Goal: Task Accomplishment & Management: Manage account settings

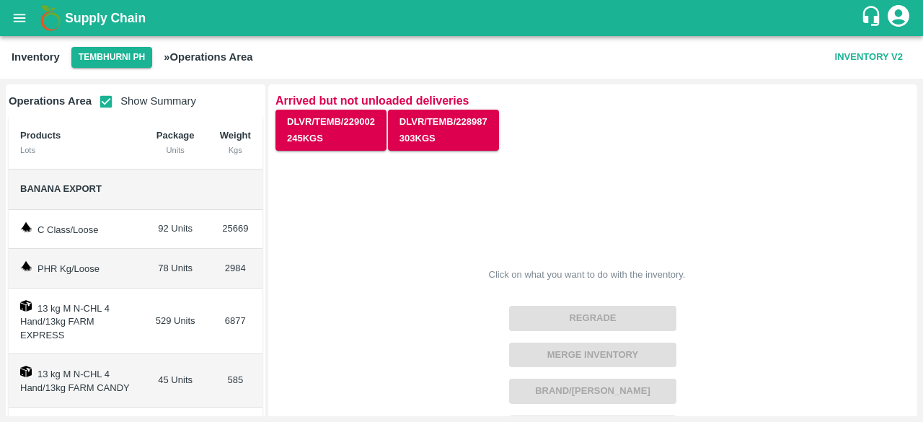
scroll to position [458, 0]
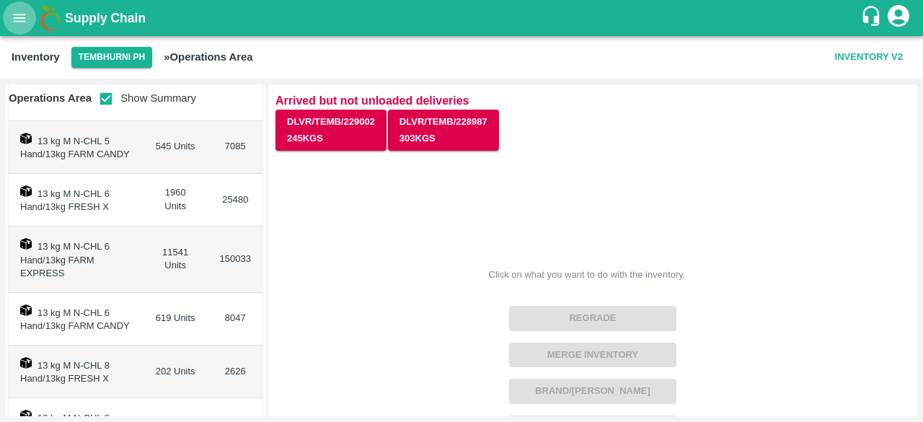
click at [23, 12] on icon "open drawer" at bounding box center [20, 18] width 16 height 16
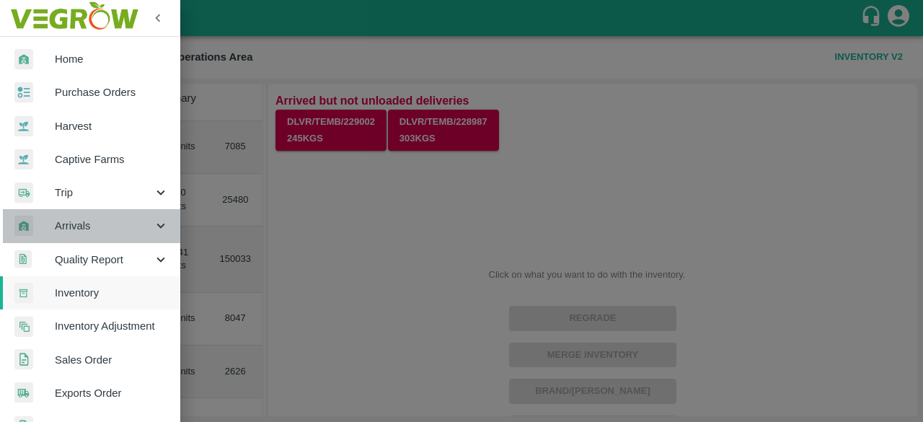
click at [159, 223] on icon at bounding box center [161, 226] width 16 height 16
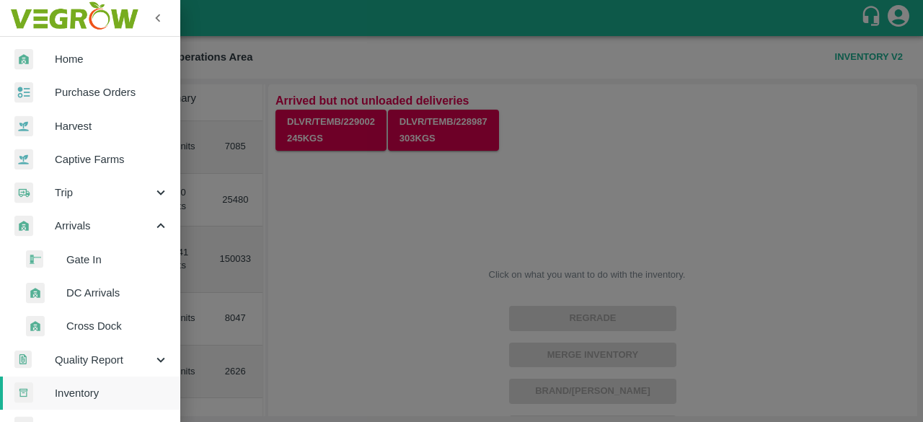
click at [91, 296] on span "DC Arrivals" at bounding box center [117, 293] width 102 height 16
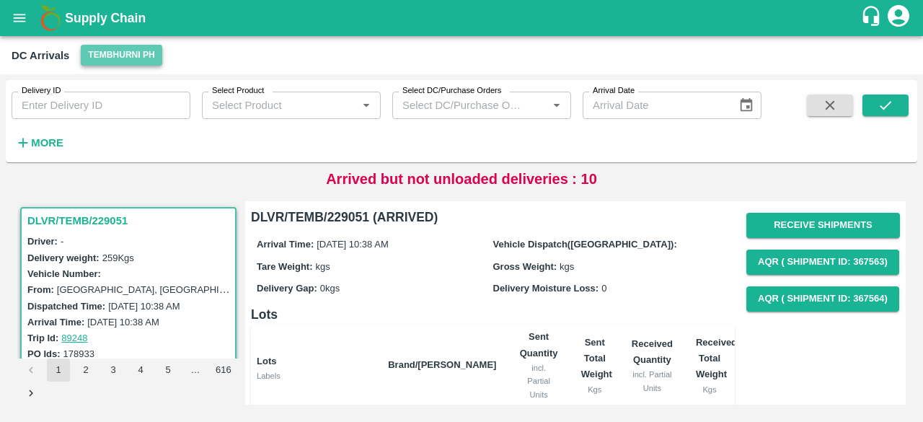
click at [114, 56] on button "Tembhurni PH" at bounding box center [121, 55] width 81 height 21
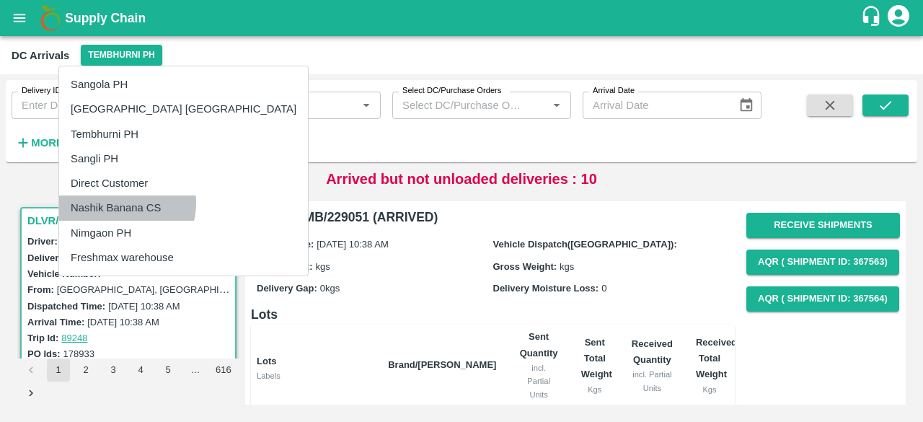
click at [126, 203] on li "Nashik Banana CS" at bounding box center [183, 207] width 249 height 25
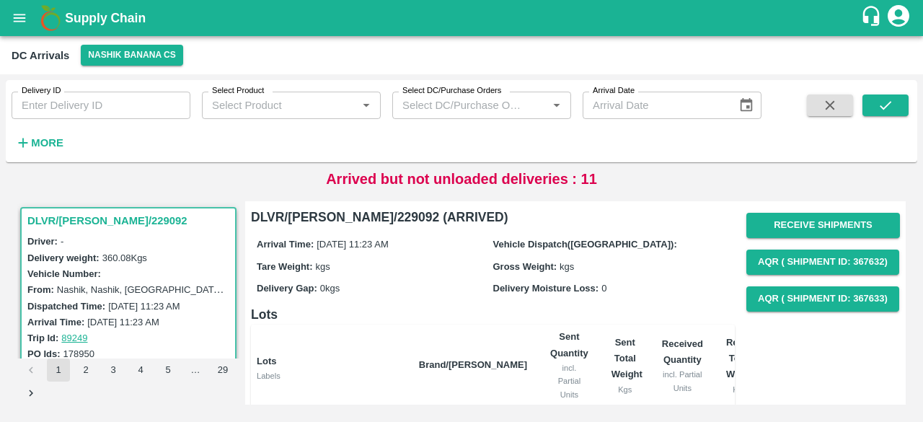
scroll to position [165, 0]
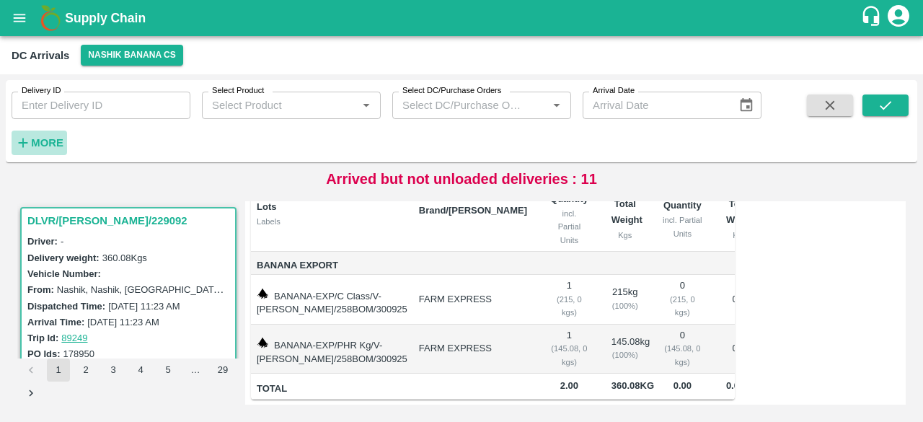
click at [27, 131] on button "More" at bounding box center [39, 142] width 55 height 25
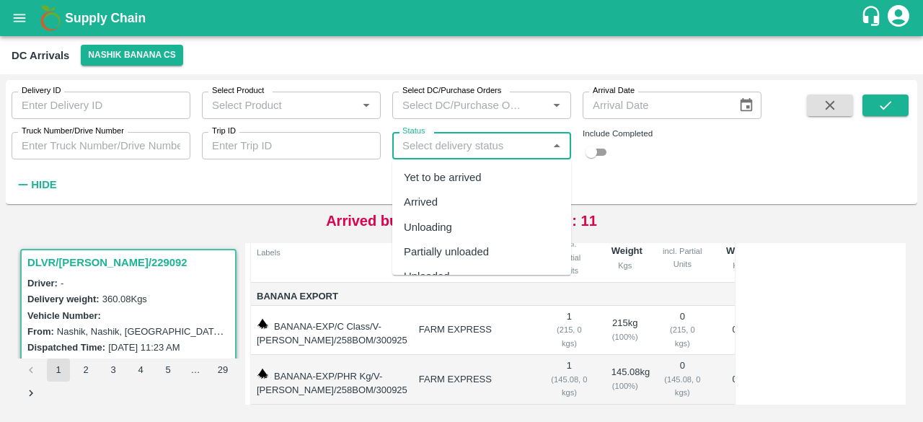
click at [438, 148] on input "Status" at bounding box center [469, 145] width 146 height 19
click at [443, 179] on div "Yet to be arrived" at bounding box center [443, 177] width 78 height 16
type input "Yet to be arrived"
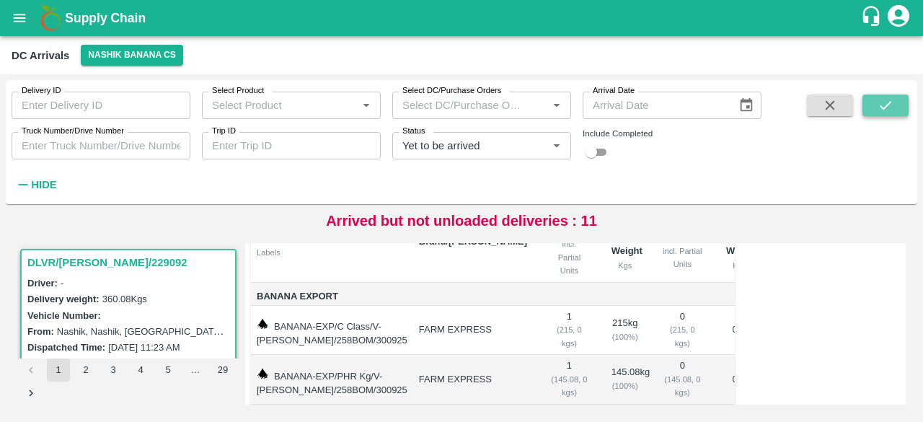
click at [892, 100] on icon "submit" at bounding box center [885, 105] width 16 height 16
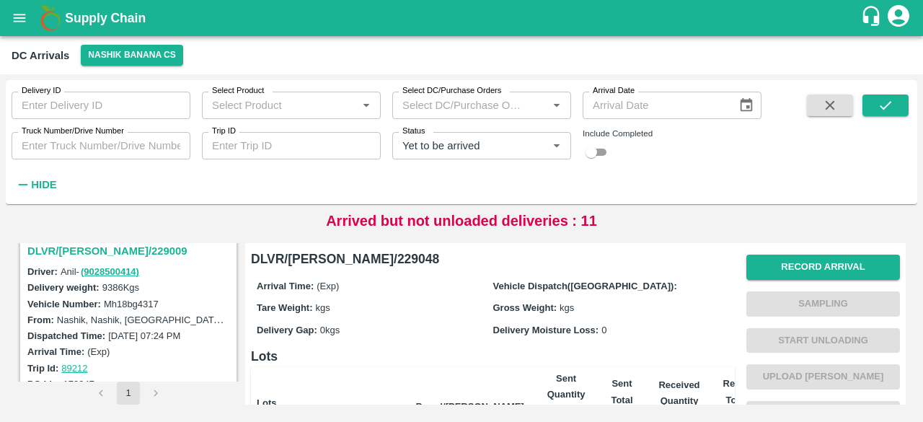
scroll to position [1746, 0]
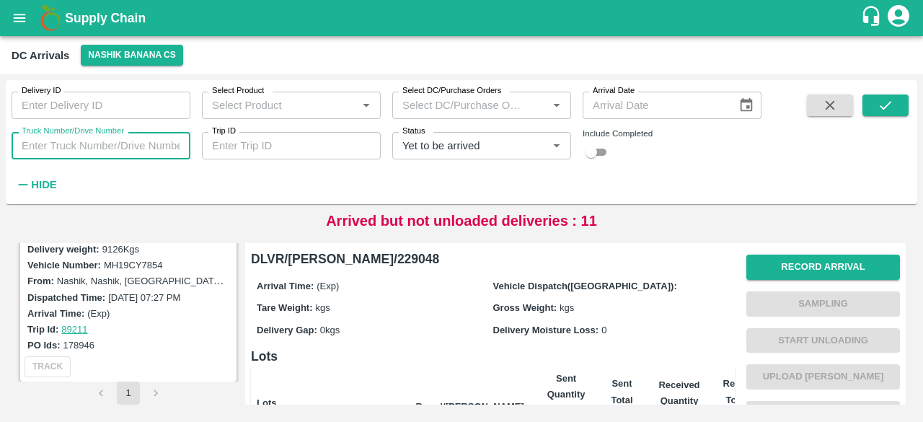
click at [105, 146] on input "Truck Number/Drive Number" at bounding box center [101, 145] width 179 height 27
type input "4699"
click at [454, 146] on input "Status" at bounding box center [460, 145] width 128 height 19
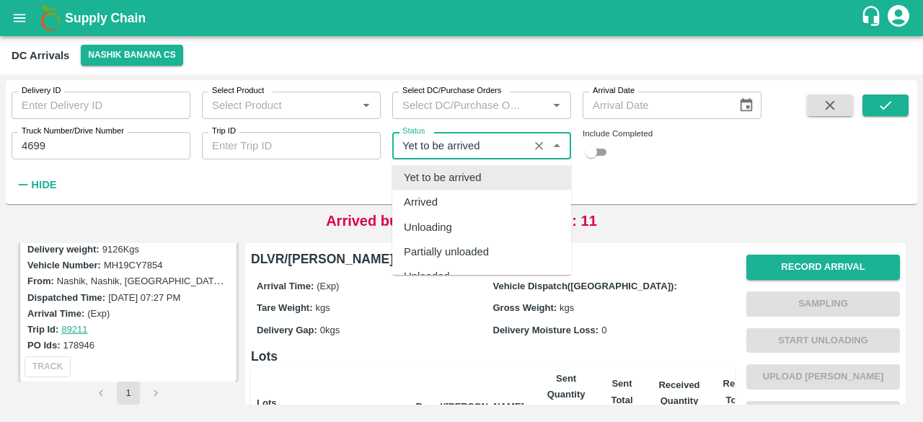
click at [454, 146] on input "Status" at bounding box center [460, 145] width 128 height 19
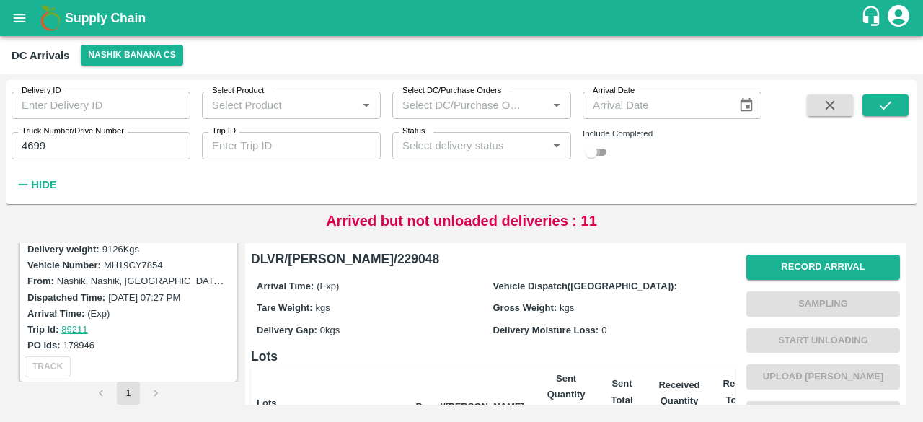
click at [603, 151] on input "checkbox" at bounding box center [591, 151] width 52 height 17
checkbox input "true"
click at [871, 110] on button "submit" at bounding box center [885, 105] width 46 height 22
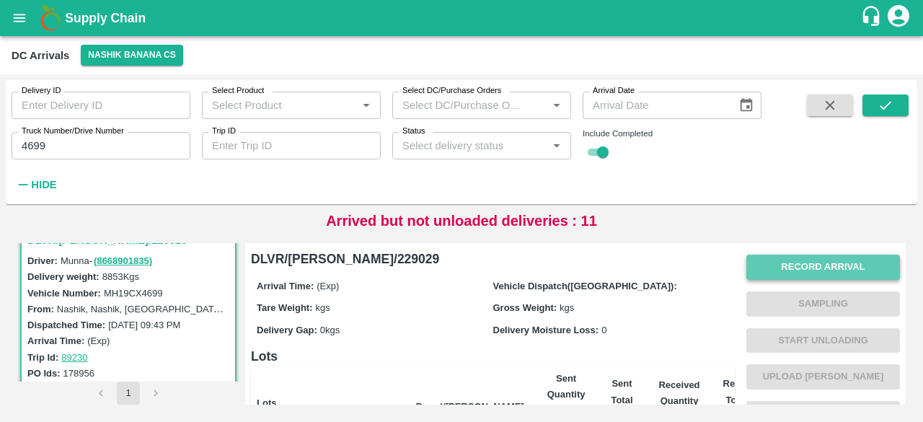
click at [829, 269] on button "Record Arrival" at bounding box center [823, 266] width 154 height 25
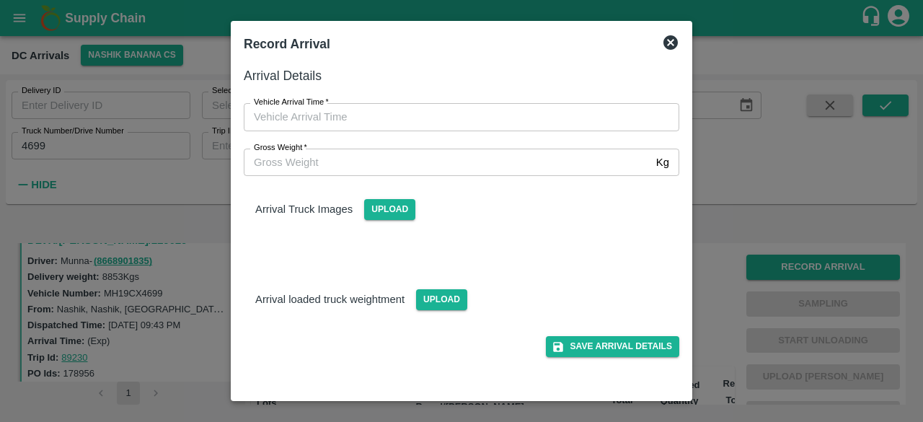
type input "DD/MM/YYYY hh:mm aa"
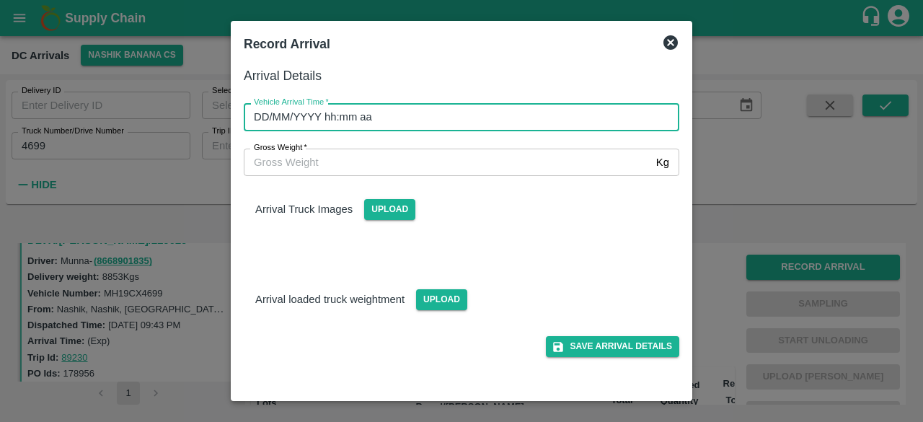
click at [437, 120] on input "DD/MM/YYYY hh:mm aa" at bounding box center [456, 116] width 425 height 27
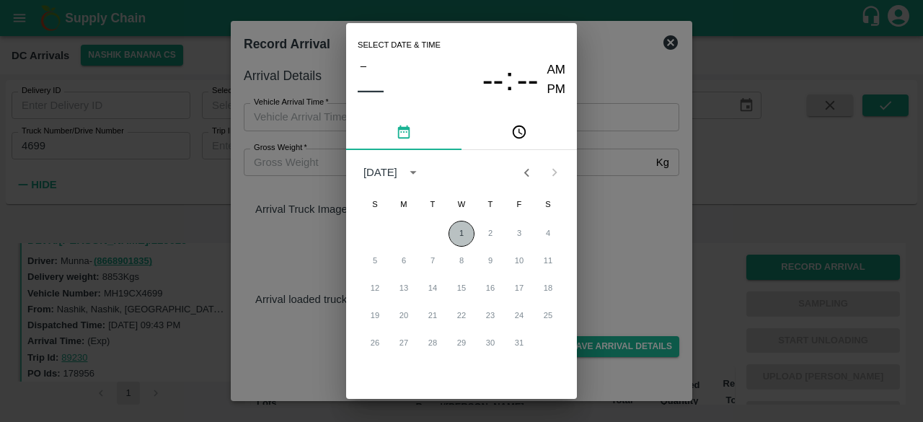
click at [457, 231] on button "1" at bounding box center [461, 234] width 26 height 26
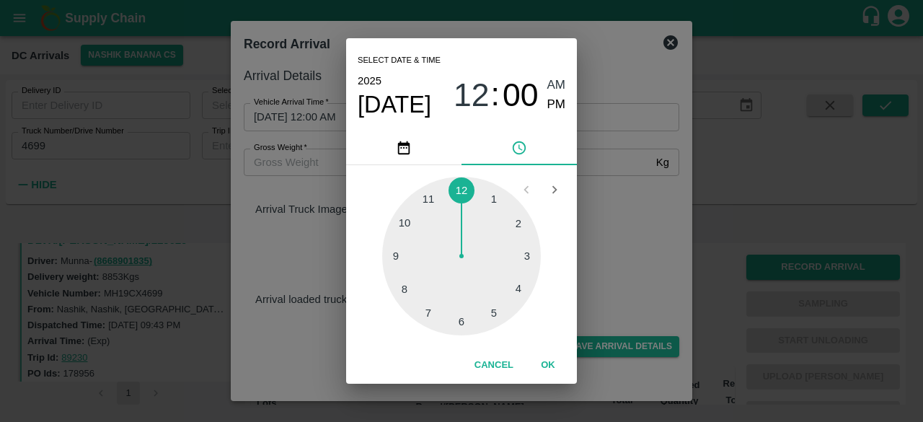
click at [463, 321] on div at bounding box center [461, 256] width 159 height 159
click at [530, 250] on div at bounding box center [461, 256] width 159 height 159
type input "[DATE] 06:14 AM"
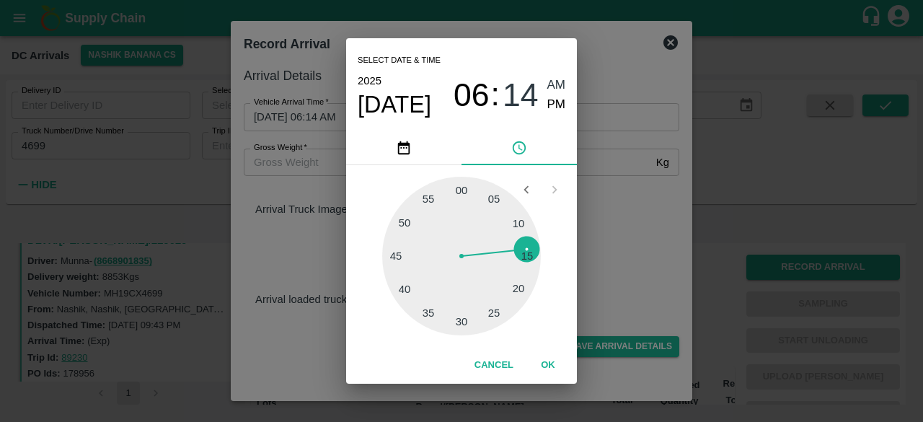
click at [627, 230] on div "Select date & time [DATE] 06 : 14 AM PM 05 10 15 20 25 30 35 40 45 50 55 00 Can…" at bounding box center [461, 211] width 923 height 422
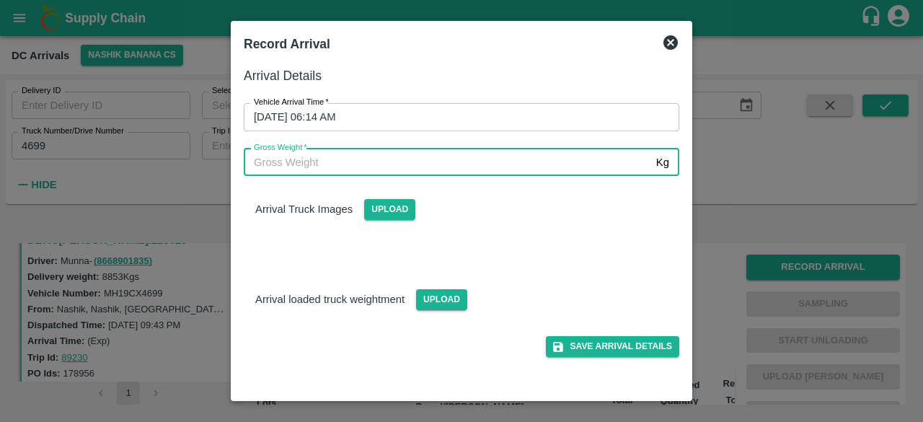
click at [301, 168] on input "Gross Weight   *" at bounding box center [447, 161] width 406 height 27
type input "15995"
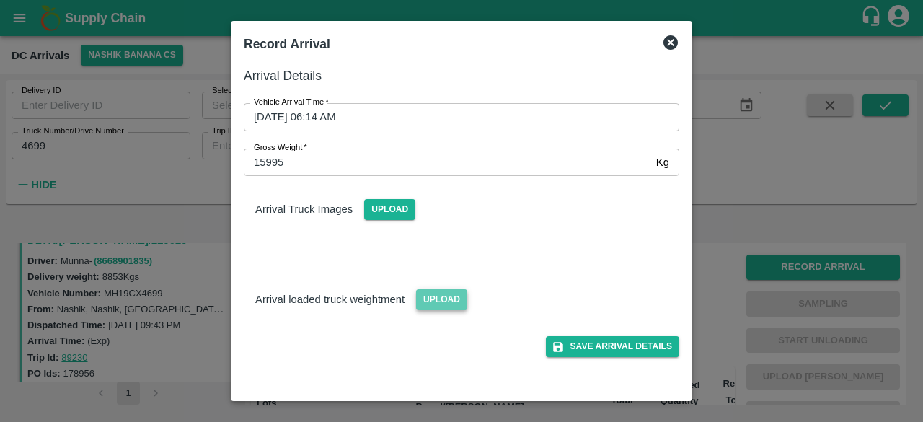
click at [432, 296] on span "Upload" at bounding box center [441, 299] width 51 height 21
click at [0, 0] on input "Upload" at bounding box center [0, 0] width 0 height 0
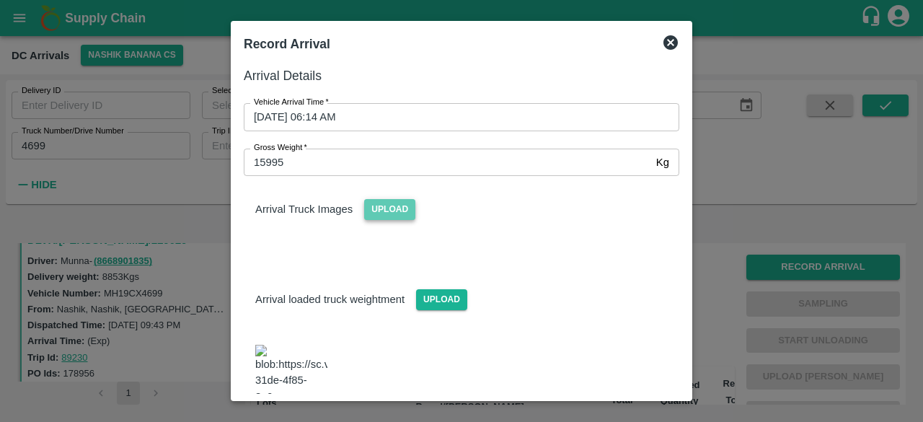
click at [402, 205] on span "Upload" at bounding box center [389, 209] width 51 height 21
click at [0, 0] on input "Upload" at bounding box center [0, 0] width 0 height 0
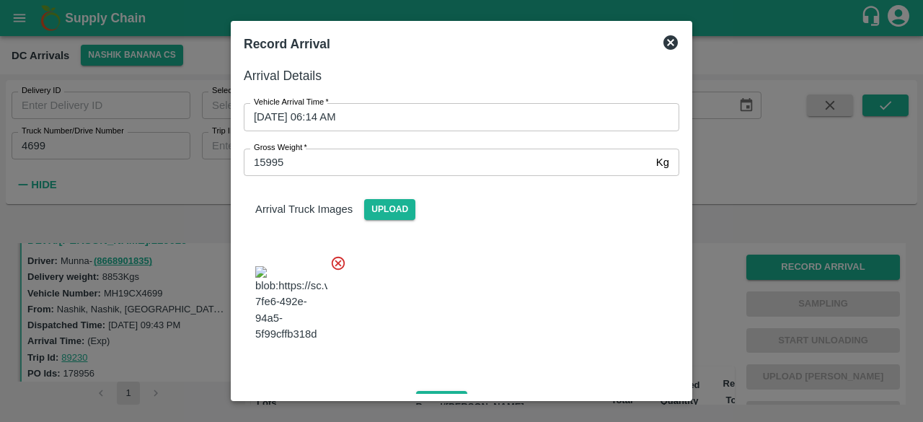
scroll to position [288, 0]
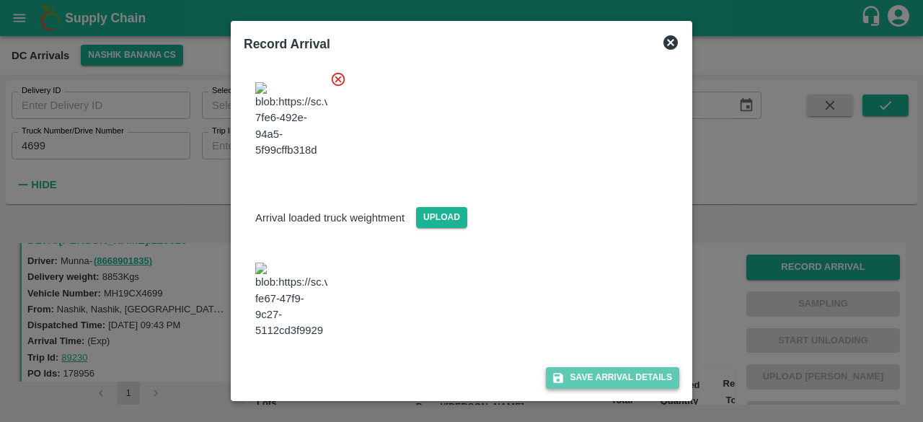
click at [594, 373] on button "Save Arrival Details" at bounding box center [612, 377] width 133 height 21
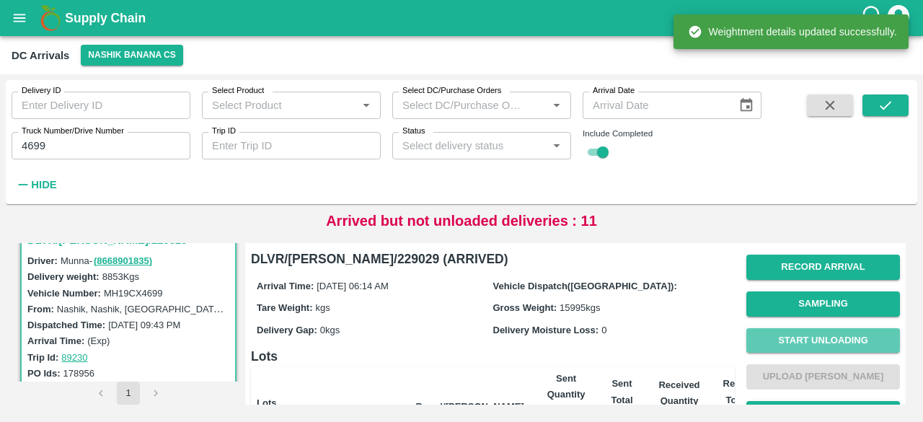
click at [819, 337] on button "Start Unloading" at bounding box center [823, 340] width 154 height 25
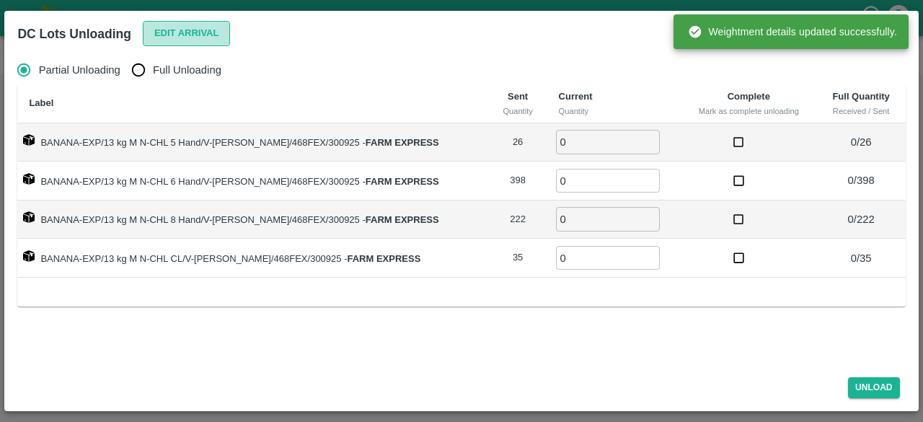
click at [170, 36] on button "Edit Arrival" at bounding box center [187, 33] width 88 height 25
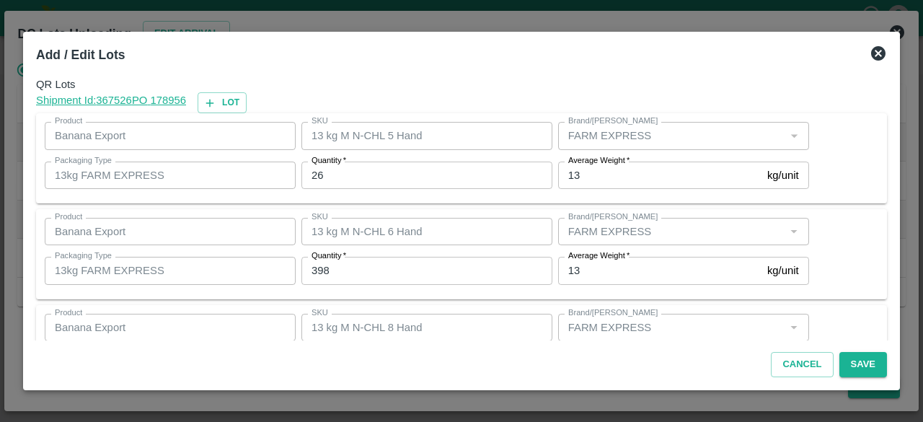
click at [316, 173] on input "26" at bounding box center [426, 174] width 251 height 27
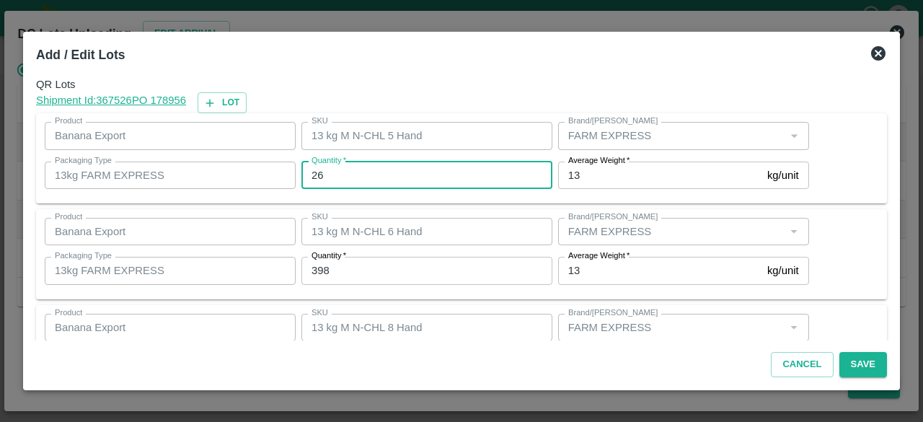
click at [316, 173] on input "26" at bounding box center [426, 174] width 251 height 27
type input "28"
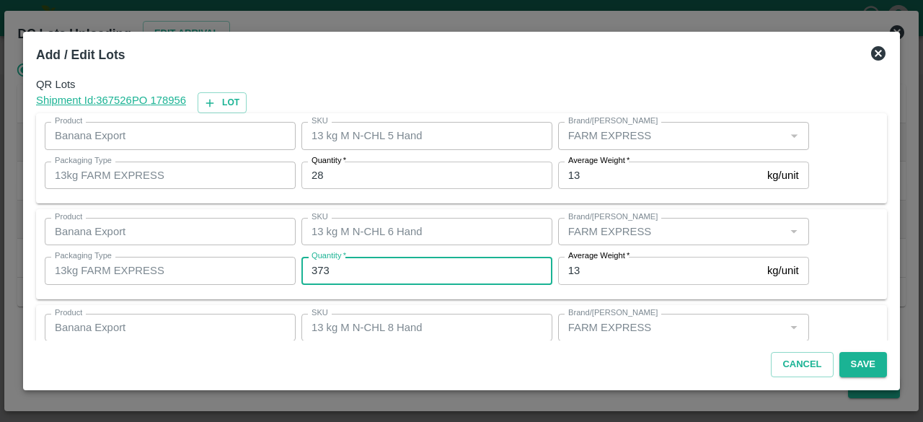
type input "373"
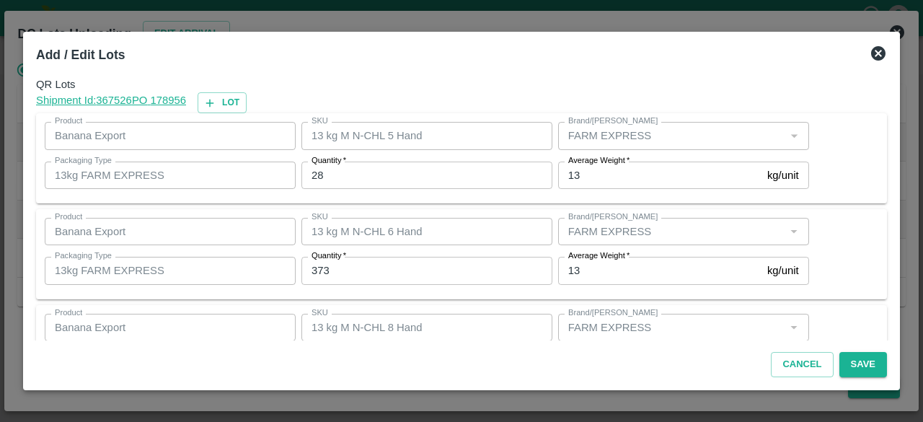
scroll to position [160, 0]
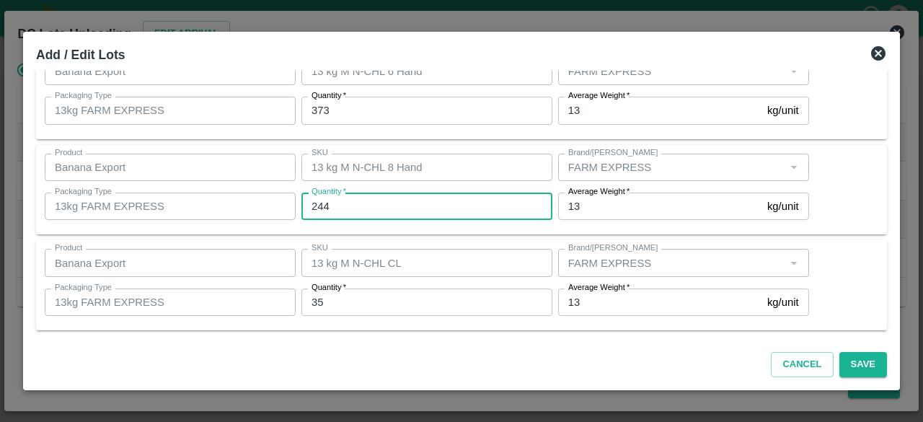
type input "244"
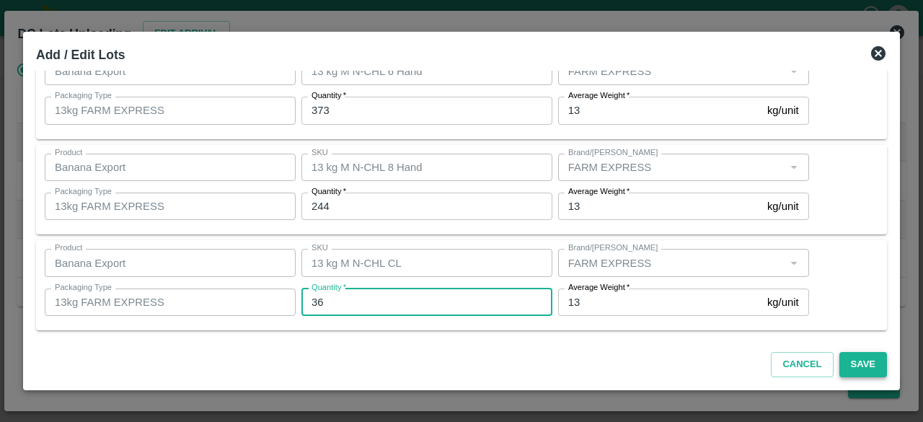
type input "36"
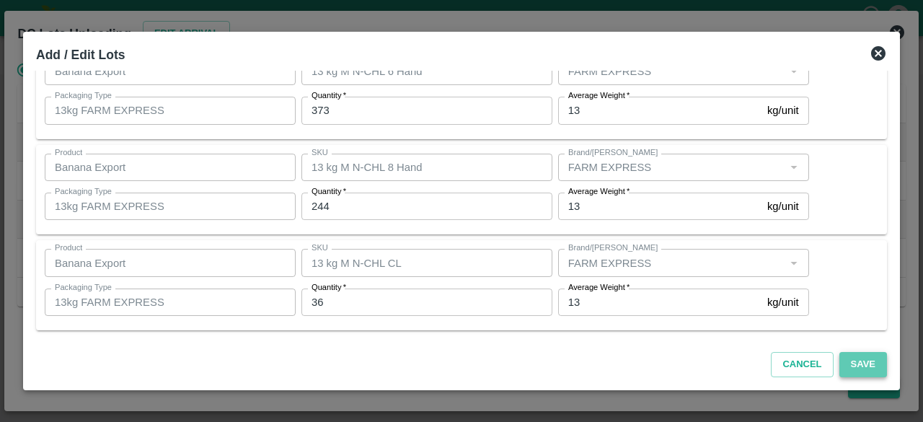
click at [861, 362] on button "Save" at bounding box center [863, 364] width 48 height 25
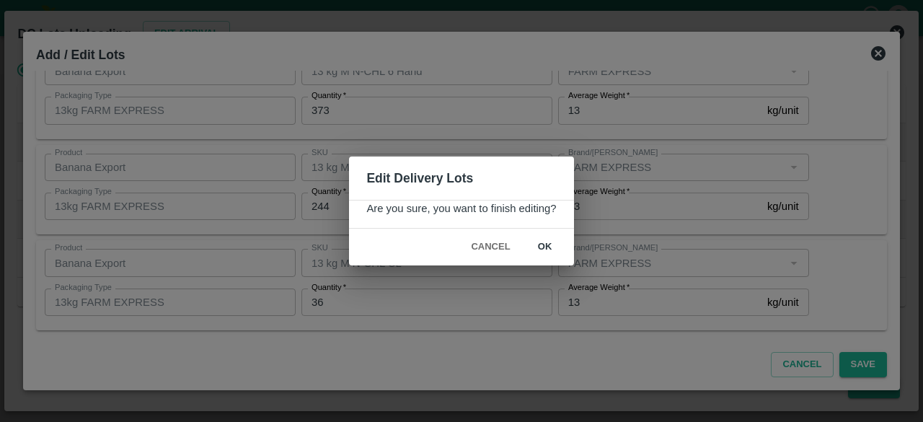
click at [548, 248] on button "ok" at bounding box center [545, 246] width 46 height 25
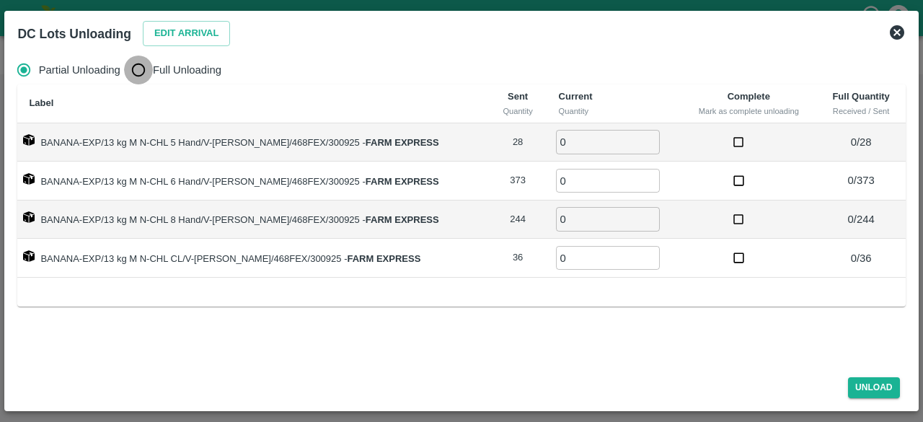
click at [139, 70] on input "Full Unloading" at bounding box center [138, 69] width 29 height 29
radio input "true"
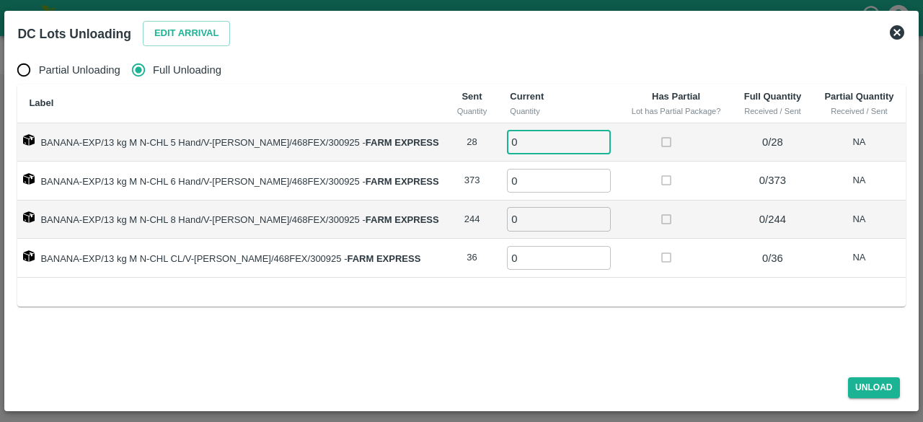
click at [525, 141] on input "0" at bounding box center [559, 142] width 104 height 24
type input "28"
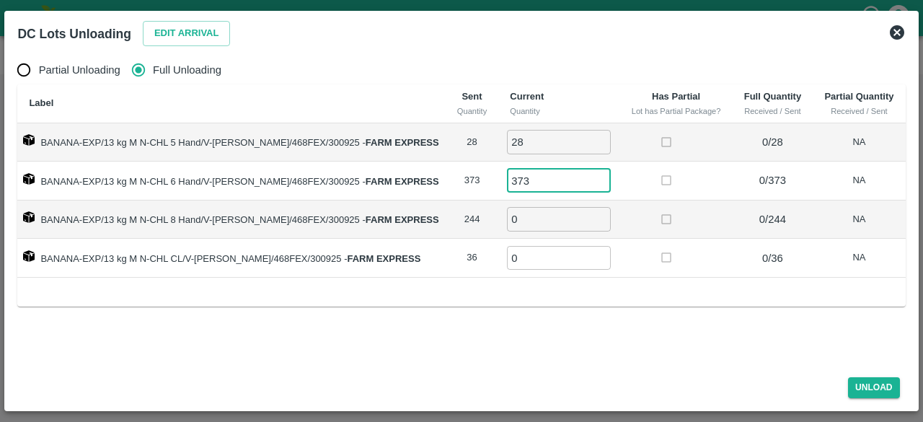
type input "373"
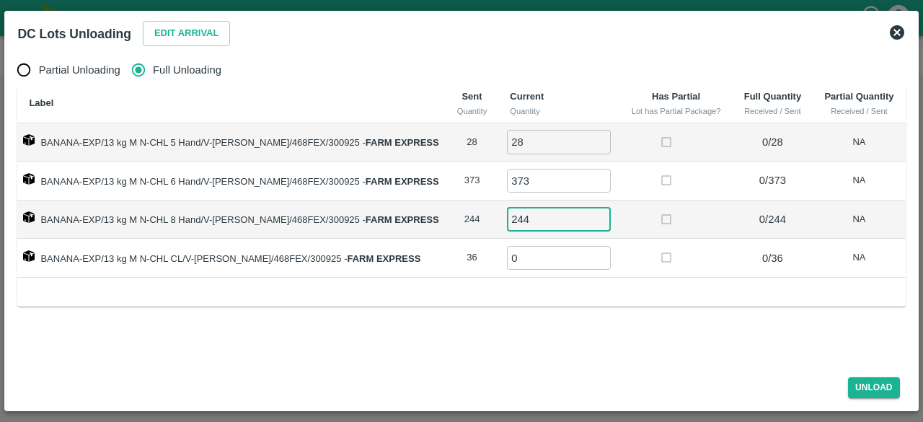
type input "244"
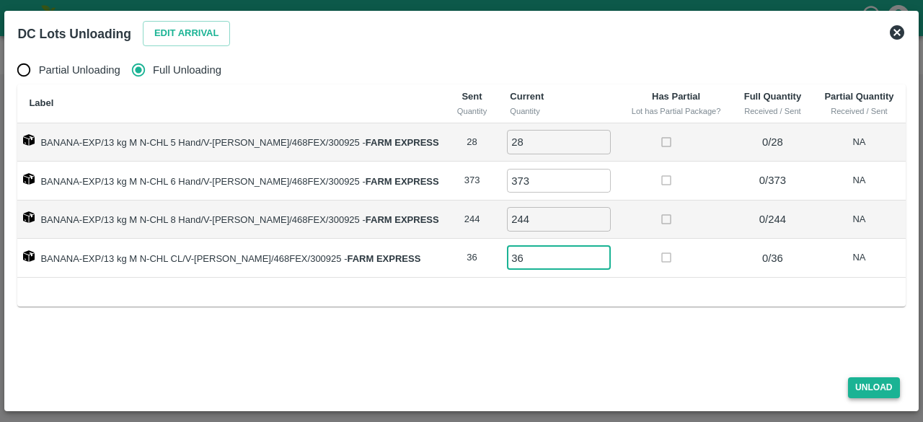
type input "36"
click at [869, 389] on button "Unload" at bounding box center [874, 387] width 52 height 21
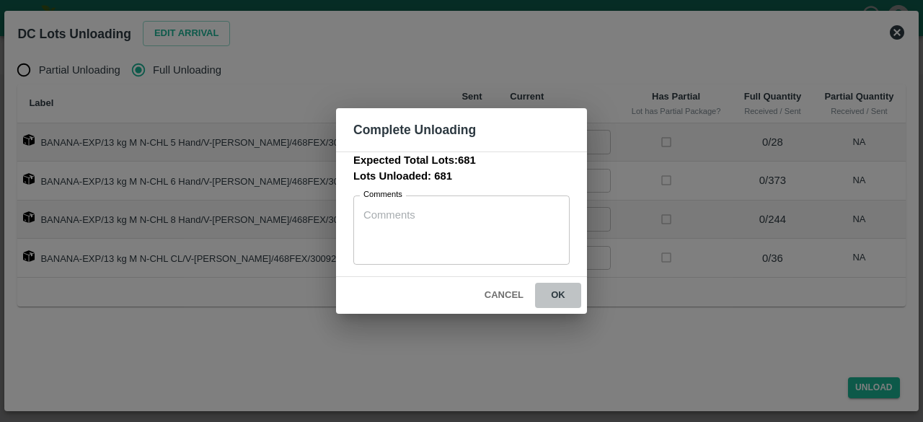
click at [557, 292] on button "ok" at bounding box center [558, 295] width 46 height 25
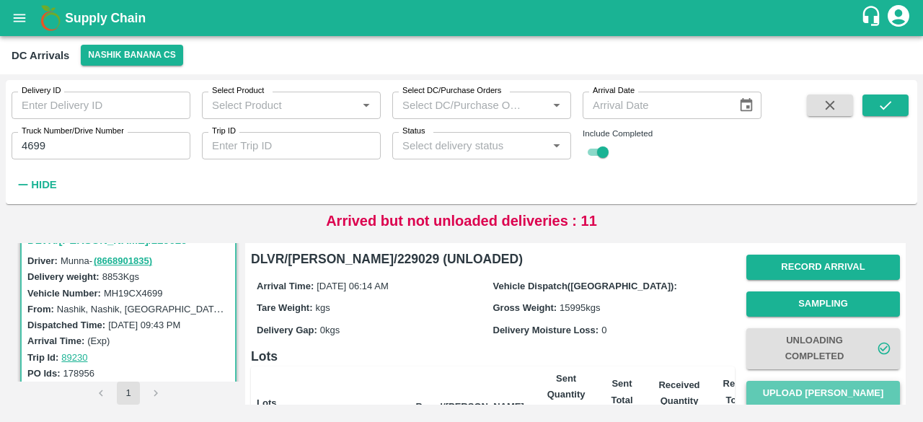
click at [802, 396] on button "Upload [PERSON_NAME]" at bounding box center [823, 393] width 154 height 25
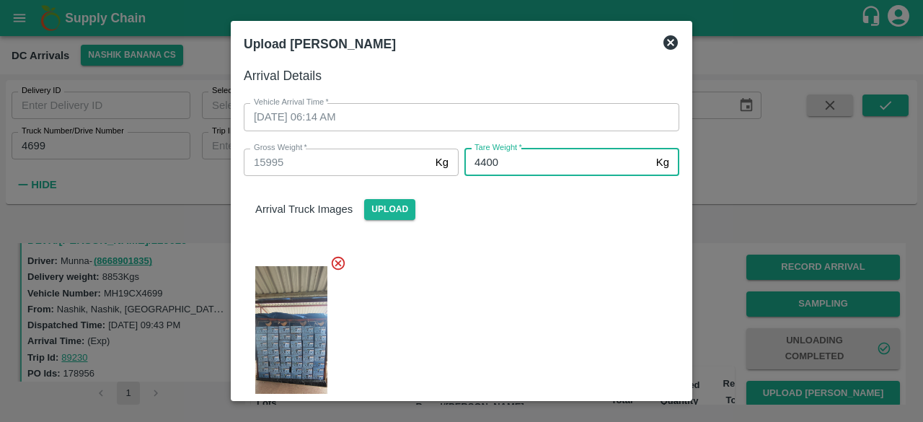
type input "4400"
click at [513, 250] on div at bounding box center [455, 341] width 447 height 197
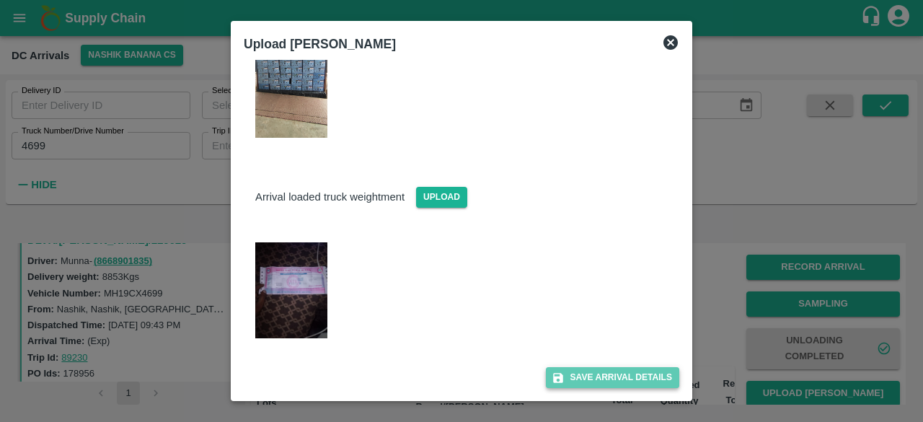
click at [597, 378] on button "Save Arrival Details" at bounding box center [612, 377] width 133 height 21
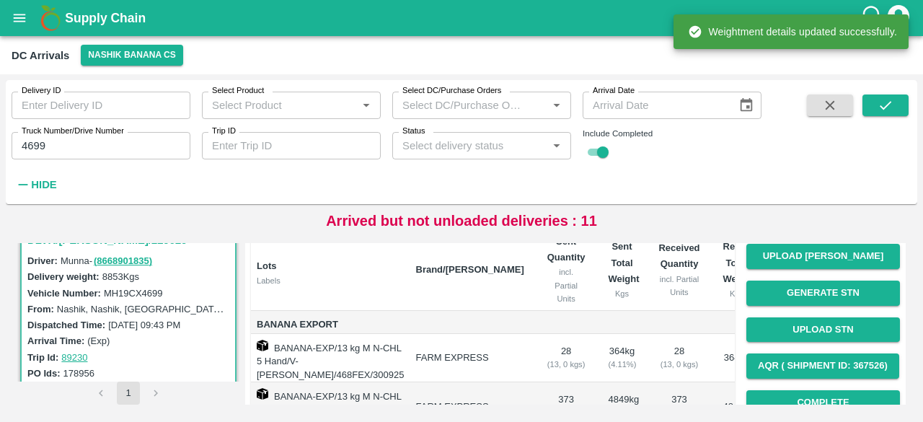
scroll to position [140, 0]
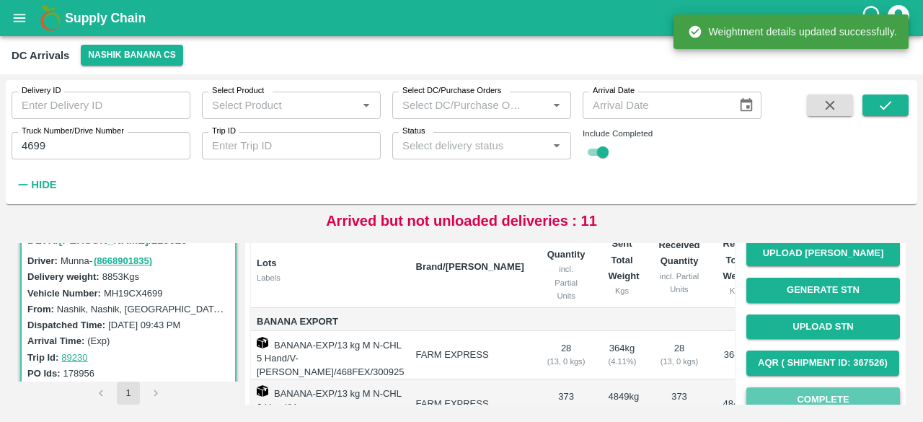
click at [806, 391] on button "Complete" at bounding box center [823, 399] width 154 height 25
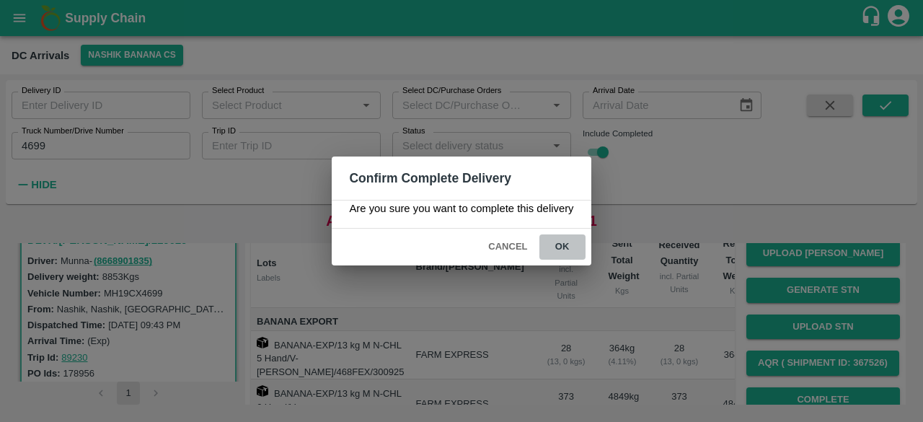
click at [565, 240] on button "ok" at bounding box center [562, 246] width 46 height 25
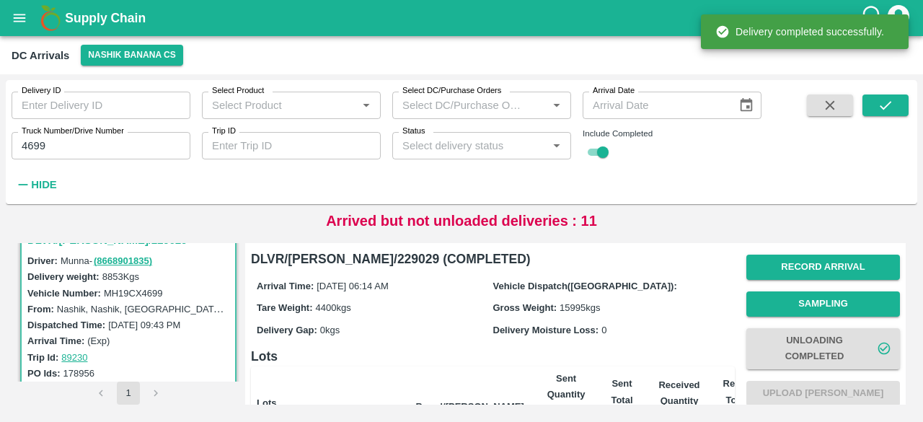
click at [32, 142] on input "4699" at bounding box center [101, 145] width 179 height 27
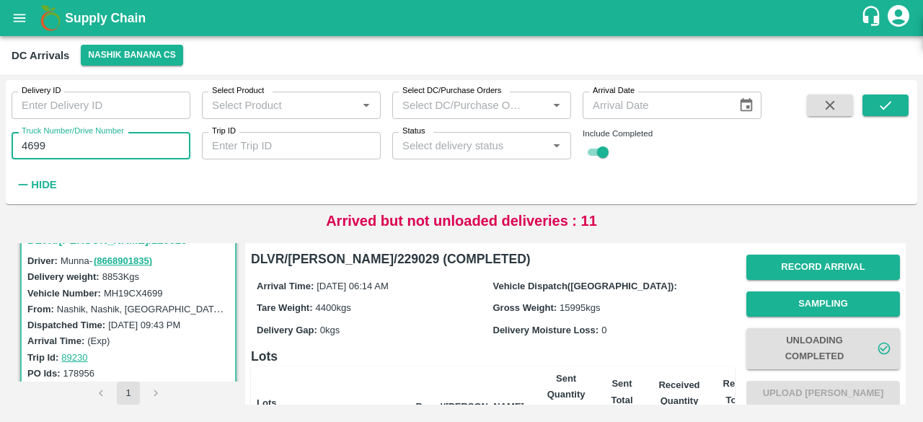
click at [32, 142] on input "4699" at bounding box center [101, 145] width 179 height 27
type input "7854"
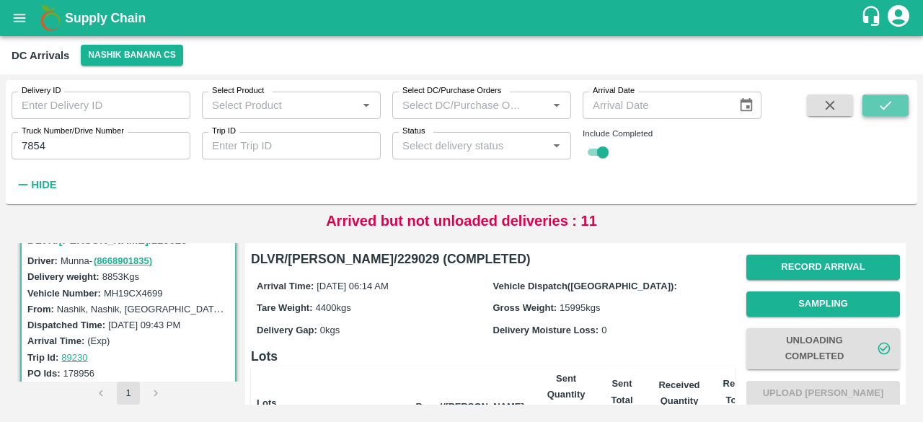
click at [885, 105] on icon "submit" at bounding box center [885, 105] width 16 height 16
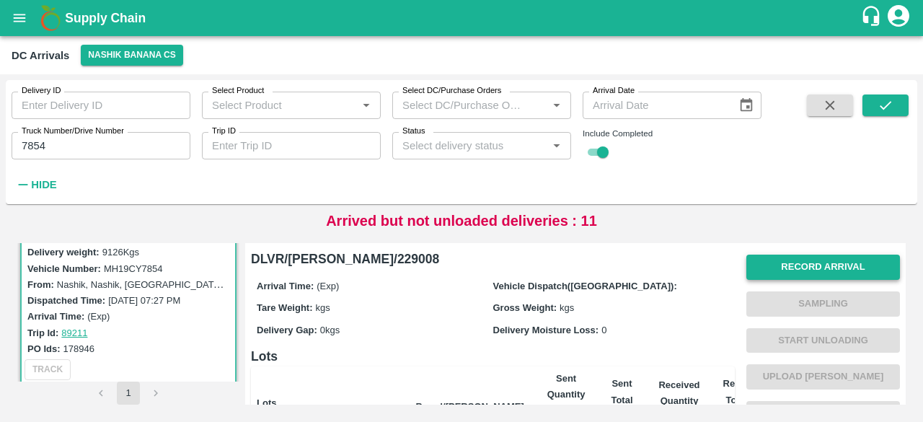
click at [819, 266] on button "Record Arrival" at bounding box center [823, 266] width 154 height 25
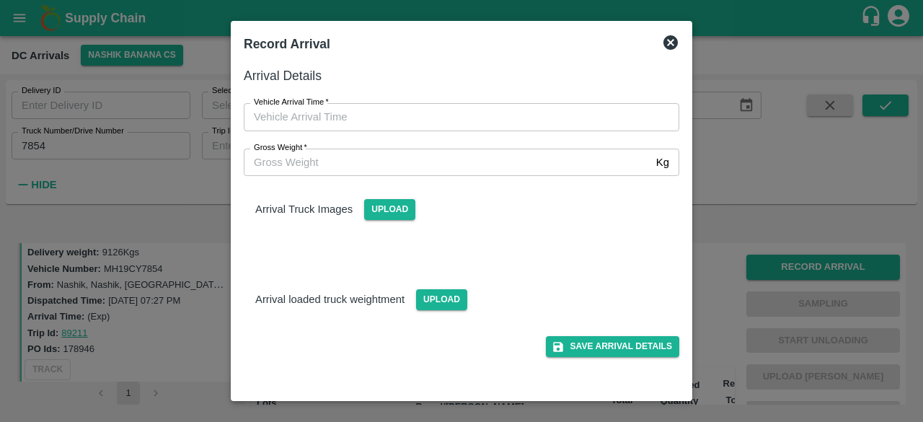
type input "DD/MM/YYYY hh:mm aa"
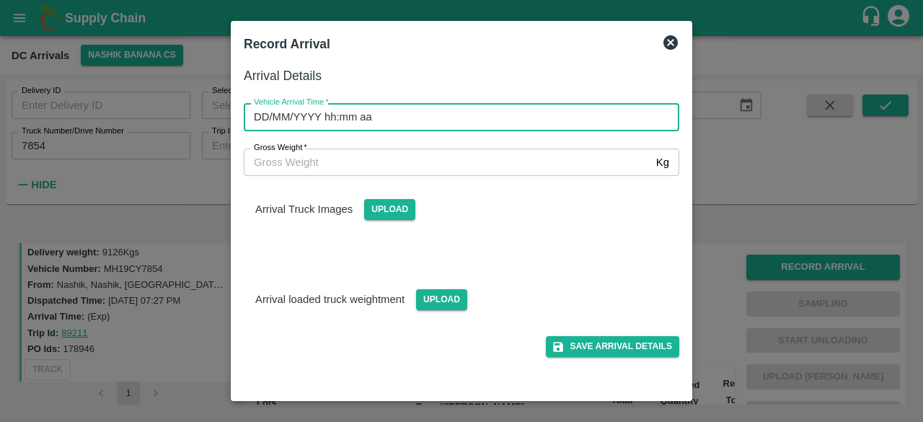
click at [499, 119] on input "DD/MM/YYYY hh:mm aa" at bounding box center [456, 116] width 425 height 27
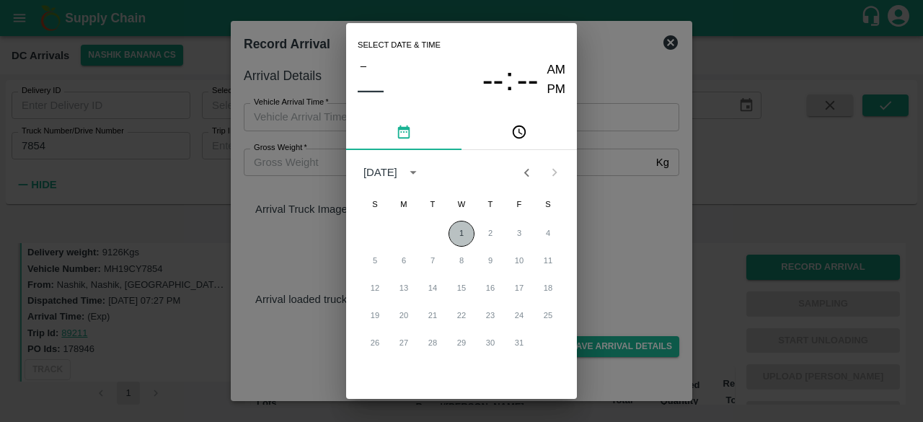
click at [458, 231] on button "1" at bounding box center [461, 234] width 26 height 26
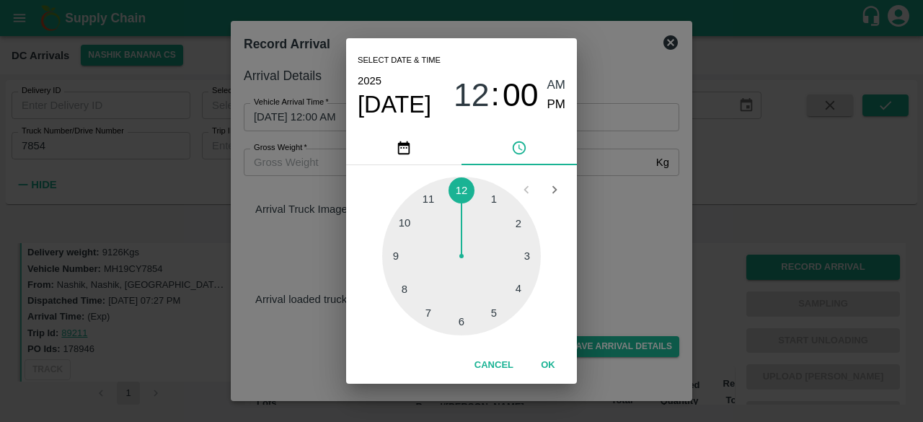
click at [458, 319] on div at bounding box center [461, 256] width 159 height 159
type input "[DATE] 06:50 AM"
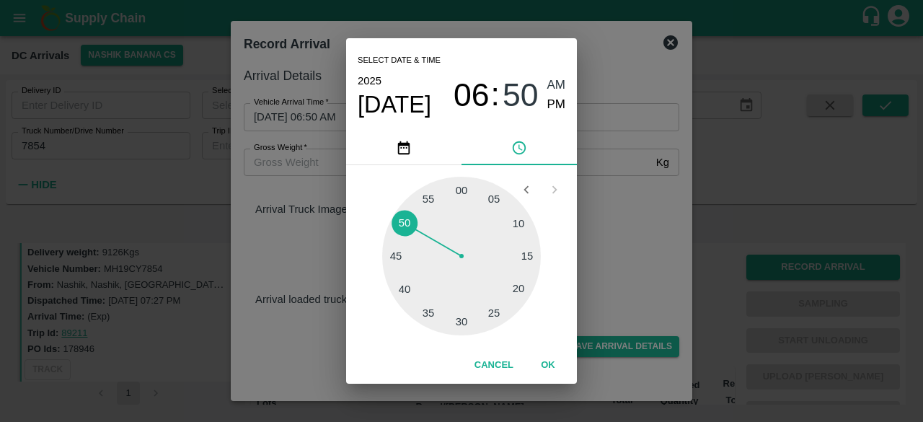
click at [406, 221] on div at bounding box center [461, 256] width 159 height 159
click at [587, 231] on div "Select date & time [DATE] 06 : 50 AM PM 05 10 15 20 25 30 35 40 45 50 55 00 Can…" at bounding box center [461, 211] width 923 height 422
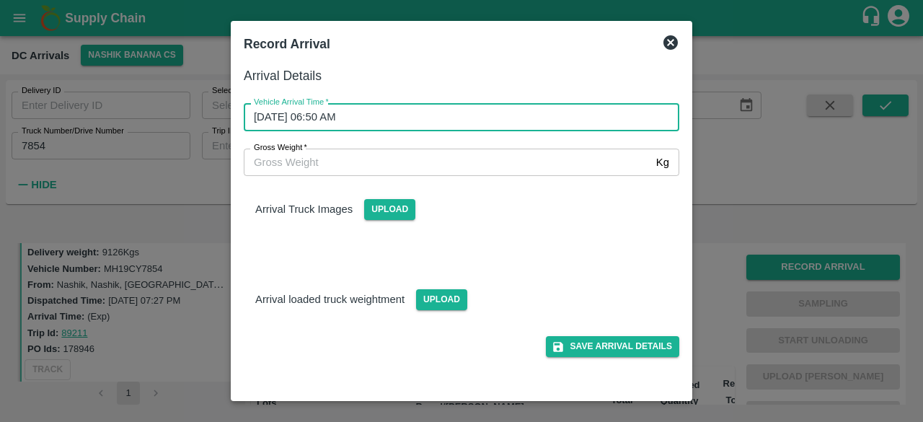
click at [278, 164] on input "Gross Weight   *" at bounding box center [447, 161] width 406 height 27
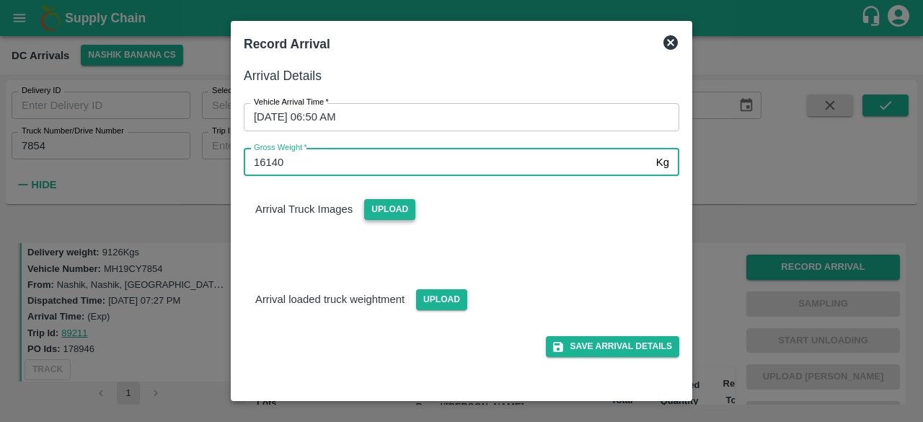
type input "16140"
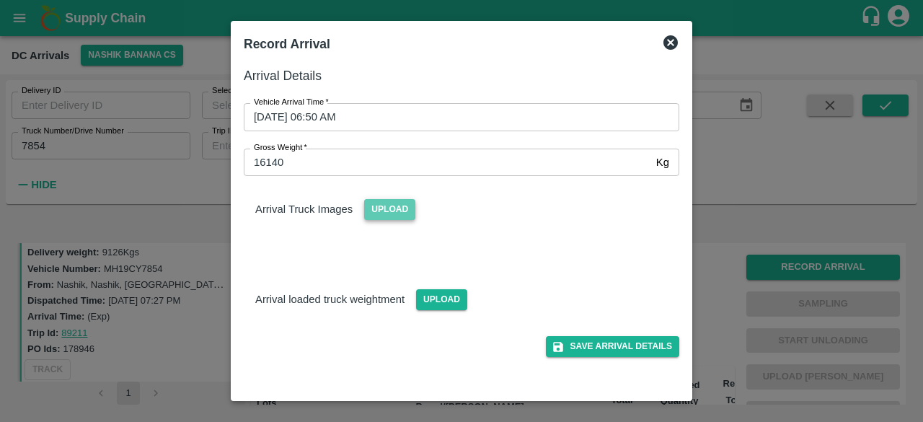
click at [388, 207] on span "Upload" at bounding box center [389, 209] width 51 height 21
click at [0, 0] on input "Upload" at bounding box center [0, 0] width 0 height 0
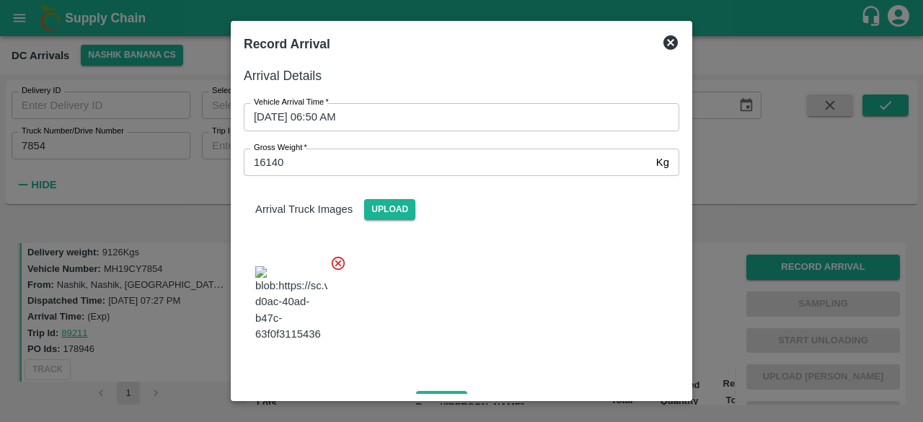
scroll to position [155, 0]
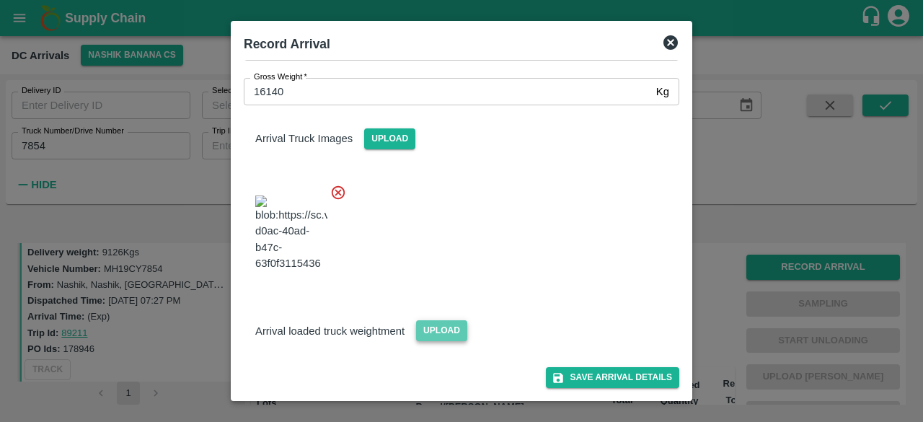
click at [443, 337] on span "Upload" at bounding box center [441, 330] width 51 height 21
click at [0, 0] on input "Upload" at bounding box center [0, 0] width 0 height 0
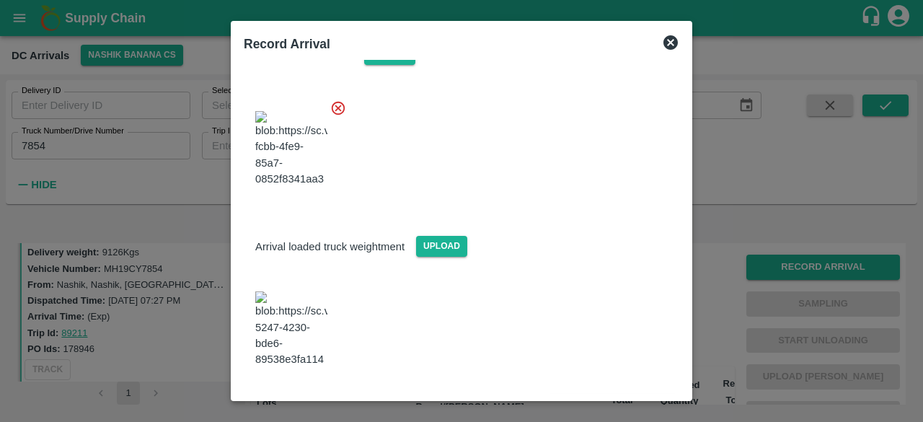
scroll to position [246, 0]
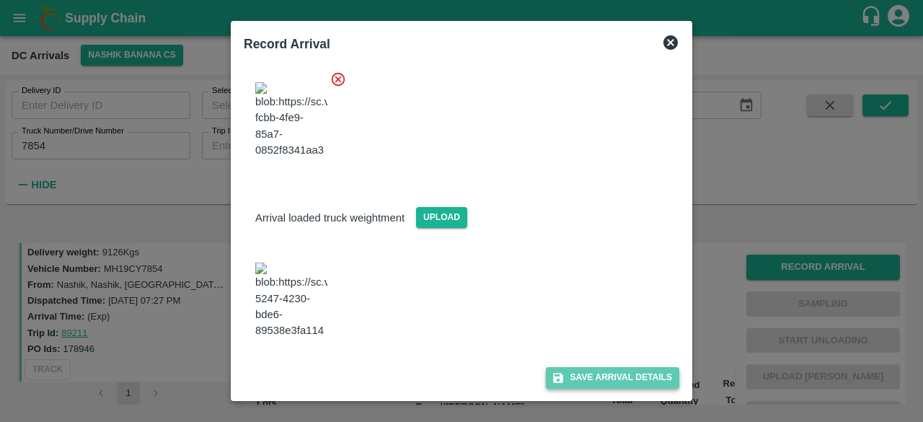
click at [599, 378] on button "Save Arrival Details" at bounding box center [612, 377] width 133 height 21
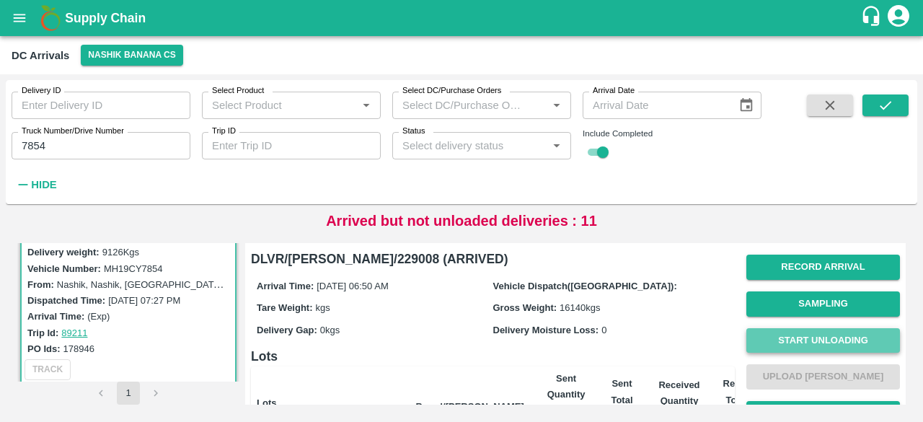
click at [821, 337] on button "Start Unloading" at bounding box center [823, 340] width 154 height 25
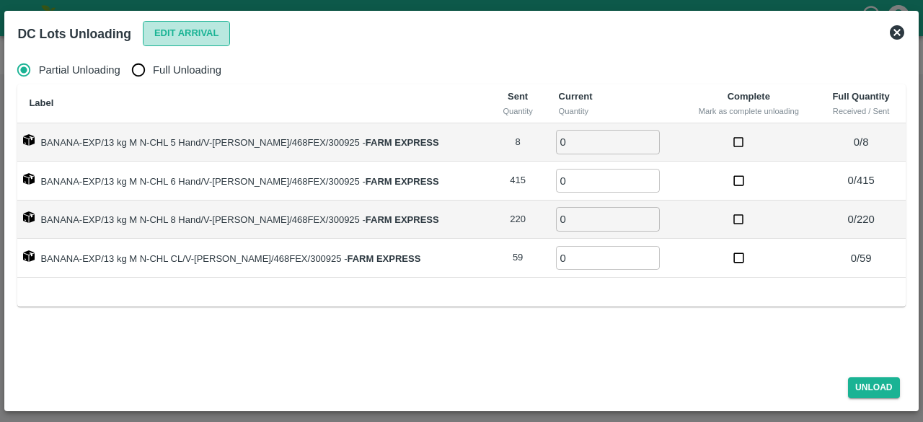
click at [185, 37] on button "Edit Arrival" at bounding box center [187, 33] width 88 height 25
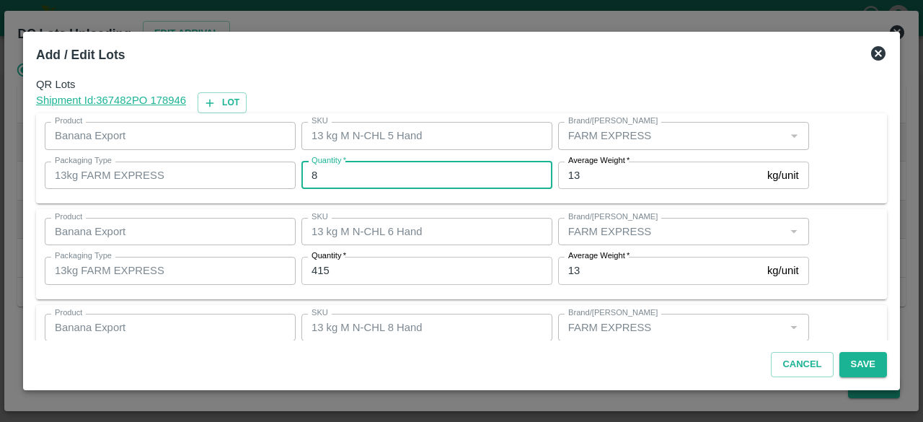
click at [337, 166] on input "8" at bounding box center [426, 174] width 251 height 27
type input "1"
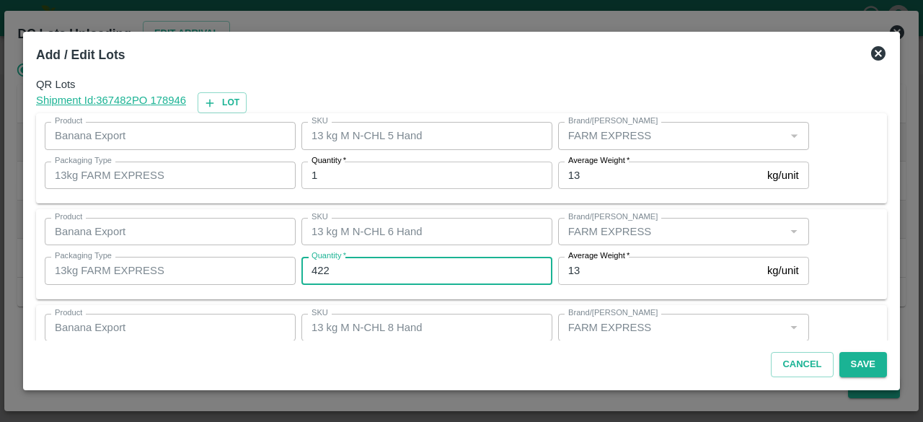
type input "422"
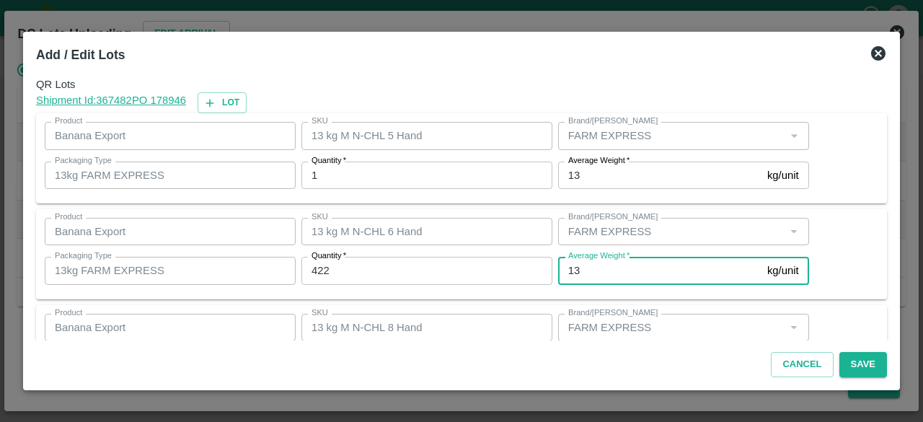
scroll to position [160, 0]
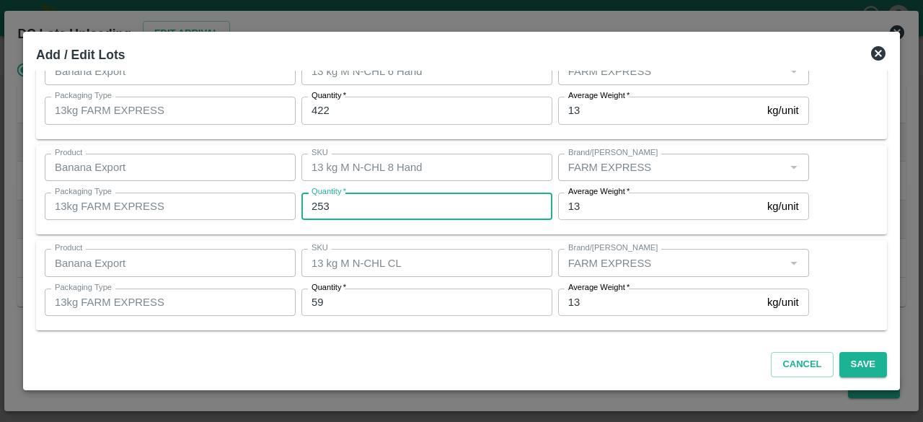
type input "253"
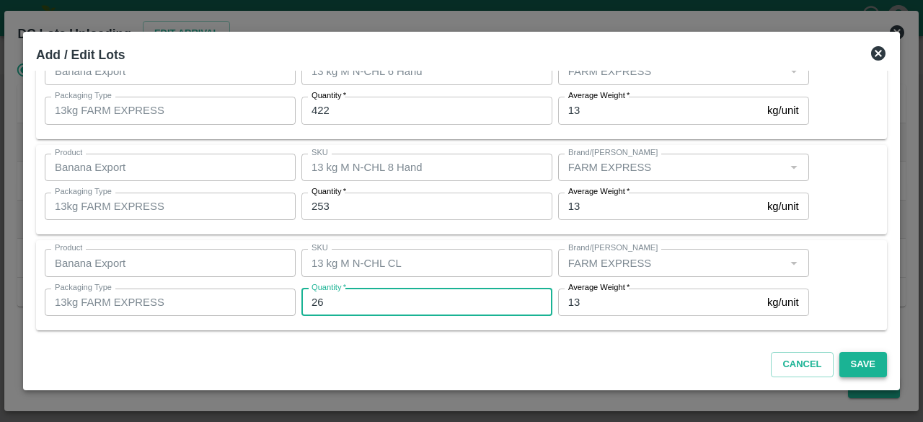
type input "26"
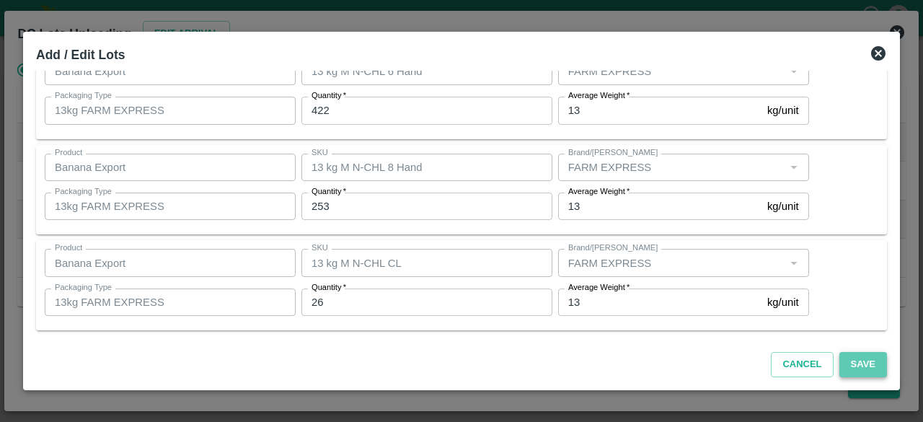
click at [858, 362] on button "Save" at bounding box center [863, 364] width 48 height 25
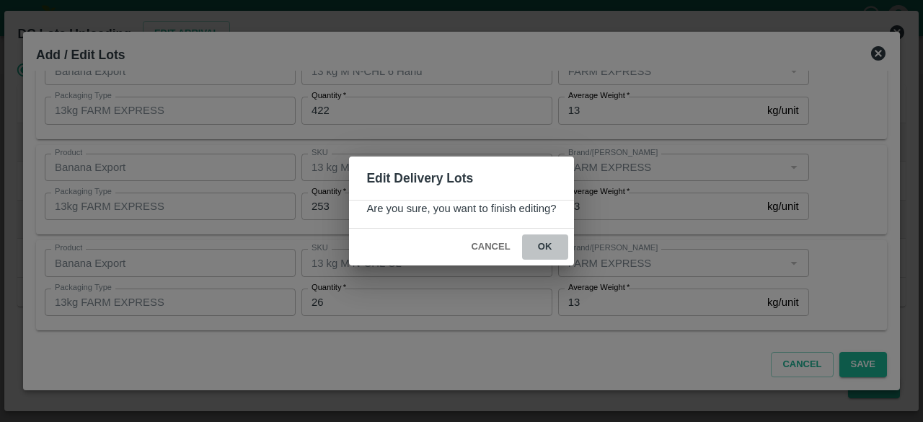
click at [545, 244] on button "ok" at bounding box center [545, 246] width 46 height 25
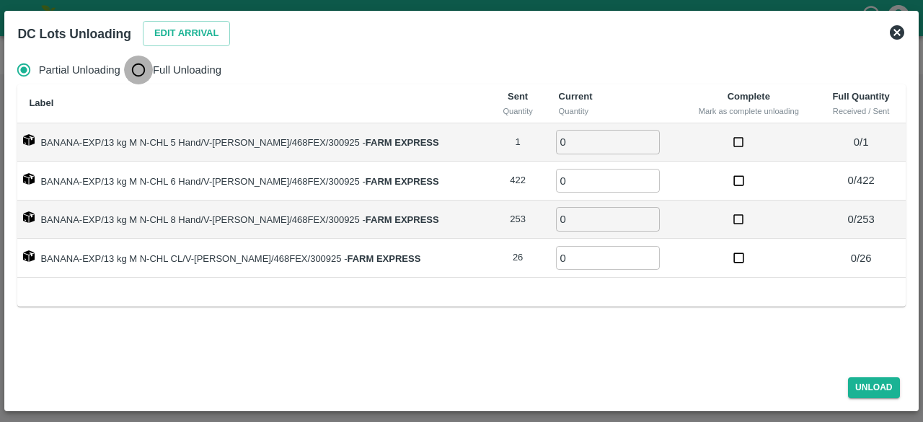
click at [137, 66] on input "Full Unloading" at bounding box center [138, 69] width 29 height 29
radio input "true"
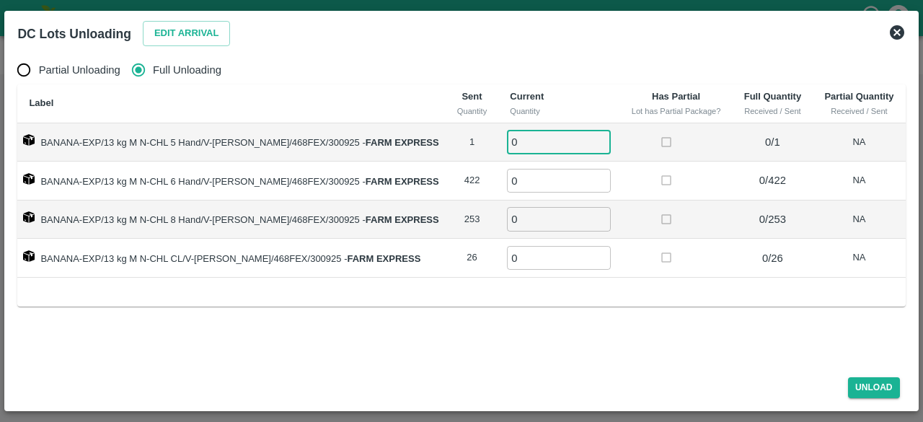
click at [539, 143] on input "0" at bounding box center [559, 142] width 104 height 24
type input "1"
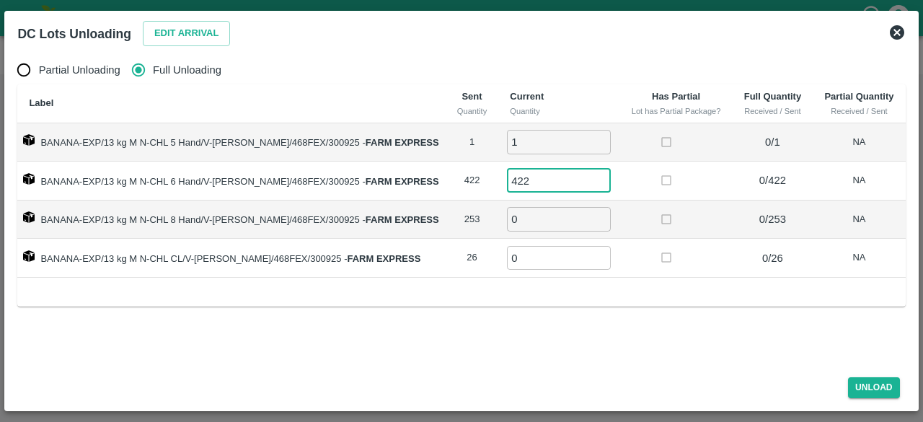
type input "422"
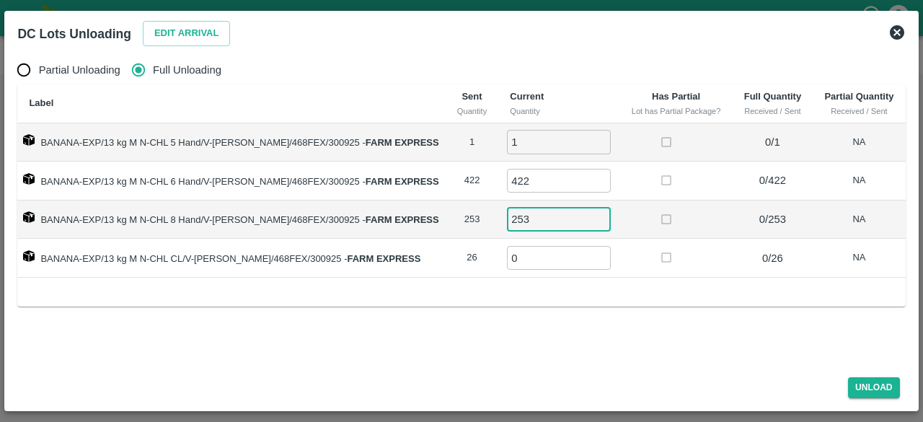
type input "253"
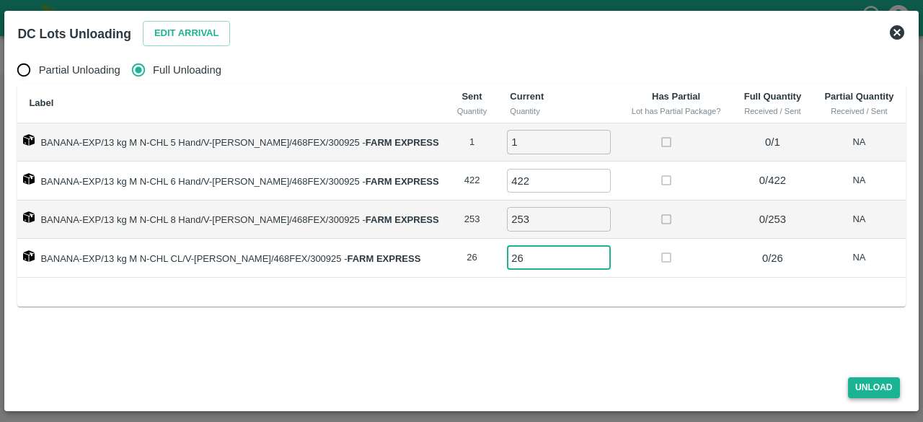
type input "26"
click at [866, 387] on button "Unload" at bounding box center [874, 387] width 52 height 21
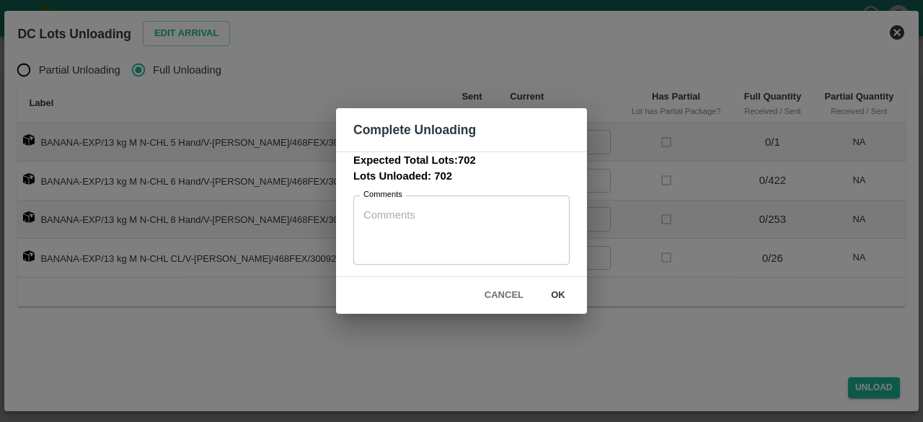
click at [556, 292] on button "ok" at bounding box center [558, 295] width 46 height 25
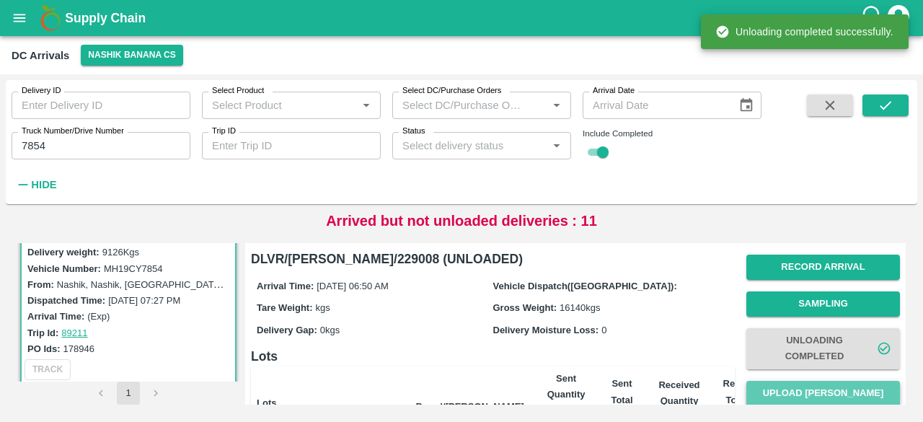
click at [817, 389] on button "Upload [PERSON_NAME]" at bounding box center [823, 393] width 154 height 25
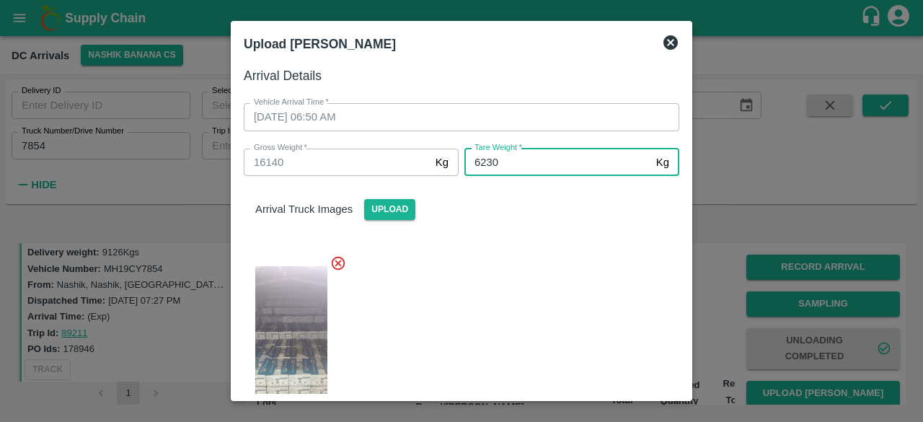
type input "6230"
click at [554, 316] on div at bounding box center [455, 341] width 447 height 197
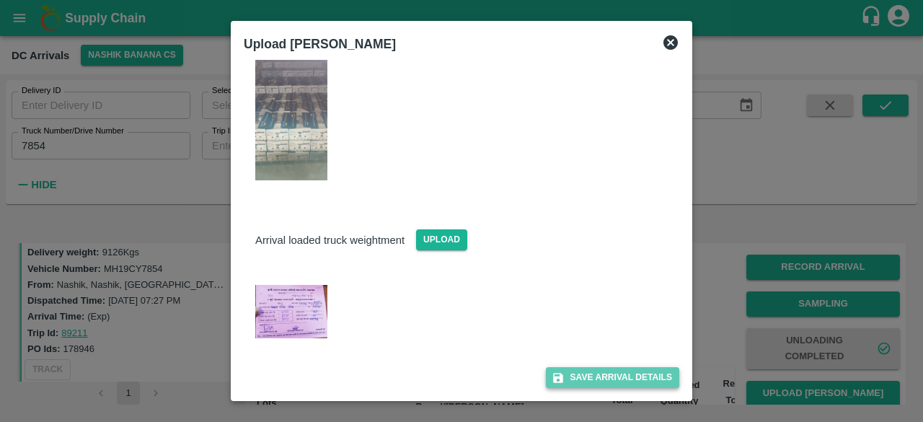
click at [600, 372] on button "Save Arrival Details" at bounding box center [612, 377] width 133 height 21
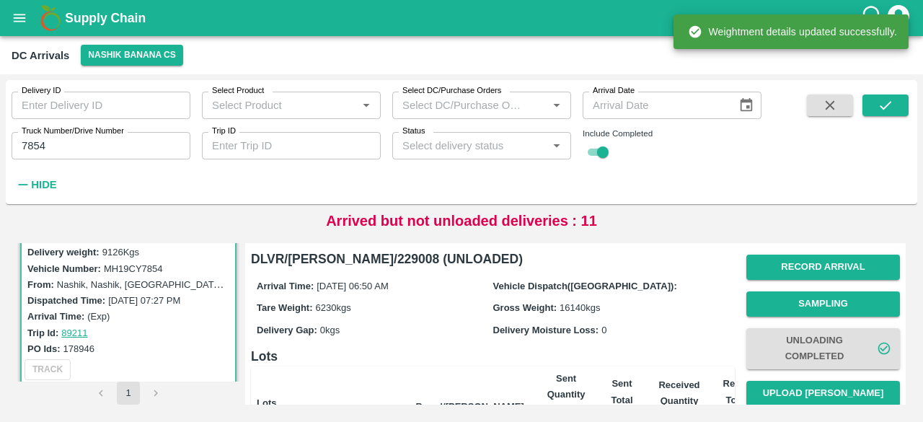
scroll to position [163, 0]
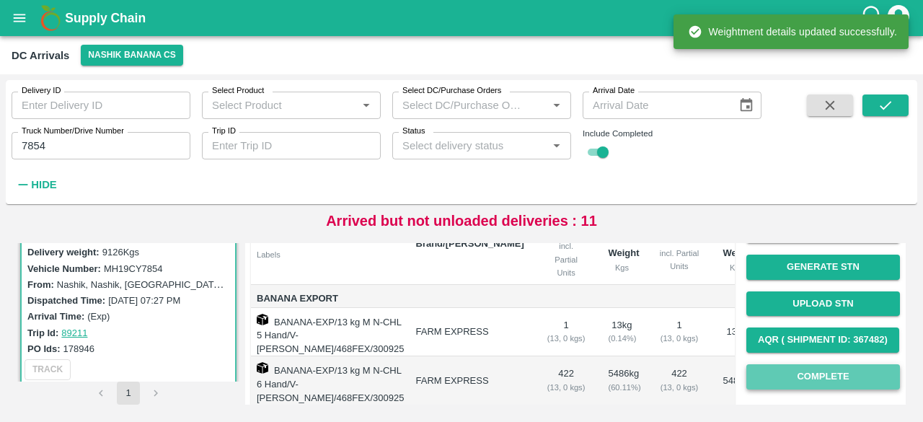
click at [814, 383] on button "Complete" at bounding box center [823, 376] width 154 height 25
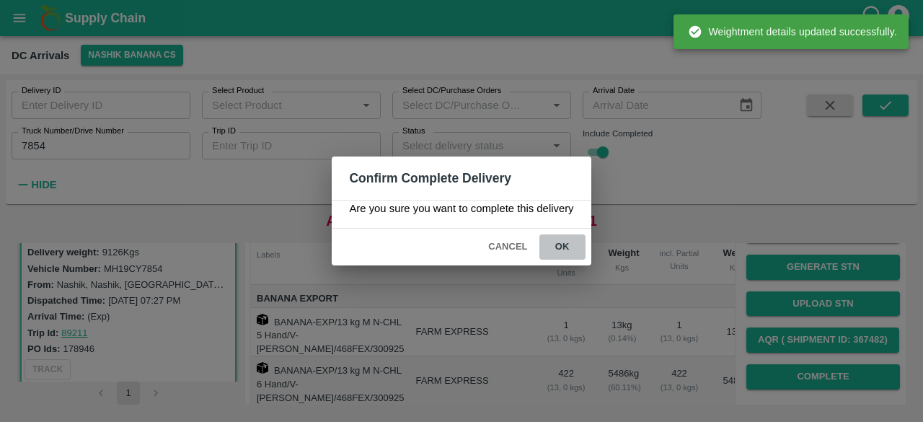
click at [563, 249] on button "ok" at bounding box center [562, 246] width 46 height 25
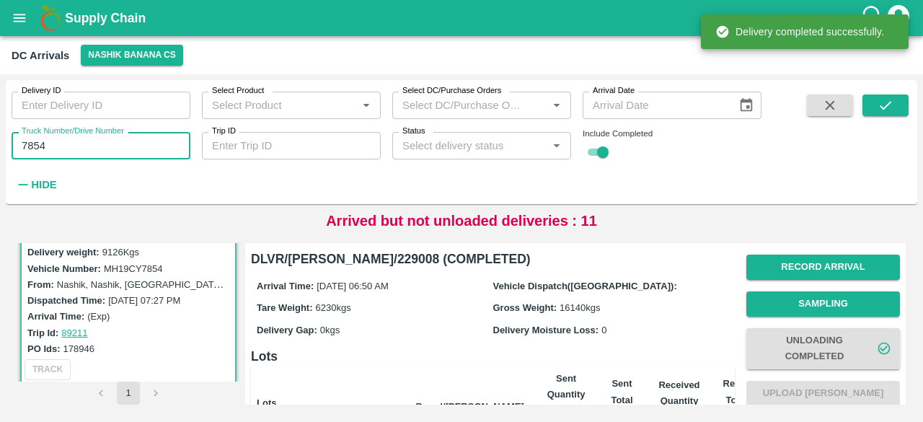
click at [35, 151] on input "7854" at bounding box center [101, 145] width 179 height 27
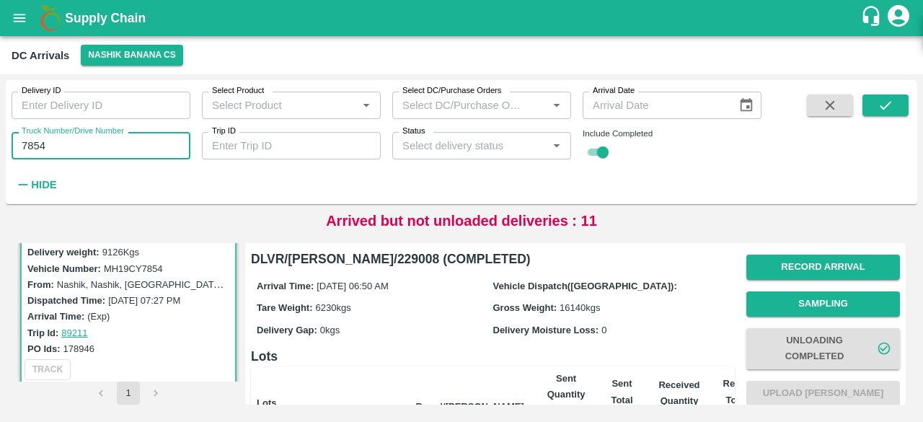
click at [35, 151] on input "7854" at bounding box center [101, 145] width 179 height 27
type input "4692"
click at [878, 112] on icon "submit" at bounding box center [885, 105] width 16 height 16
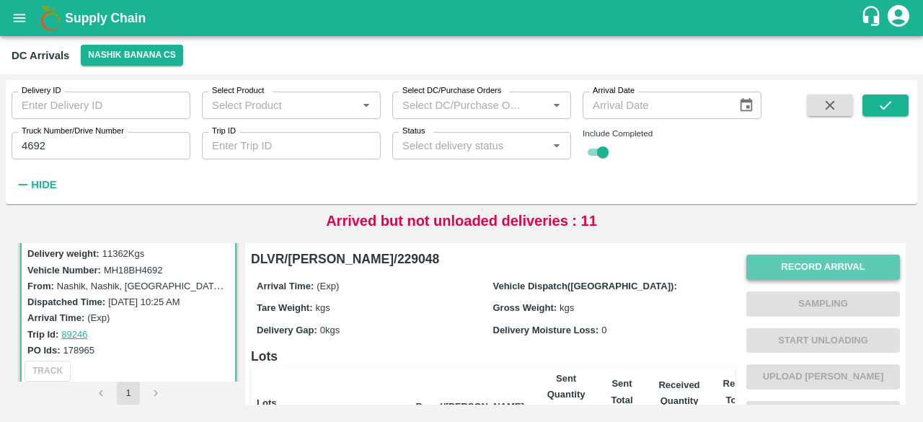
click at [778, 273] on button "Record Arrival" at bounding box center [823, 266] width 154 height 25
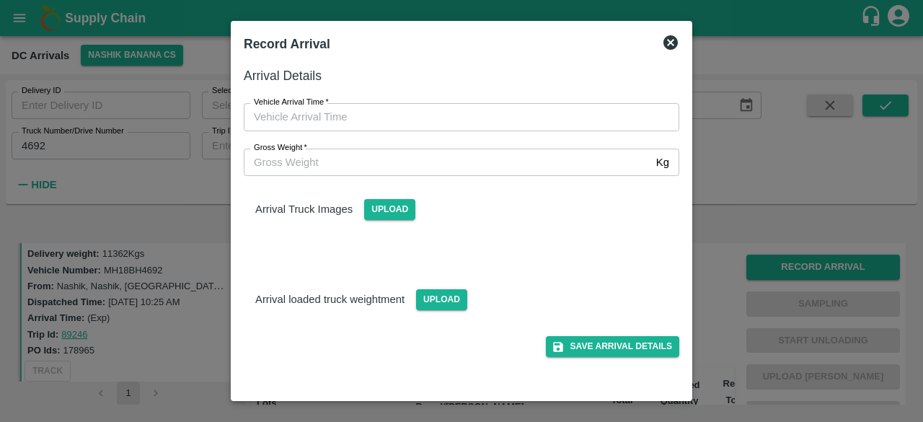
type input "DD/MM/YYYY hh:mm aa"
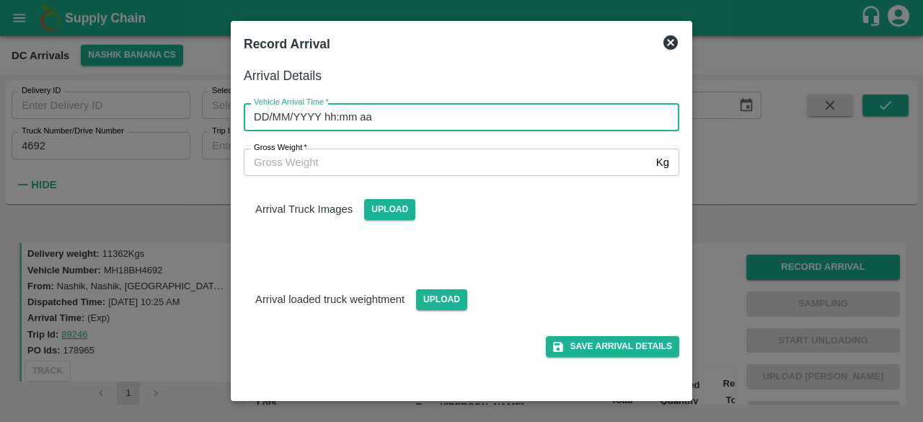
click at [462, 110] on input "DD/MM/YYYY hh:mm aa" at bounding box center [456, 116] width 425 height 27
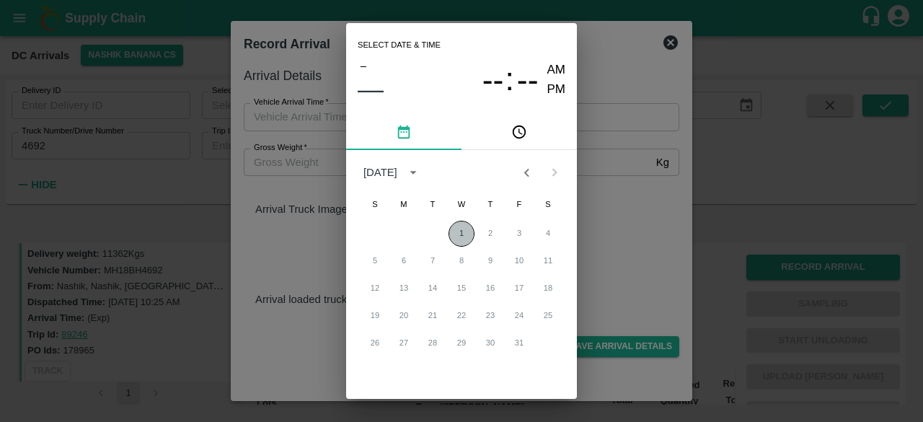
click at [462, 235] on button "1" at bounding box center [461, 234] width 26 height 26
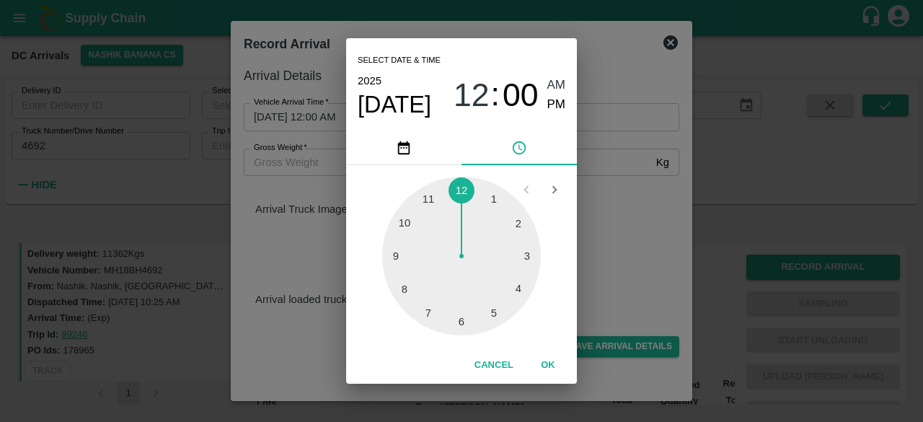
click at [494, 312] on div at bounding box center [461, 256] width 159 height 159
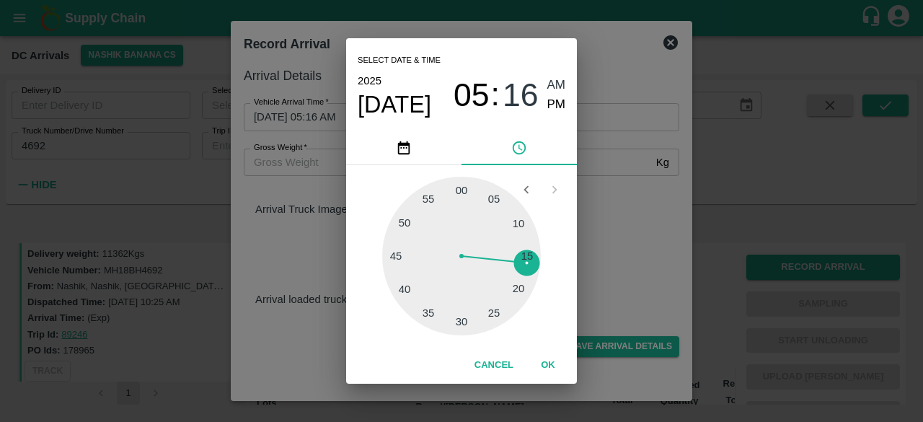
drag, startPoint x: 411, startPoint y: 253, endPoint x: 633, endPoint y: 244, distance: 222.2
click at [633, 244] on div "Select date & time [DATE] 05 : 16 AM PM 05 10 15 20 25 30 35 40 45 50 55 00 Can…" at bounding box center [461, 211] width 923 height 422
type input "[DATE] 05:00 AM"
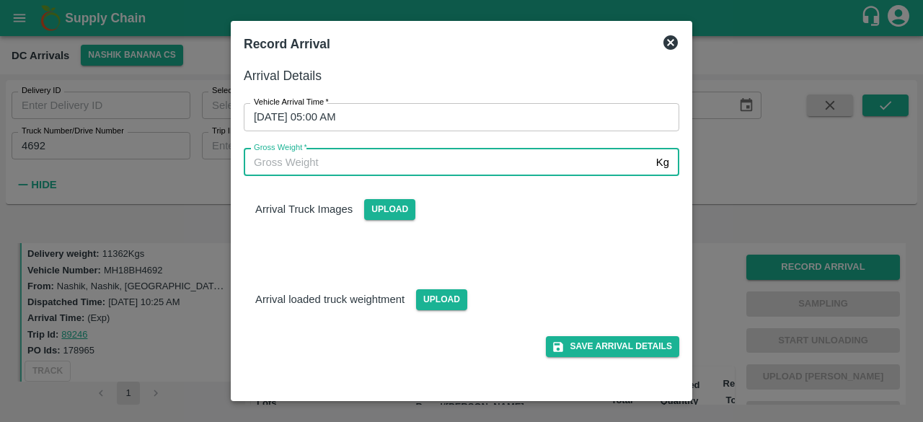
click at [329, 155] on input "Gross Weight   *" at bounding box center [447, 161] width 406 height 27
type input "18630"
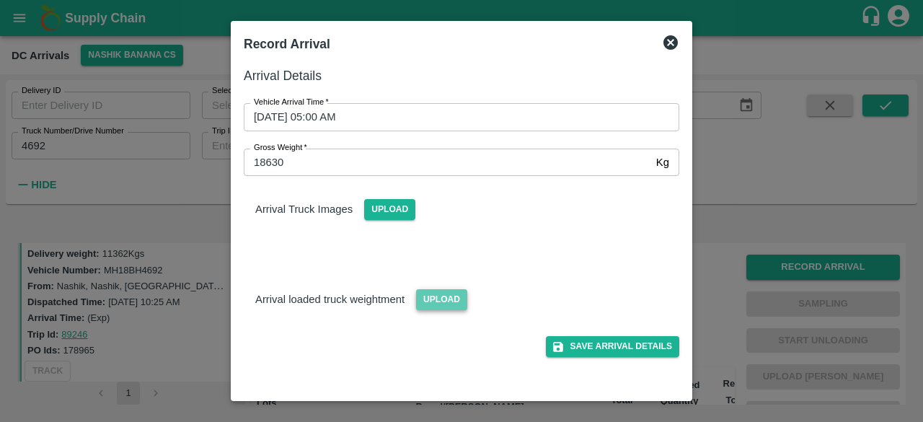
click at [440, 295] on span "Upload" at bounding box center [441, 299] width 51 height 21
click at [0, 0] on input "Upload" at bounding box center [0, 0] width 0 height 0
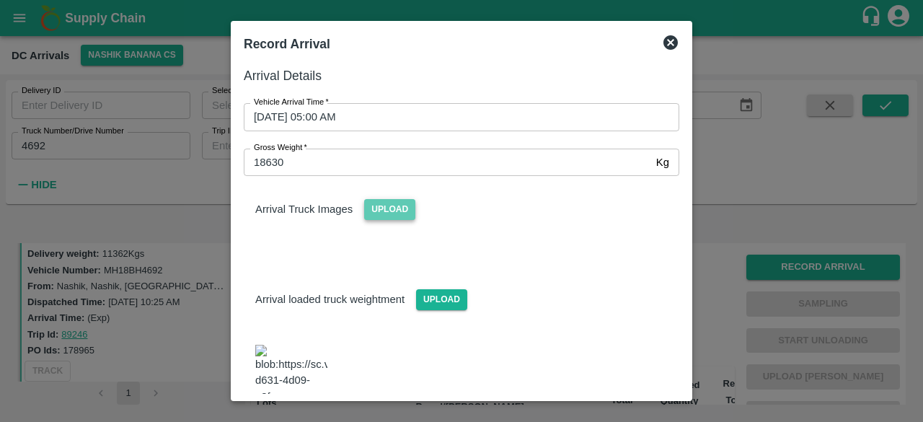
click at [386, 204] on span "Upload" at bounding box center [389, 209] width 51 height 21
click at [0, 0] on input "Upload" at bounding box center [0, 0] width 0 height 0
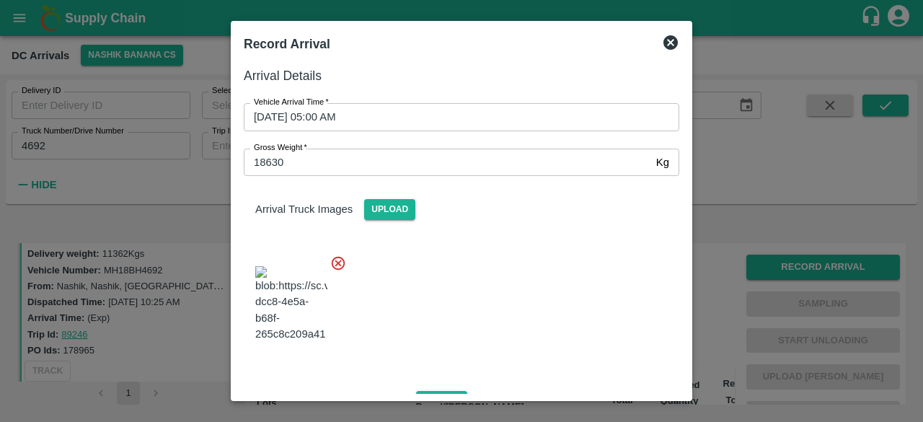
scroll to position [224, 0]
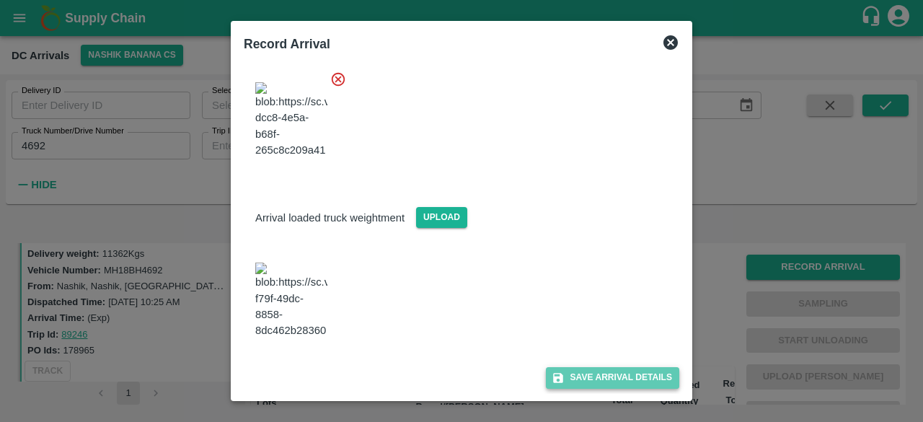
click at [603, 374] on button "Save Arrival Details" at bounding box center [612, 377] width 133 height 21
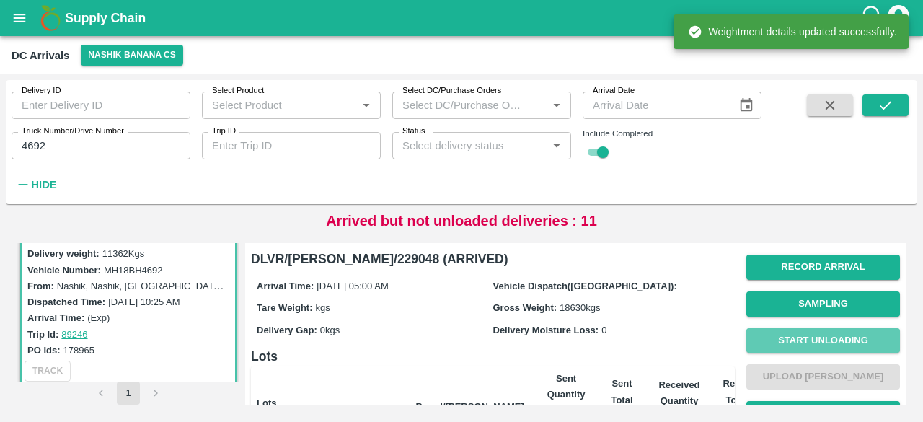
click at [814, 338] on button "Start Unloading" at bounding box center [823, 340] width 154 height 25
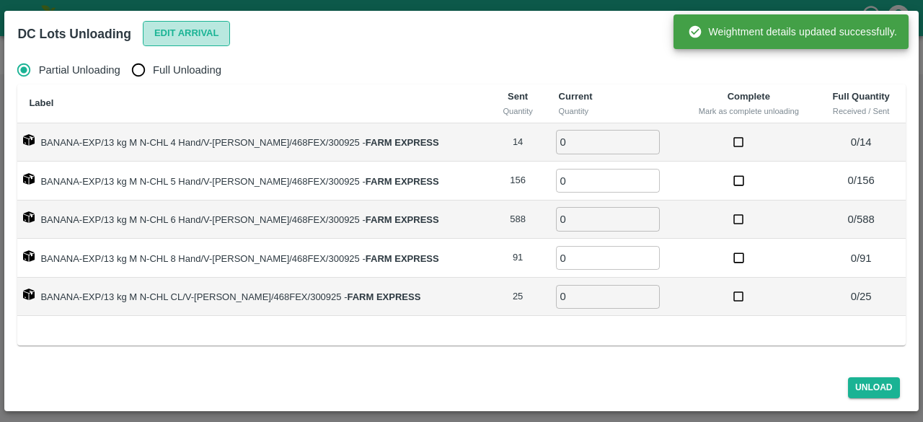
click at [180, 34] on button "Edit Arrival" at bounding box center [187, 33] width 88 height 25
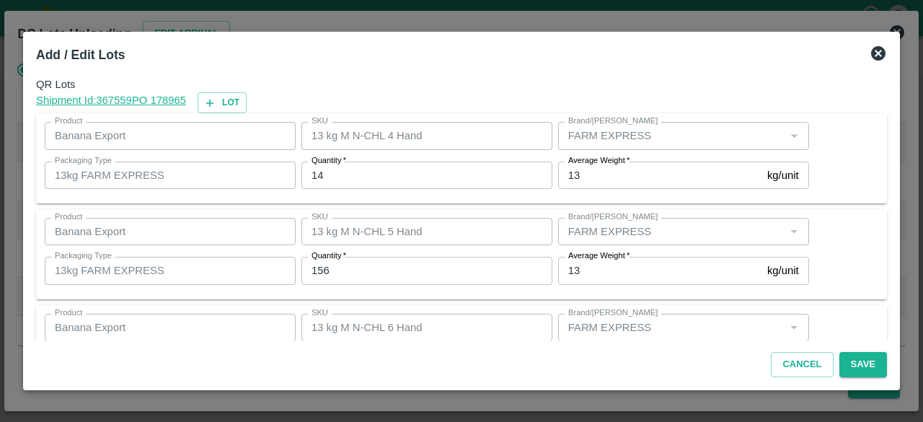
click at [314, 172] on input "14" at bounding box center [426, 174] width 251 height 27
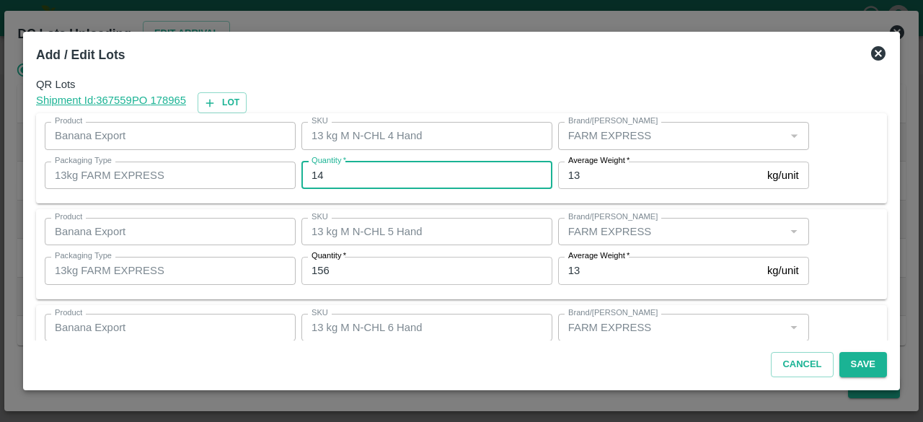
click at [314, 172] on input "14" at bounding box center [426, 174] width 251 height 27
type input "6"
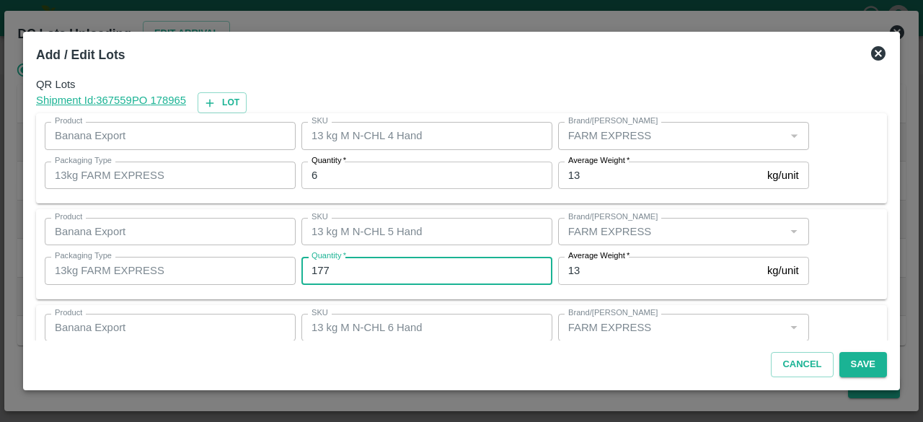
type input "177"
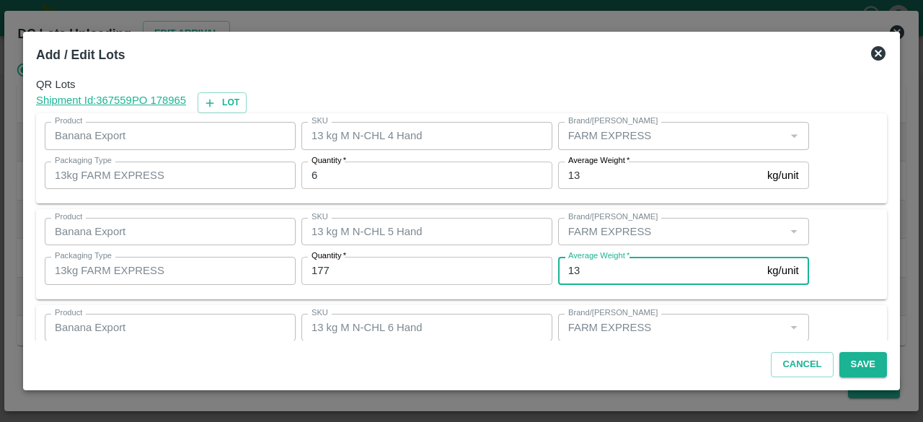
scroll to position [160, 0]
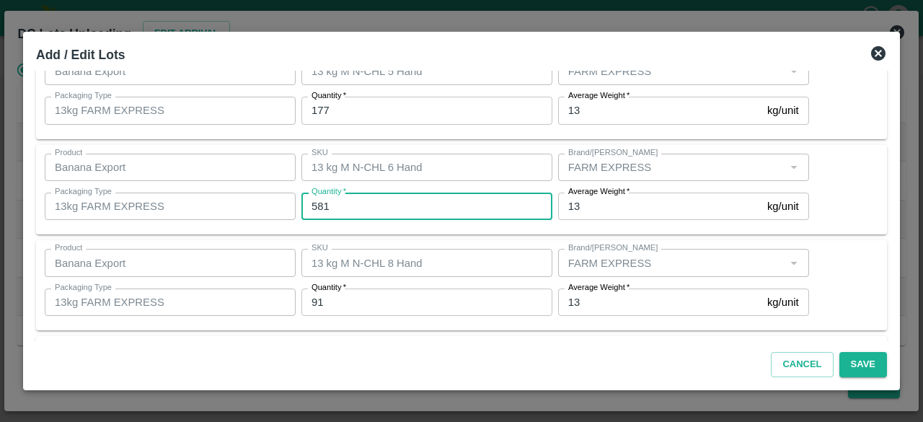
type input "581"
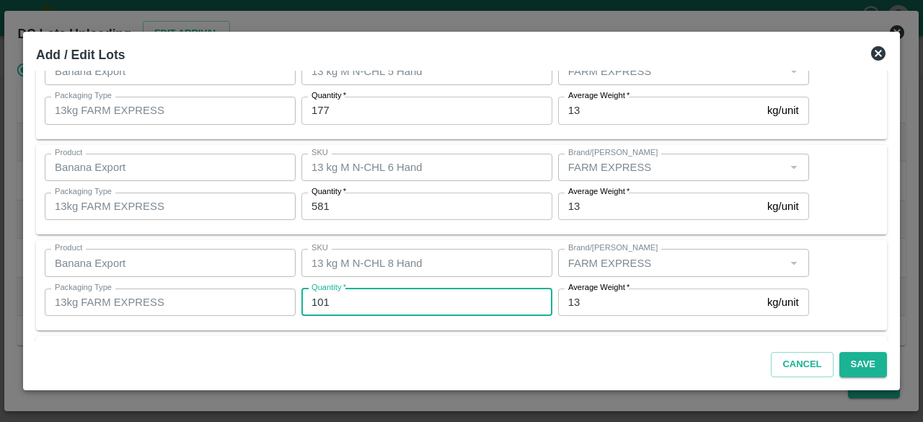
type input "101"
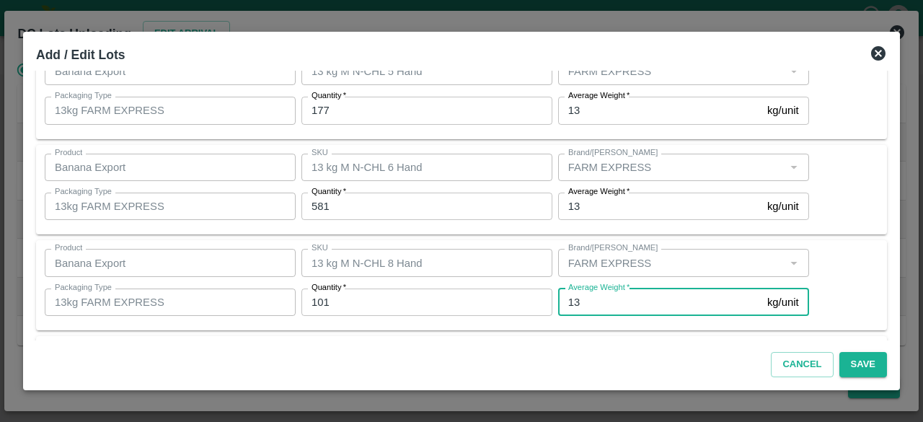
scroll to position [256, 0]
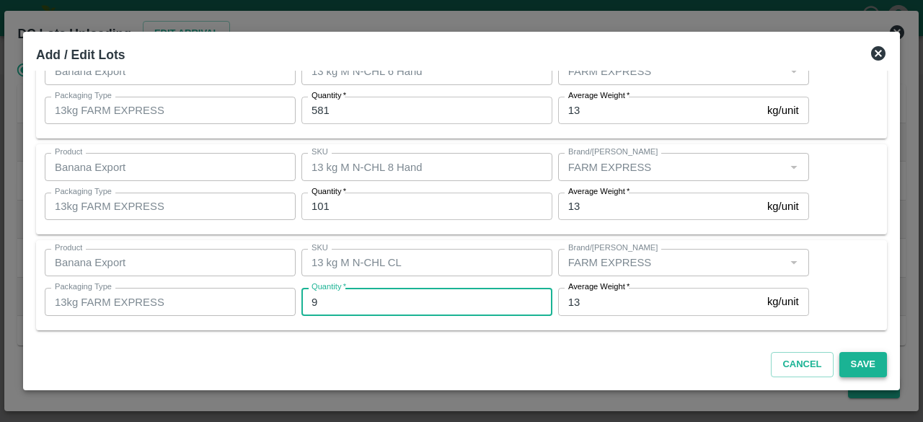
type input "9"
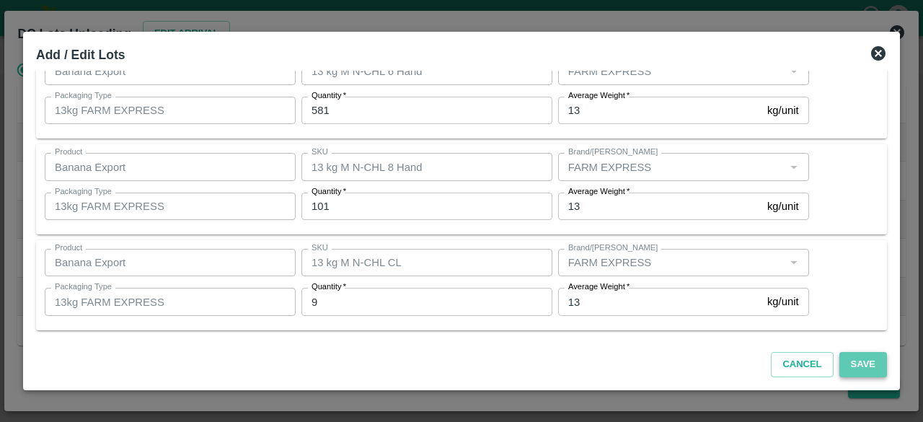
click at [867, 365] on button "Save" at bounding box center [863, 364] width 48 height 25
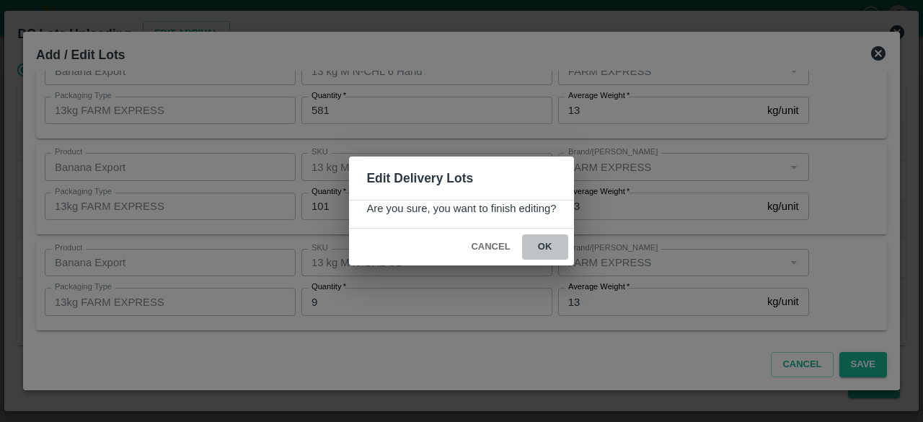
click at [545, 246] on button "ok" at bounding box center [545, 246] width 46 height 25
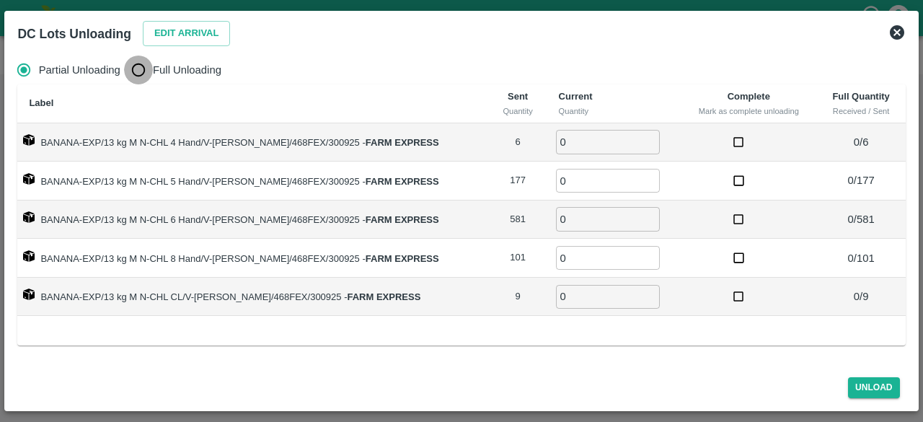
click at [138, 76] on input "Full Unloading" at bounding box center [138, 69] width 29 height 29
radio input "true"
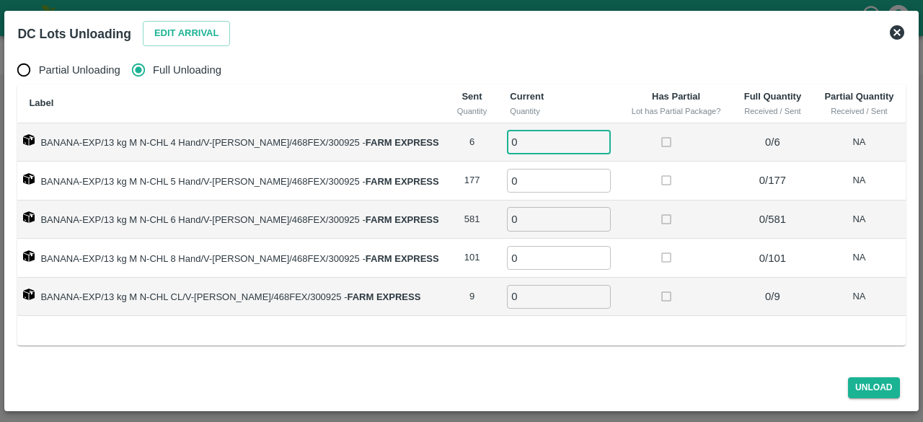
click at [526, 144] on input "0" at bounding box center [559, 142] width 104 height 24
type input "06"
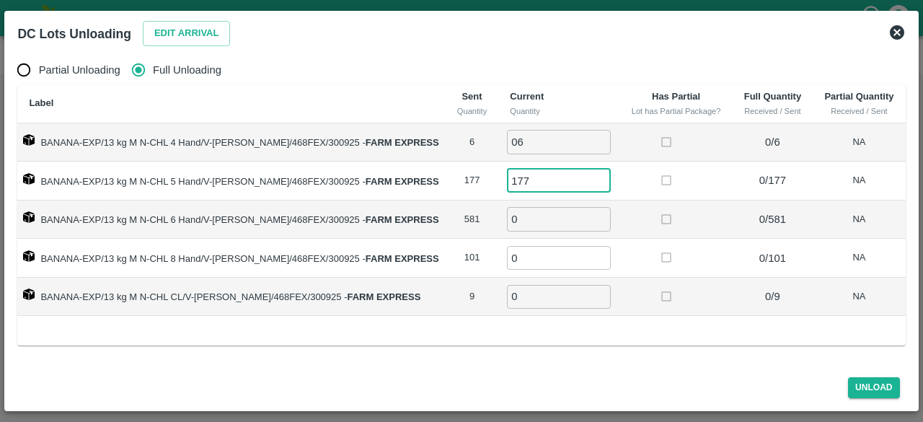
type input "177"
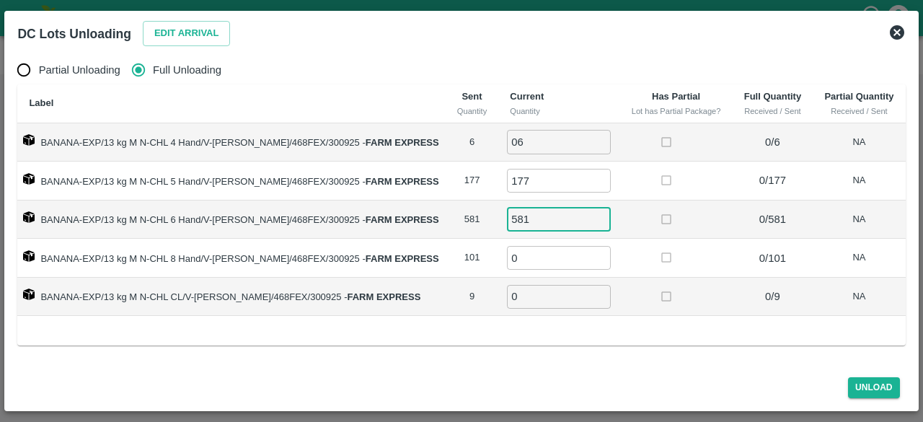
type input "581"
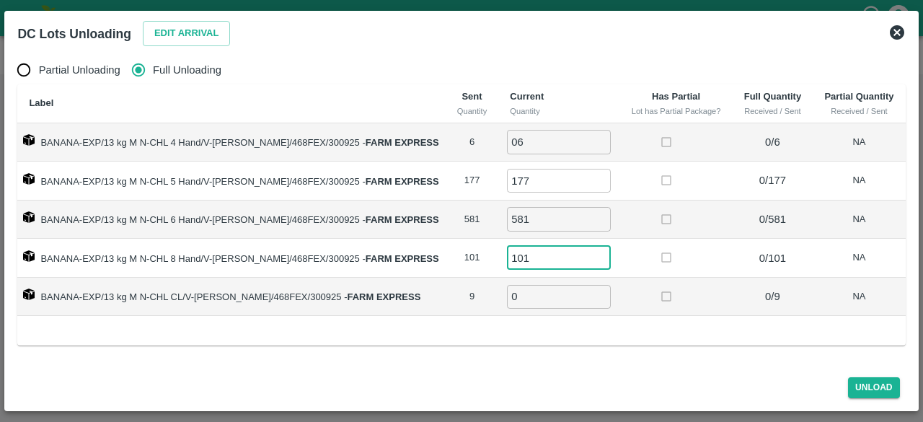
type input "101"
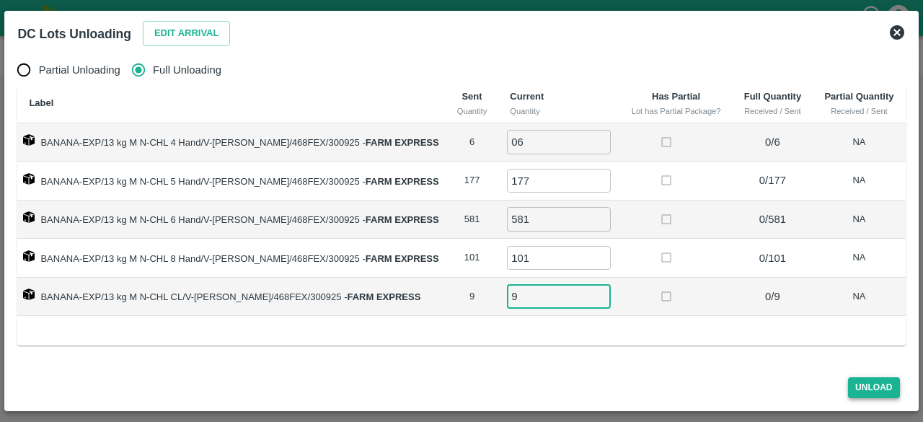
type input "9"
click at [869, 391] on button "Unload" at bounding box center [874, 387] width 52 height 21
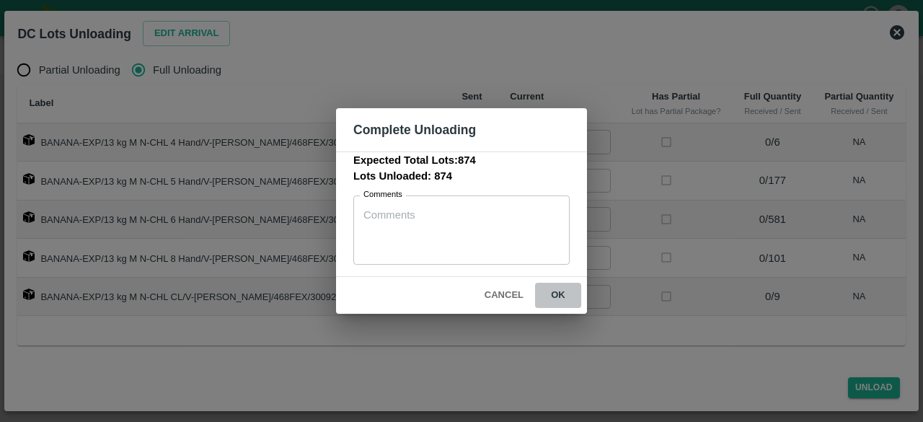
click at [556, 298] on button "ok" at bounding box center [558, 295] width 46 height 25
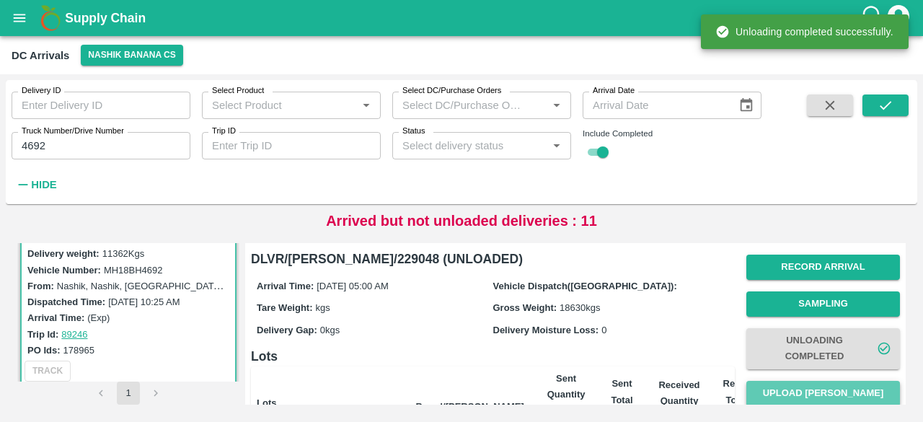
click at [812, 393] on button "Upload [PERSON_NAME]" at bounding box center [823, 393] width 154 height 25
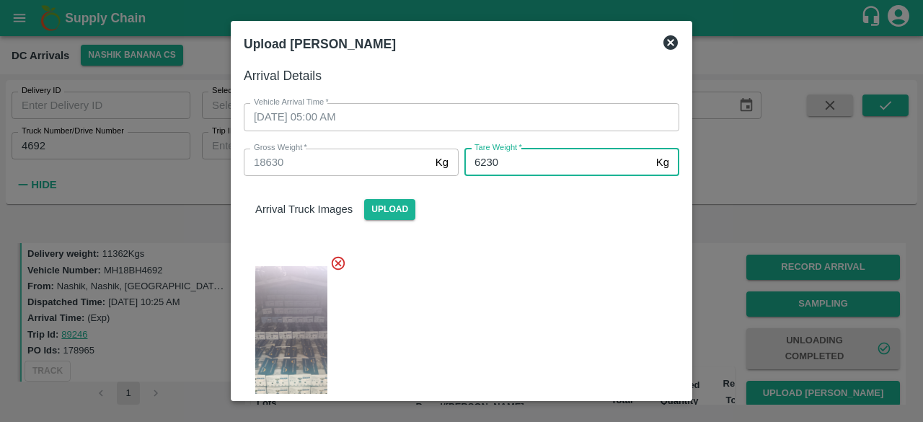
type input "6230"
click at [569, 288] on div at bounding box center [455, 341] width 447 height 197
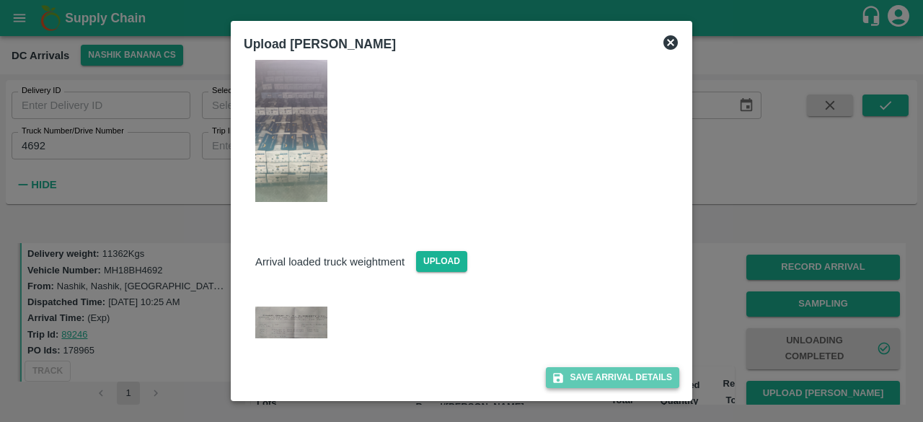
click at [591, 382] on button "Save Arrival Details" at bounding box center [612, 377] width 133 height 21
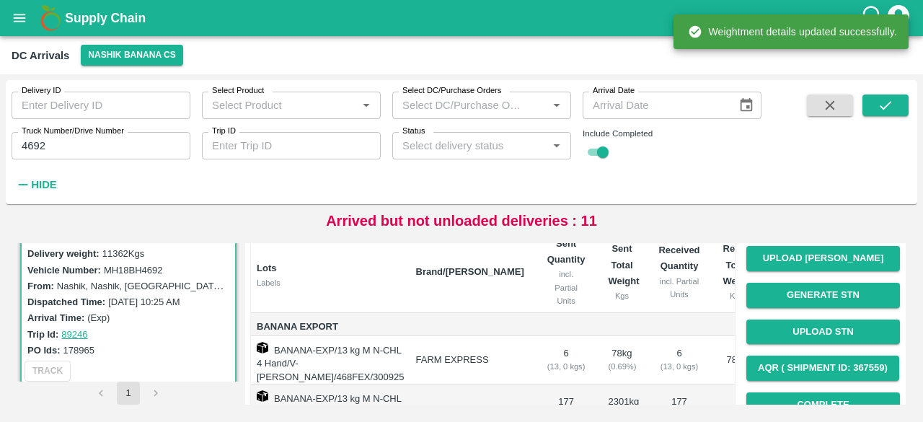
scroll to position [142, 0]
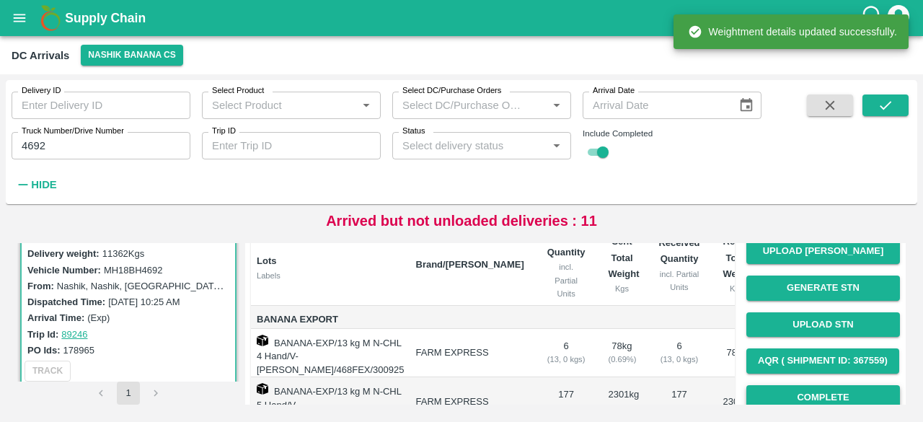
click at [820, 388] on button "Complete" at bounding box center [823, 397] width 154 height 25
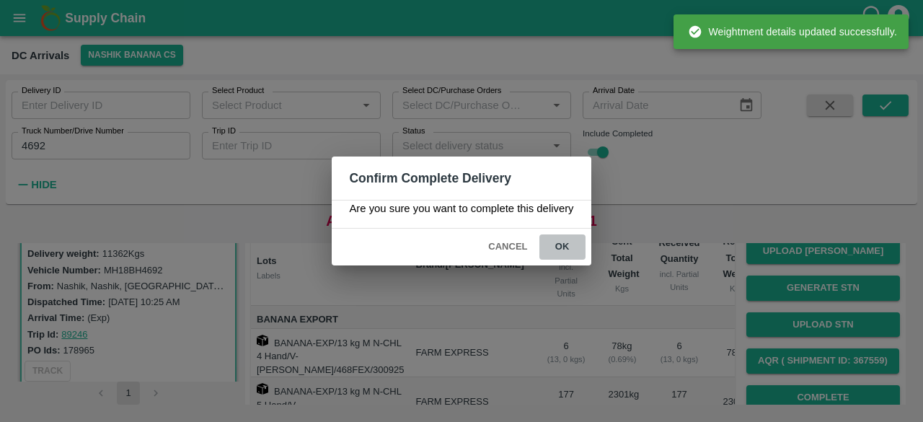
click at [560, 246] on button "ok" at bounding box center [562, 246] width 46 height 25
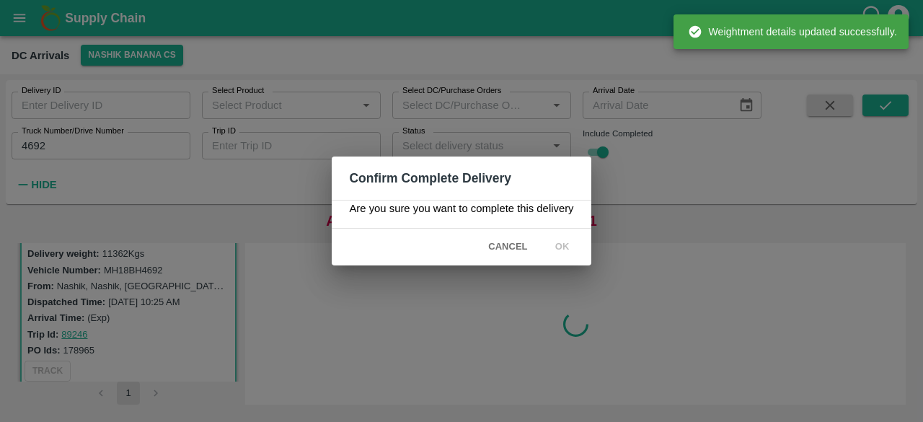
scroll to position [0, 0]
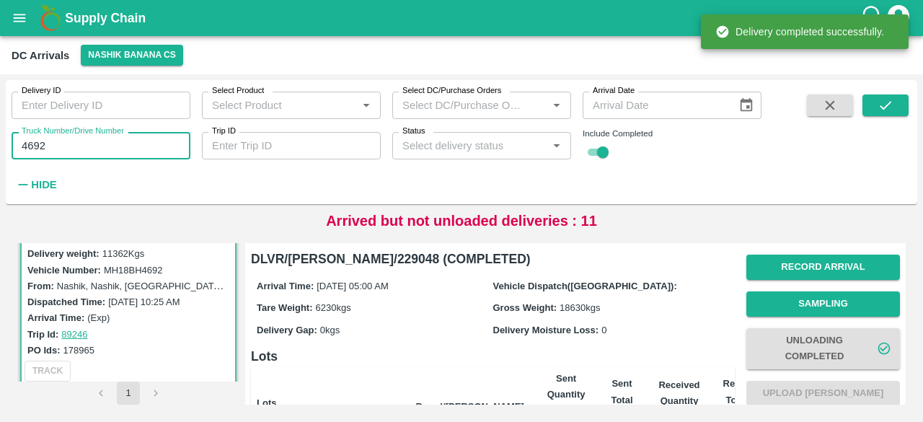
click at [40, 152] on input "4692" at bounding box center [101, 145] width 179 height 27
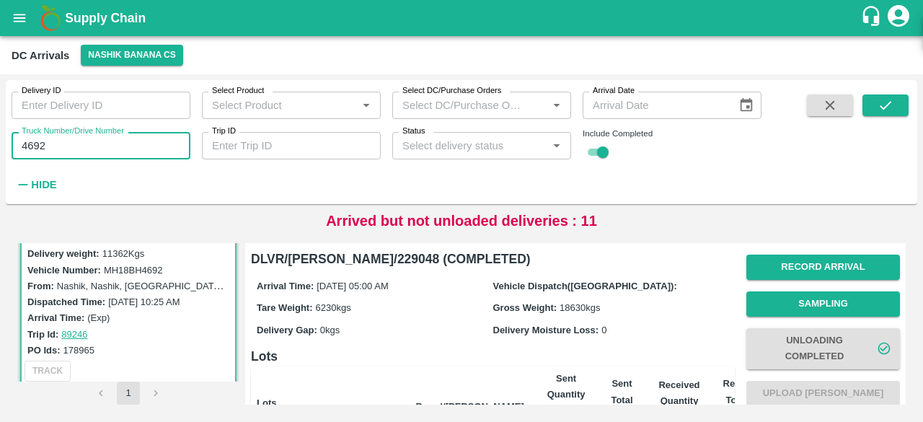
click at [40, 152] on input "4692" at bounding box center [101, 145] width 179 height 27
type input "7313"
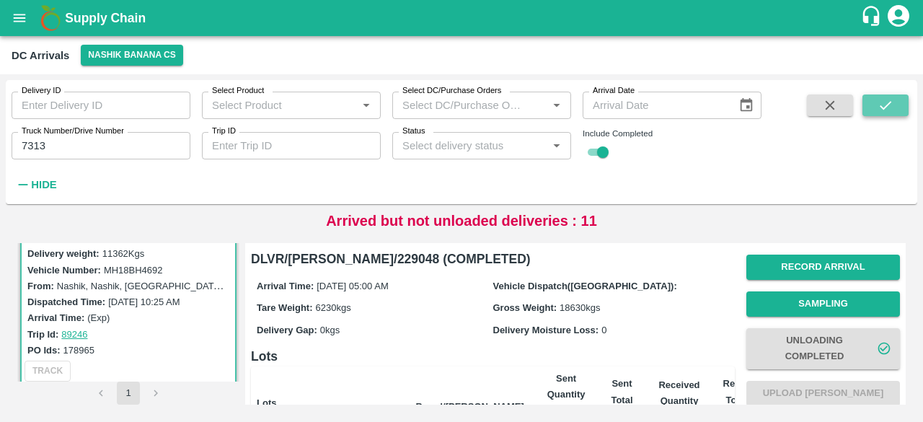
click at [884, 105] on icon "submit" at bounding box center [885, 105] width 16 height 16
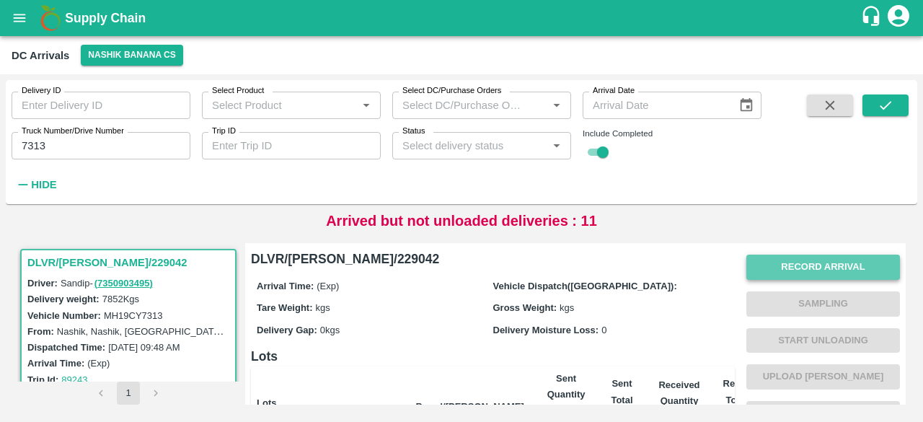
click at [823, 262] on button "Record Arrival" at bounding box center [823, 266] width 154 height 25
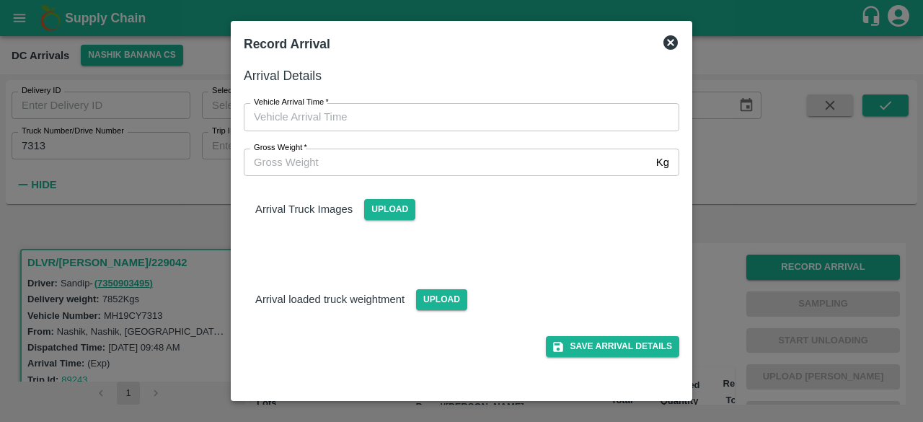
type input "DD/MM/YYYY hh:mm aa"
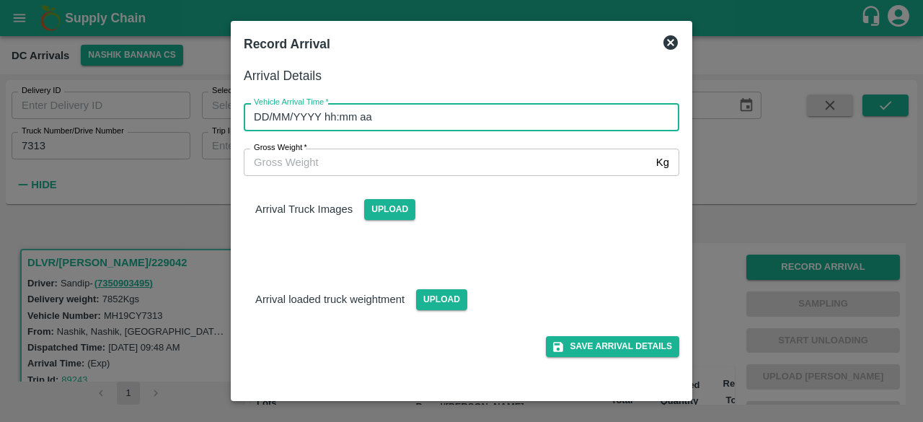
click at [389, 120] on input "DD/MM/YYYY hh:mm aa" at bounding box center [456, 116] width 425 height 27
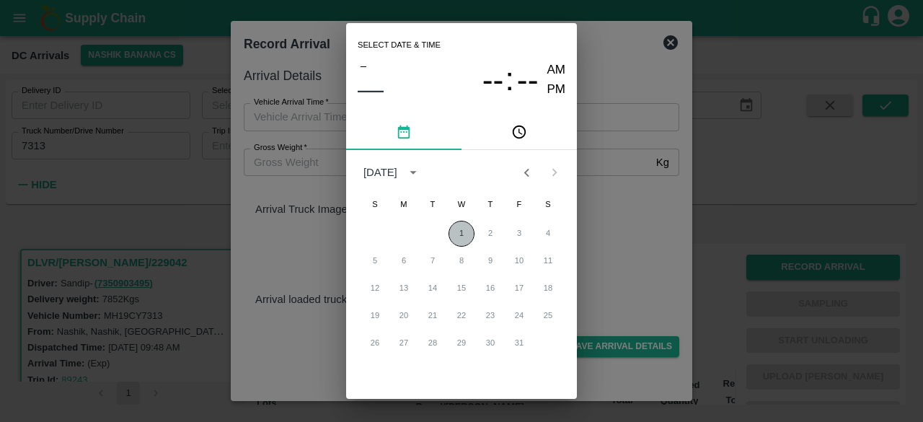
click at [454, 230] on button "1" at bounding box center [461, 234] width 26 height 26
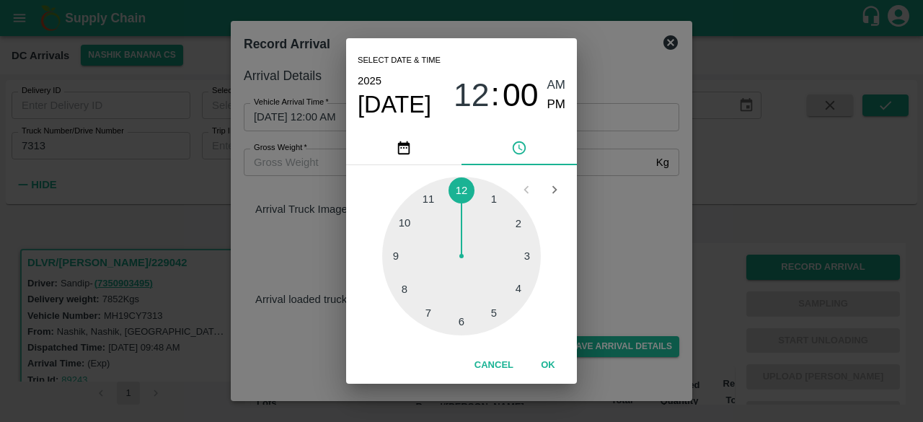
click at [419, 314] on div at bounding box center [461, 256] width 159 height 159
click at [461, 323] on div at bounding box center [461, 256] width 159 height 159
type input "[DATE] 07:30 AM"
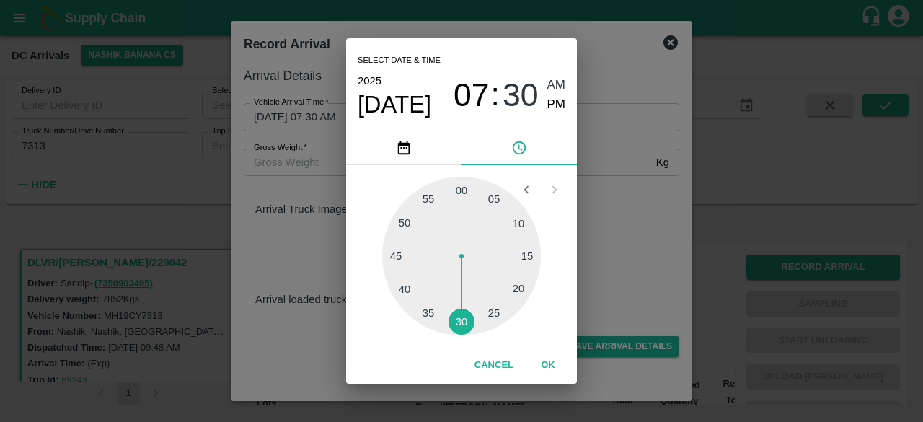
click at [624, 247] on div "Select date & time [DATE] 07 : 30 AM PM 05 10 15 20 25 30 35 40 45 50 55 00 Can…" at bounding box center [461, 211] width 923 height 422
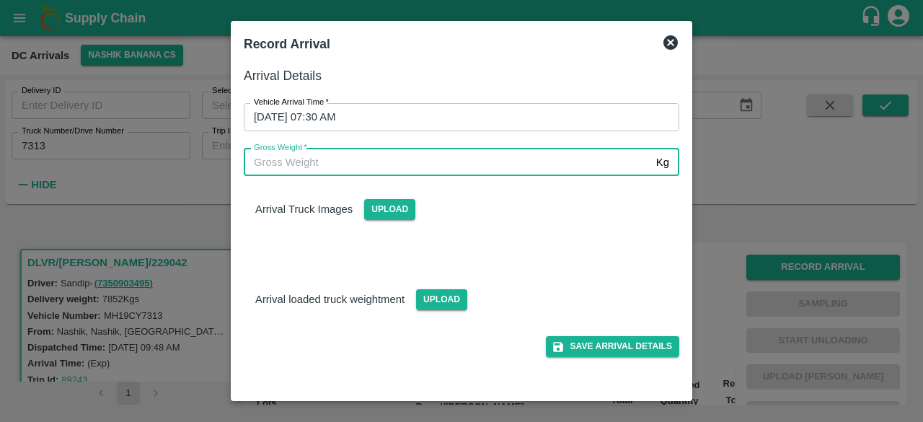
click at [293, 168] on input "Gross Weight   *" at bounding box center [447, 161] width 406 height 27
type input "14560"
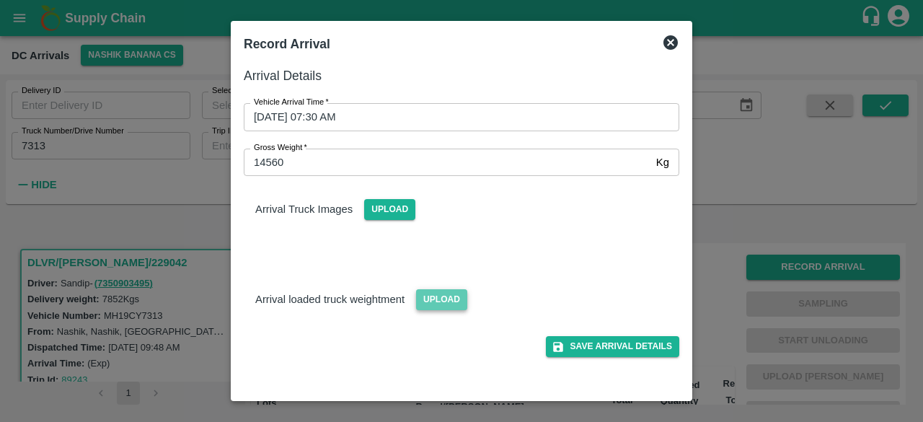
click at [444, 298] on span "Upload" at bounding box center [441, 299] width 51 height 21
click at [0, 0] on input "Upload" at bounding box center [0, 0] width 0 height 0
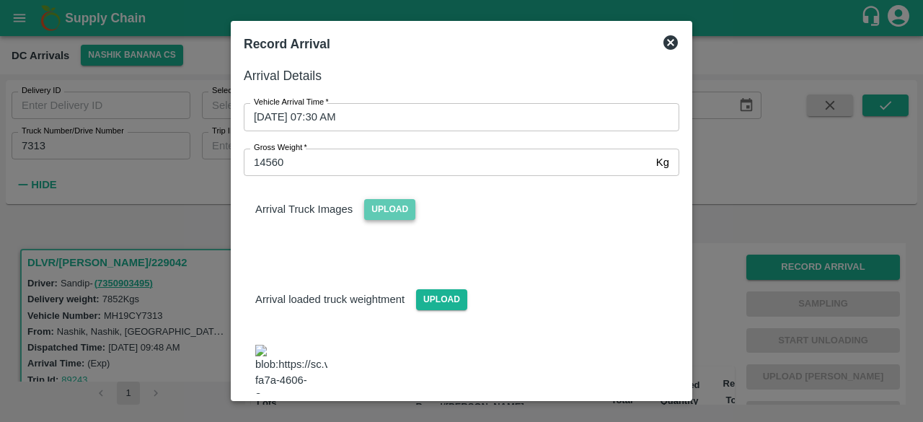
click at [381, 209] on span "Upload" at bounding box center [389, 209] width 51 height 21
click at [0, 0] on input "Upload" at bounding box center [0, 0] width 0 height 0
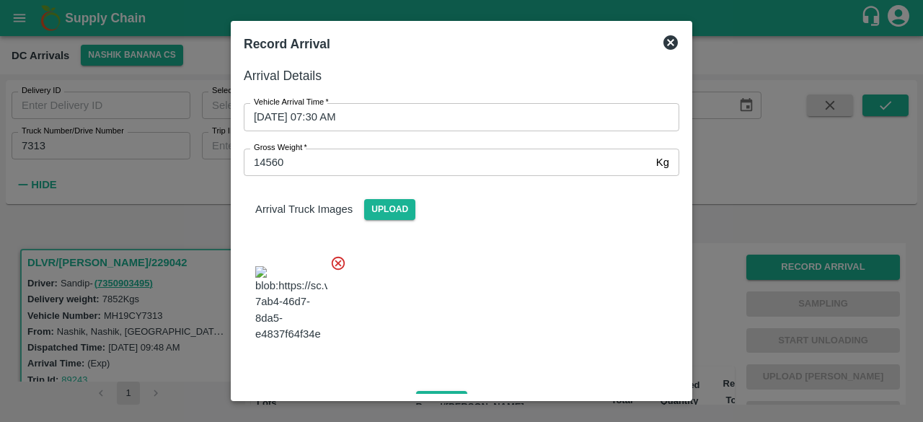
scroll to position [221, 0]
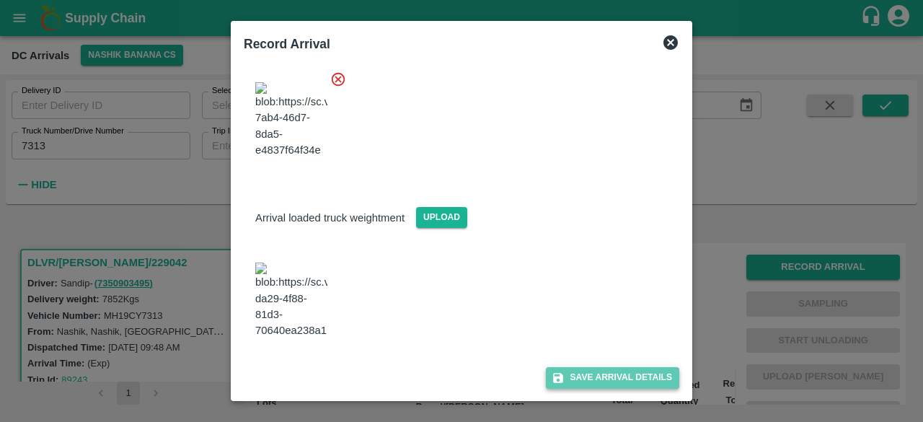
click at [605, 373] on button "Save Arrival Details" at bounding box center [612, 377] width 133 height 21
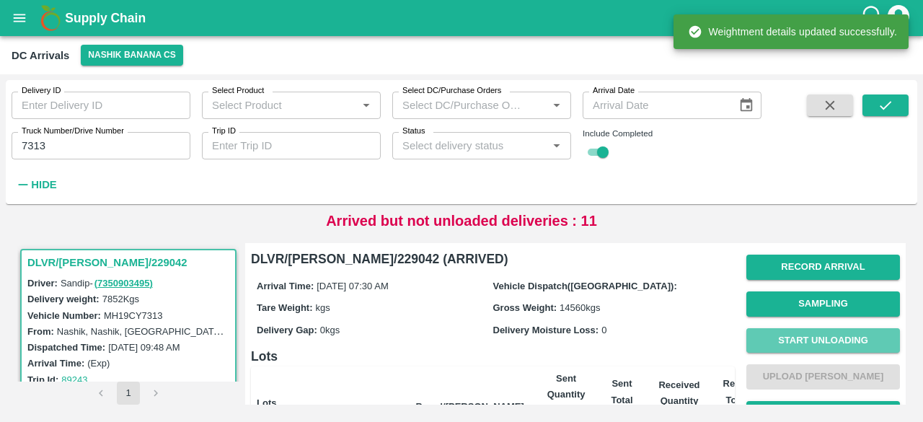
click at [811, 332] on button "Start Unloading" at bounding box center [823, 340] width 154 height 25
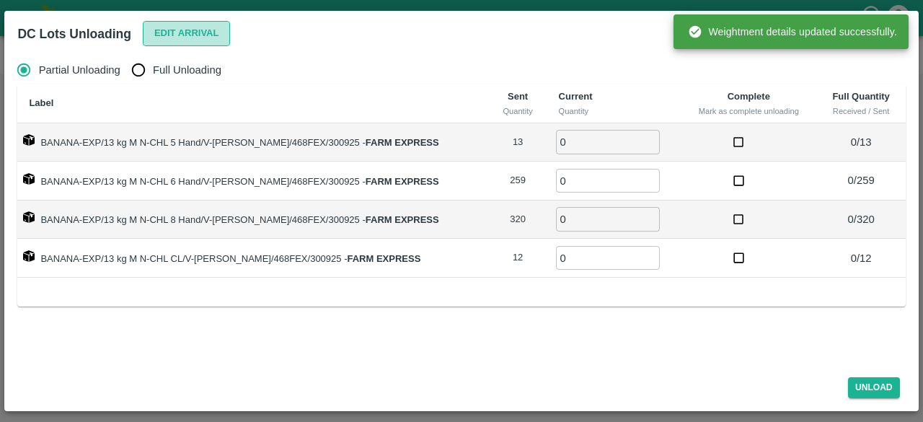
click at [168, 36] on button "Edit Arrival" at bounding box center [187, 33] width 88 height 25
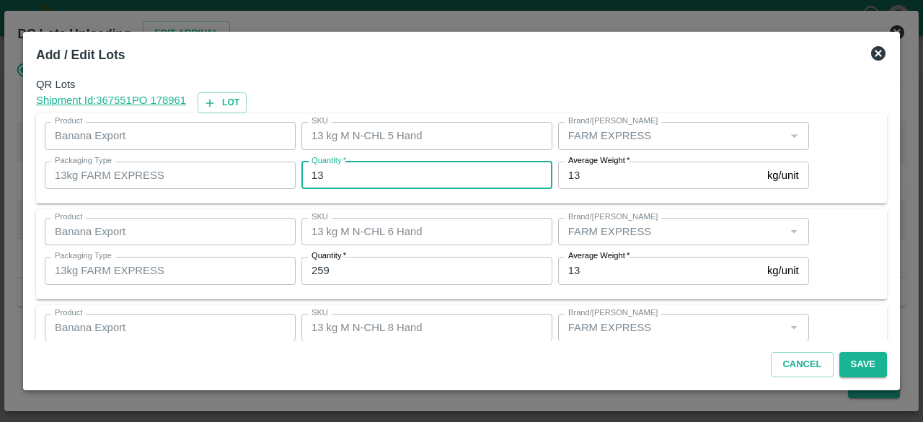
click at [316, 174] on input "13" at bounding box center [426, 174] width 251 height 27
type input "1"
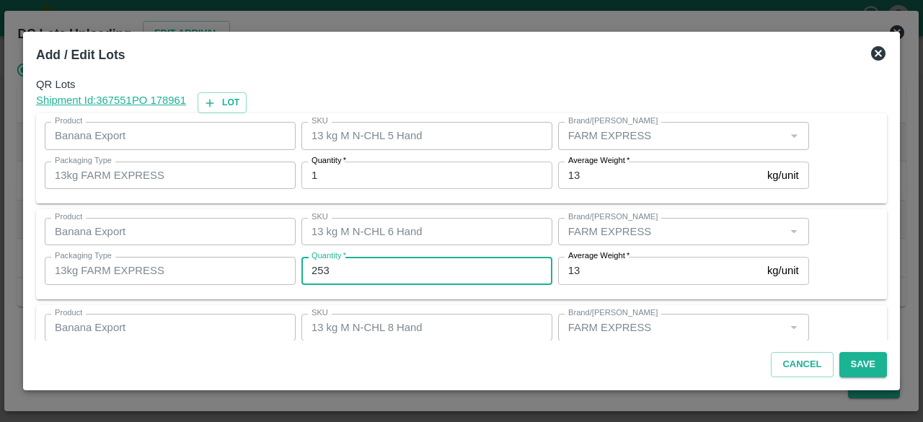
type input "253"
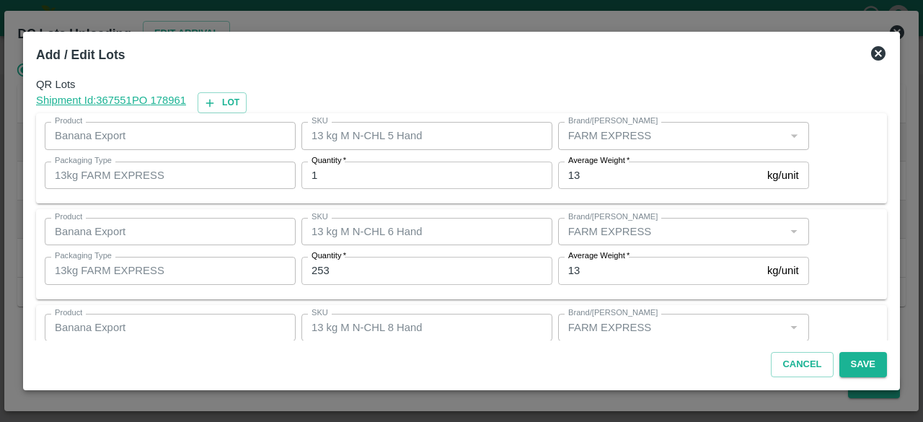
scroll to position [160, 0]
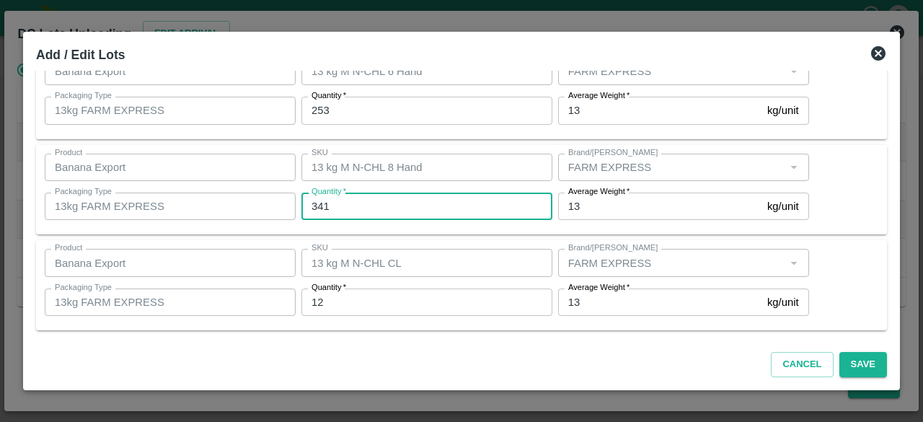
type input "341"
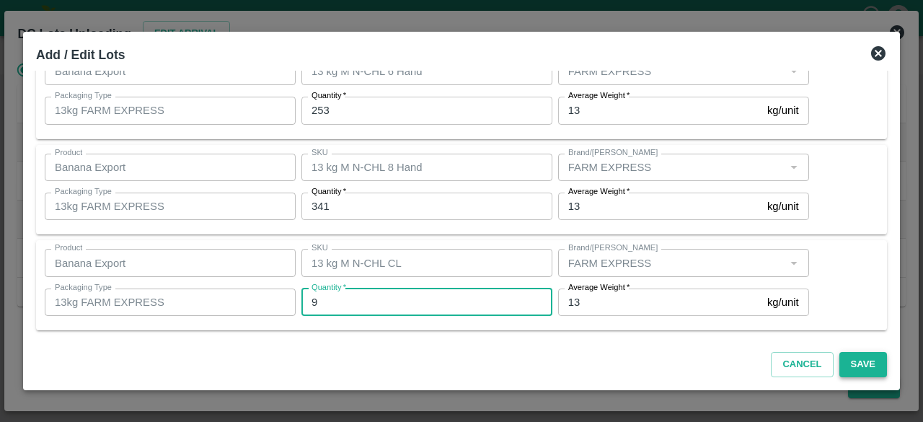
type input "9"
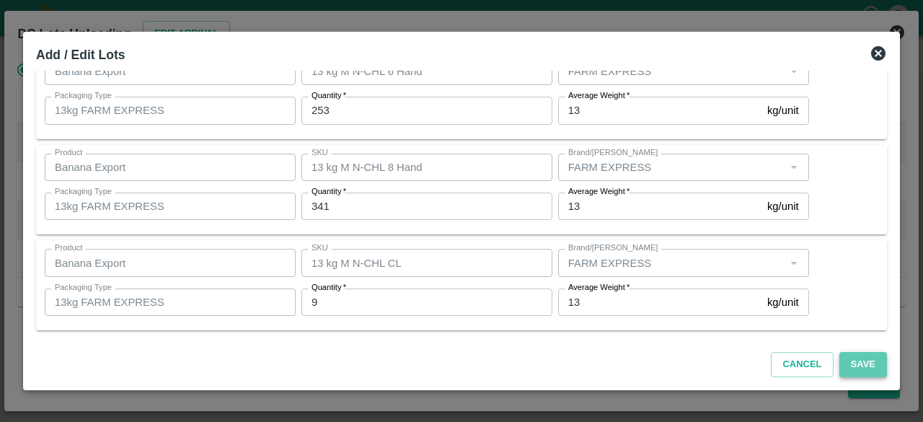
click at [860, 362] on button "Save" at bounding box center [863, 364] width 48 height 25
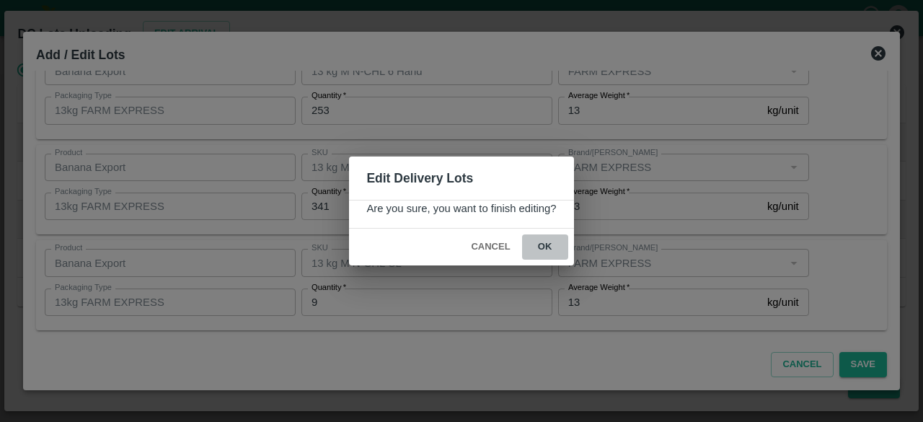
click at [541, 243] on button "ok" at bounding box center [545, 246] width 46 height 25
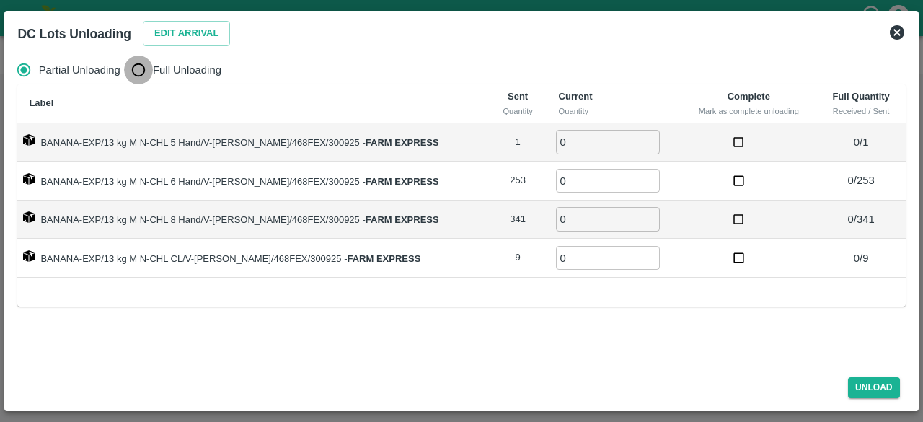
click at [138, 71] on input "Full Unloading" at bounding box center [138, 69] width 29 height 29
radio input "true"
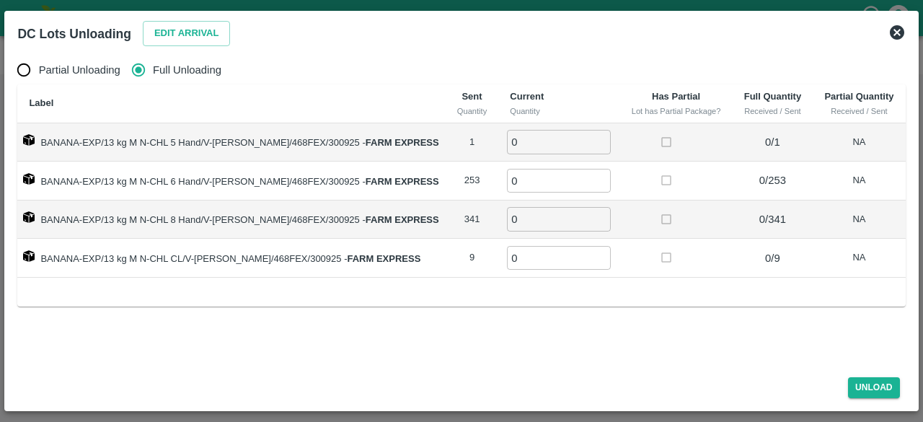
click at [522, 139] on input "0" at bounding box center [559, 142] width 104 height 24
type input "1"
type input "253"
type input "341"
type input "9"
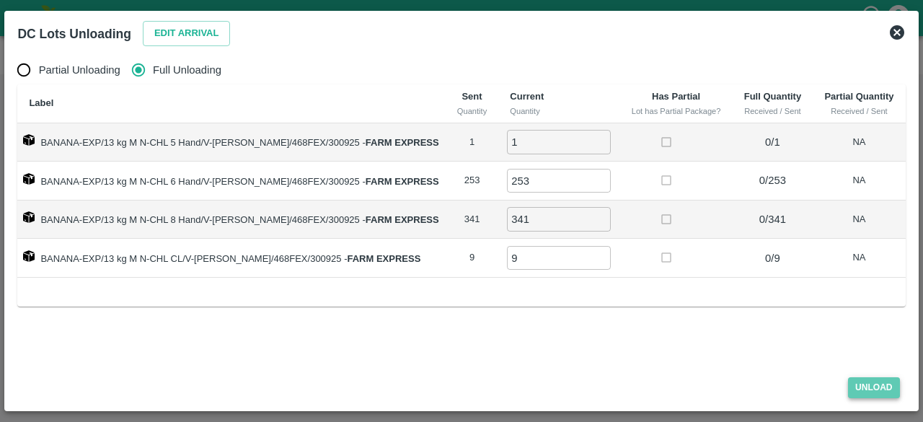
click at [866, 383] on button "Unload" at bounding box center [874, 387] width 52 height 21
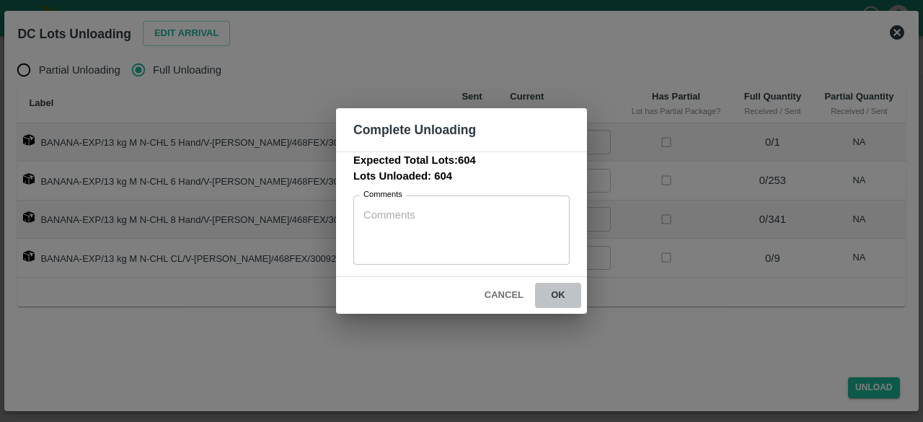
click at [554, 292] on button "ok" at bounding box center [558, 295] width 46 height 25
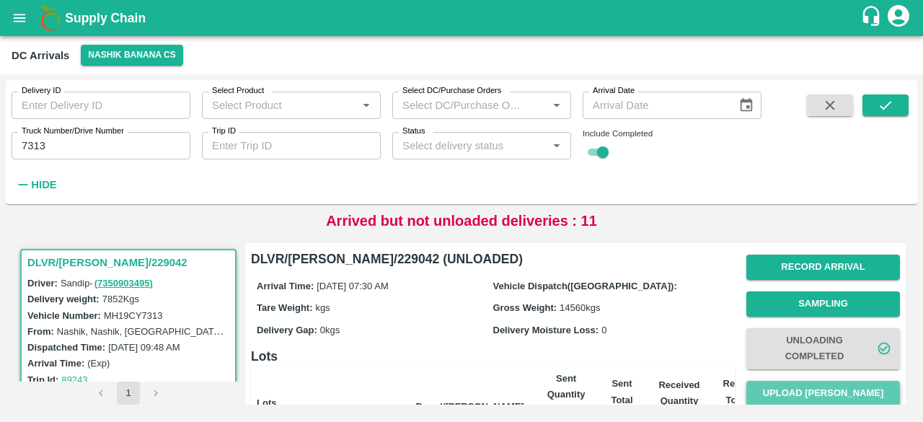
click at [813, 388] on button "Upload [PERSON_NAME]" at bounding box center [823, 393] width 154 height 25
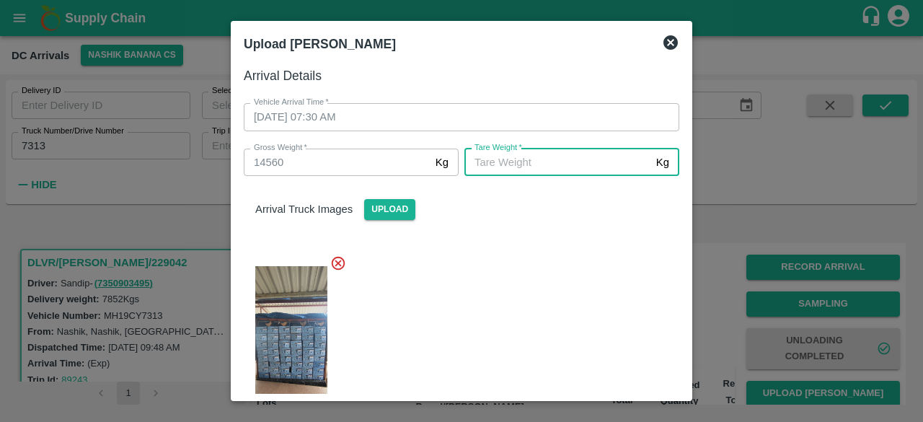
click at [542, 169] on input "[PERSON_NAME]   *" at bounding box center [557, 161] width 186 height 27
type input "6035"
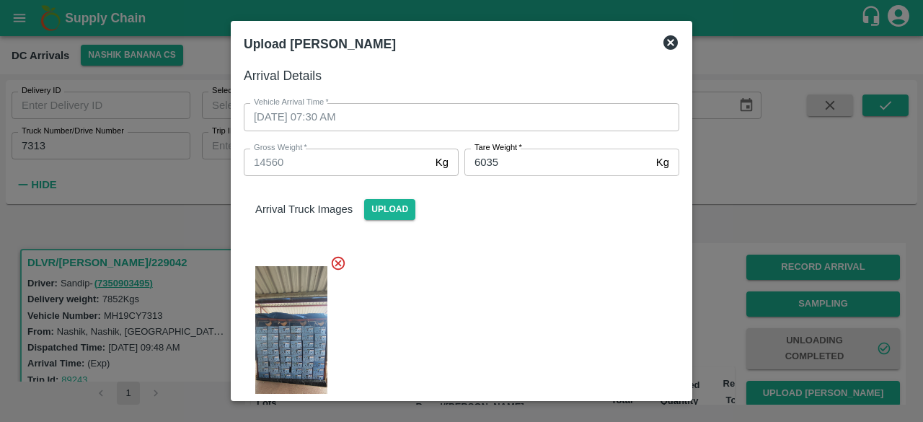
click at [531, 272] on div at bounding box center [455, 341] width 447 height 197
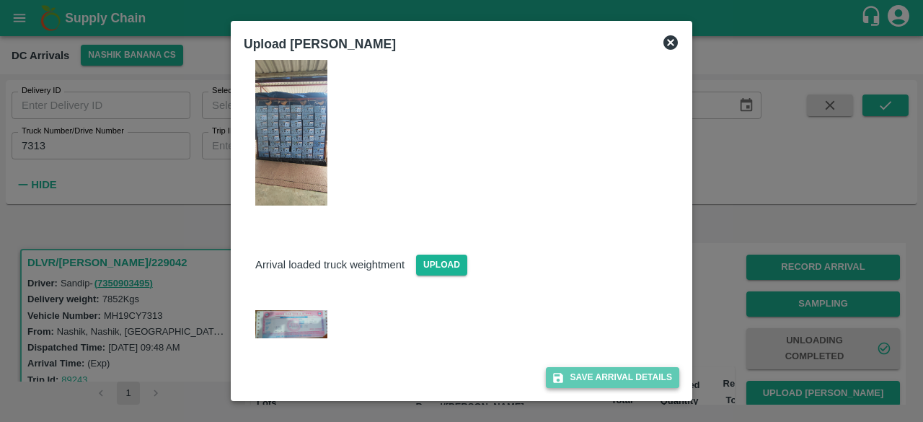
click at [595, 376] on button "Save Arrival Details" at bounding box center [612, 377] width 133 height 21
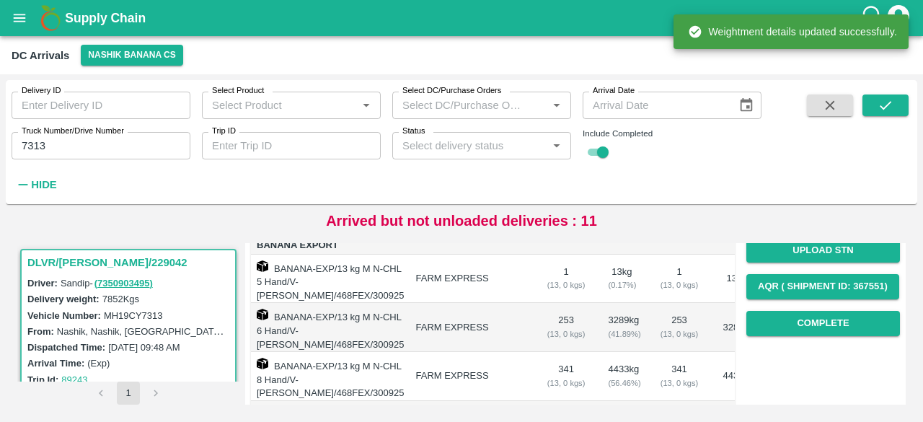
scroll to position [226, 0]
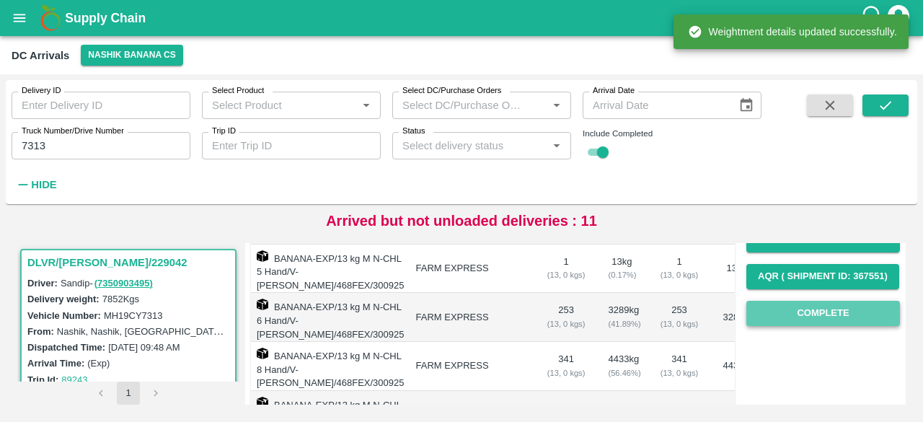
click at [819, 303] on button "Complete" at bounding box center [823, 313] width 154 height 25
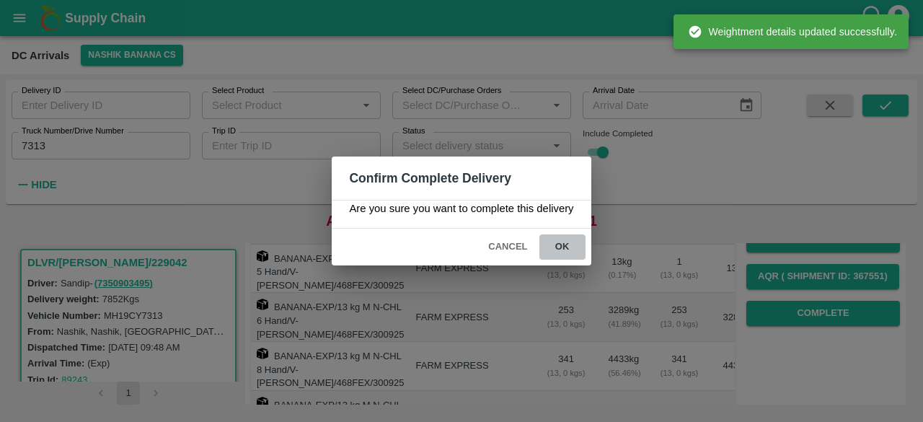
click at [561, 244] on button "ok" at bounding box center [562, 246] width 46 height 25
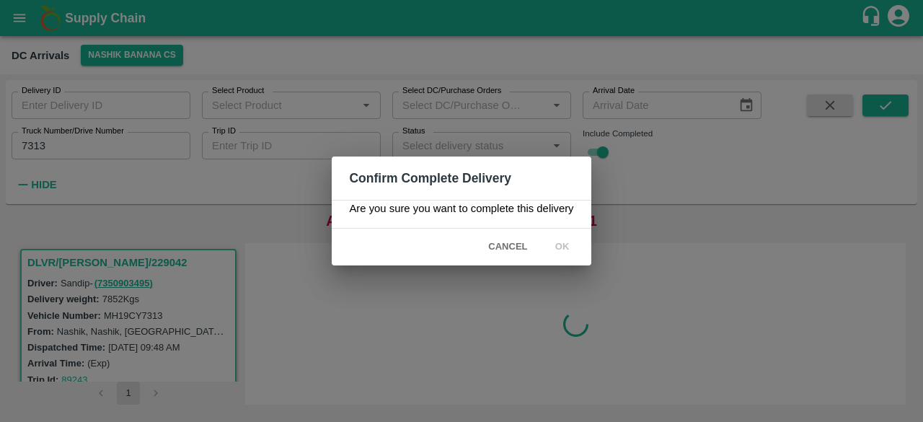
scroll to position [0, 0]
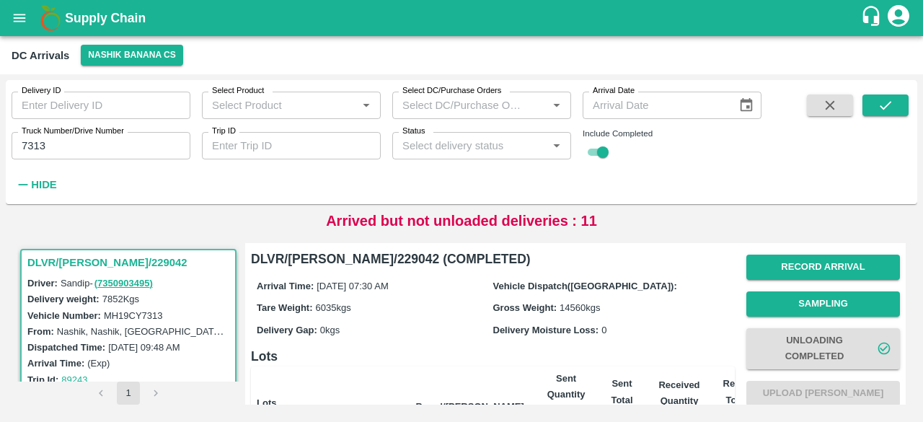
click at [31, 149] on input "7313" at bounding box center [101, 145] width 179 height 27
type input "7344"
click at [885, 102] on icon "submit" at bounding box center [885, 105] width 16 height 16
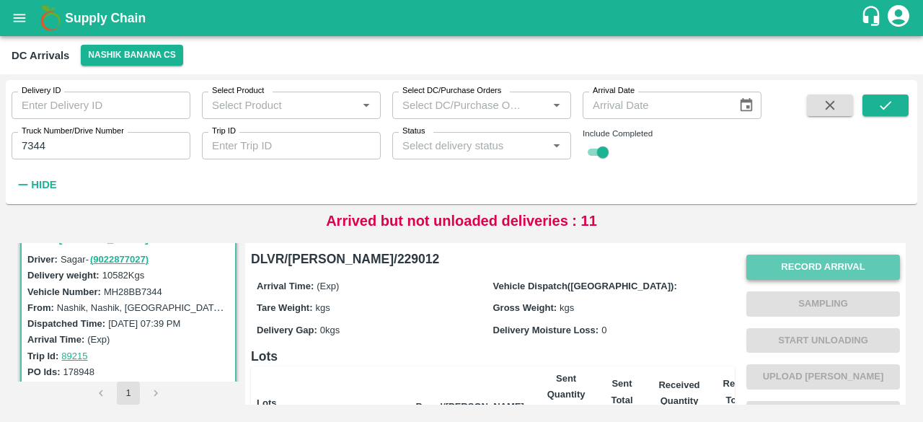
click at [817, 266] on button "Record Arrival" at bounding box center [823, 266] width 154 height 25
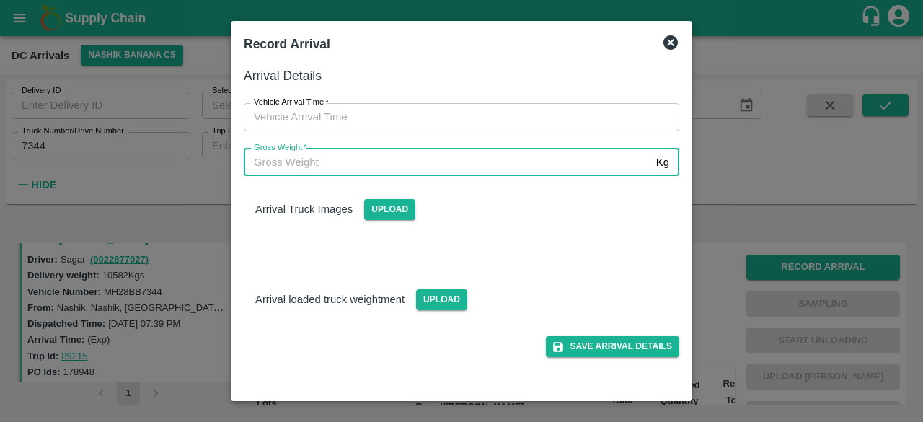
click at [458, 164] on input "Gross Weight   *" at bounding box center [447, 161] width 406 height 27
type input "9020"
type input "DD/MM/YYYY hh:mm aa"
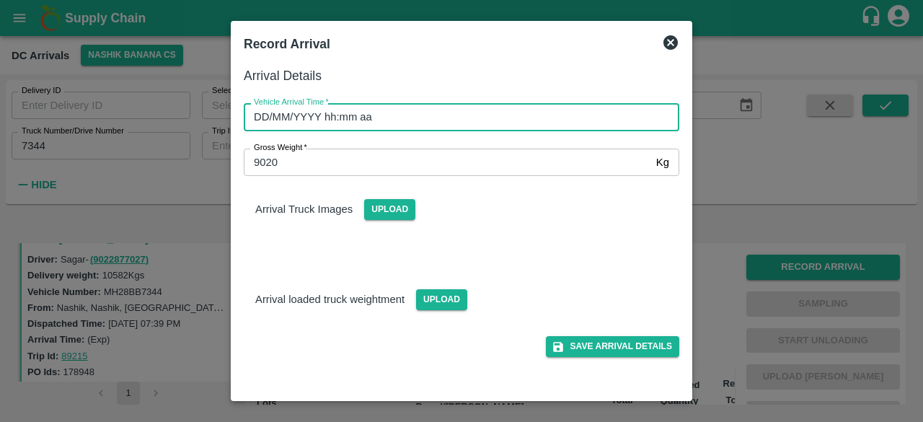
click at [411, 120] on input "DD/MM/YYYY hh:mm aa" at bounding box center [456, 116] width 425 height 27
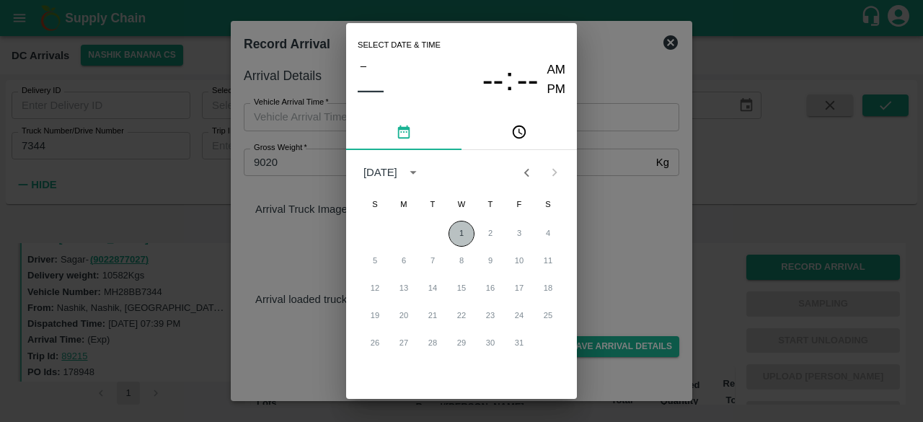
click at [458, 233] on button "1" at bounding box center [461, 234] width 26 height 26
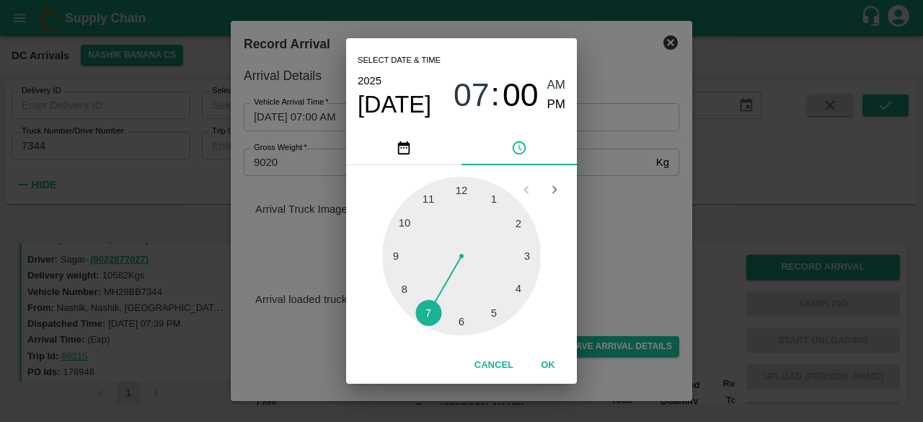
click at [425, 312] on div at bounding box center [461, 256] width 159 height 159
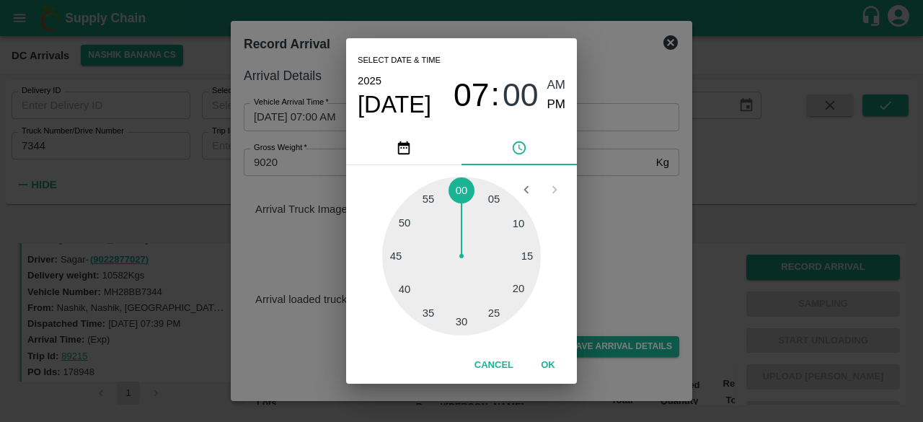
click at [404, 217] on div at bounding box center [461, 256] width 159 height 159
type input "[DATE] 07:51 AM"
click at [604, 207] on div "Select date & time [DATE] 07 : 51 AM PM 05 10 15 20 25 30 35 40 45 50 55 00 Can…" at bounding box center [461, 211] width 923 height 422
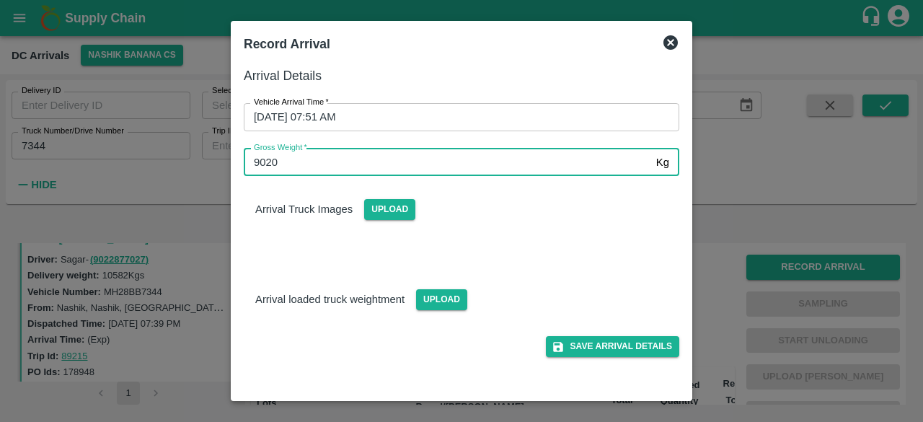
click at [267, 161] on input "9020" at bounding box center [447, 161] width 406 height 27
type input "17925"
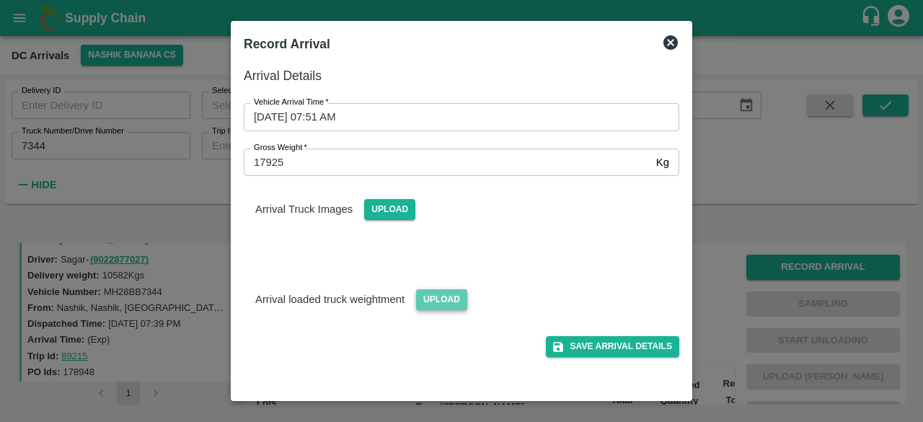
click at [448, 305] on span "Upload" at bounding box center [441, 299] width 51 height 21
click at [0, 0] on input "Upload" at bounding box center [0, 0] width 0 height 0
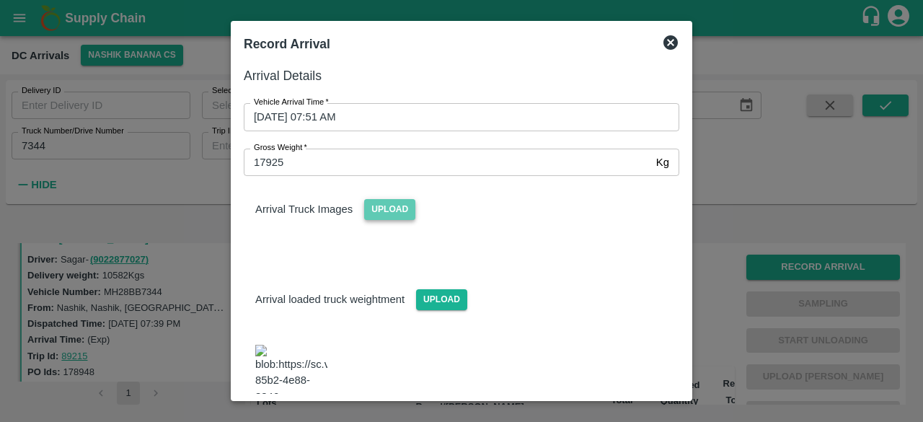
click at [377, 210] on span "Upload" at bounding box center [389, 209] width 51 height 21
click at [0, 0] on input "Upload" at bounding box center [0, 0] width 0 height 0
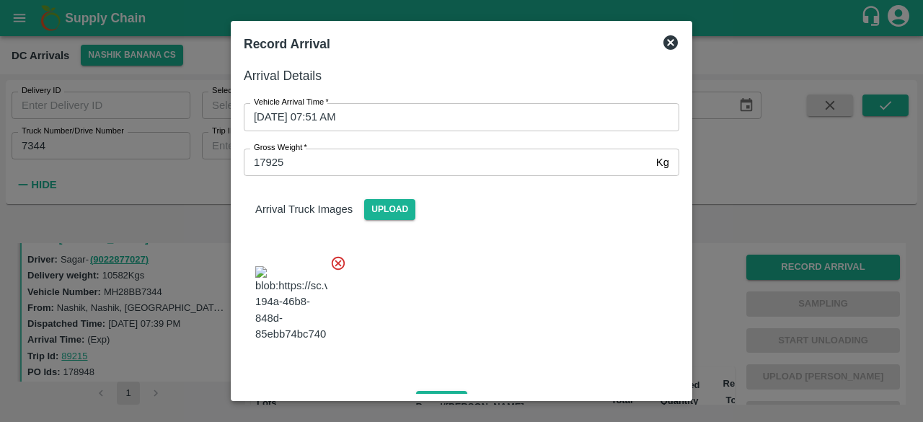
scroll to position [228, 0]
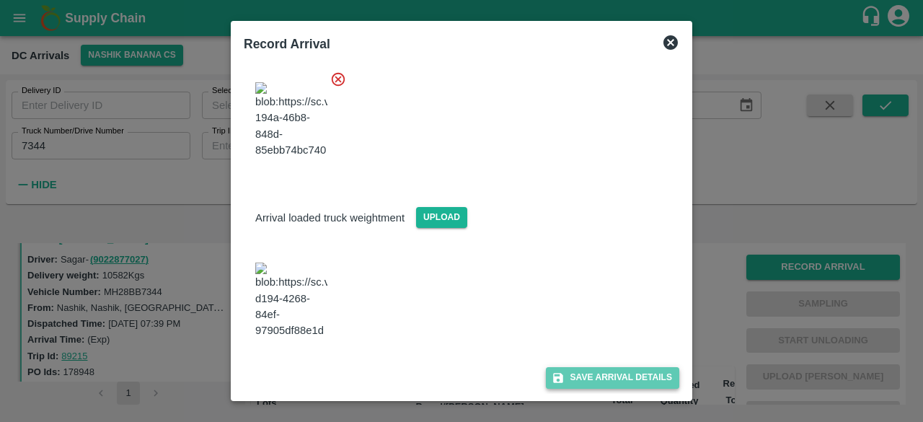
click at [589, 377] on button "Save Arrival Details" at bounding box center [612, 377] width 133 height 21
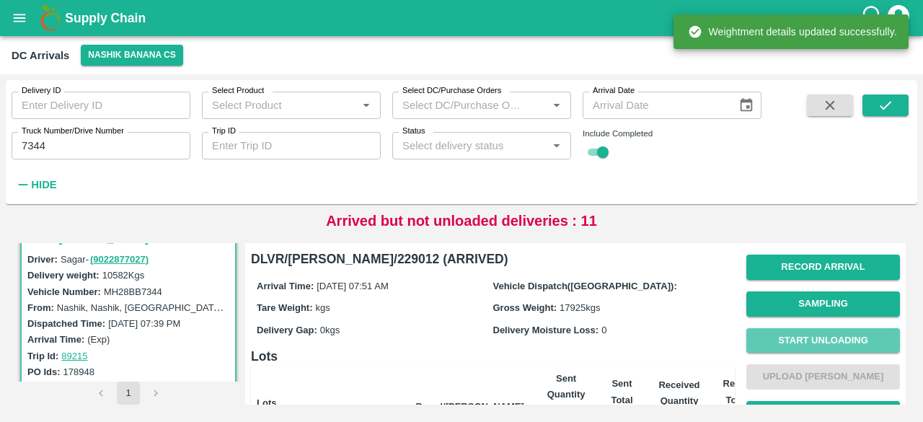
click at [799, 337] on button "Start Unloading" at bounding box center [823, 340] width 154 height 25
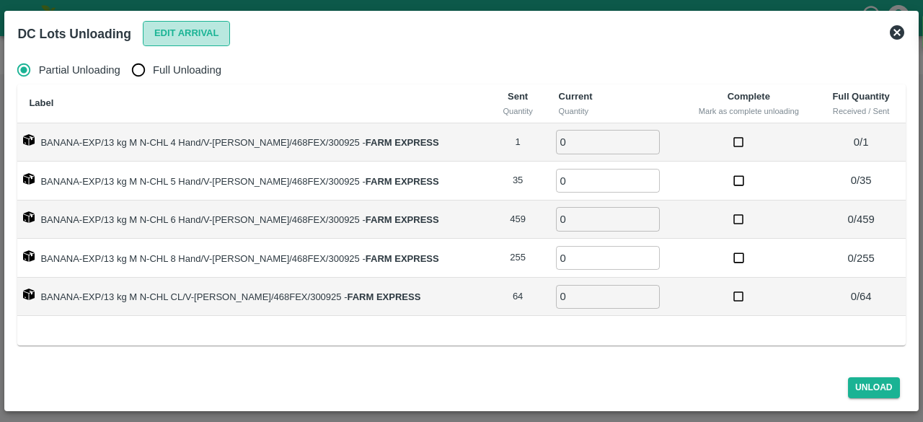
click at [165, 34] on button "Edit Arrival" at bounding box center [187, 33] width 88 height 25
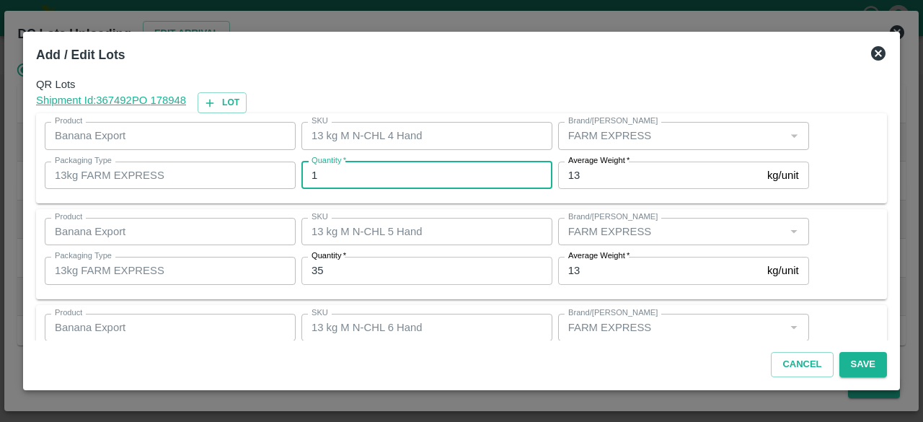
click at [324, 179] on input "1" at bounding box center [426, 174] width 251 height 27
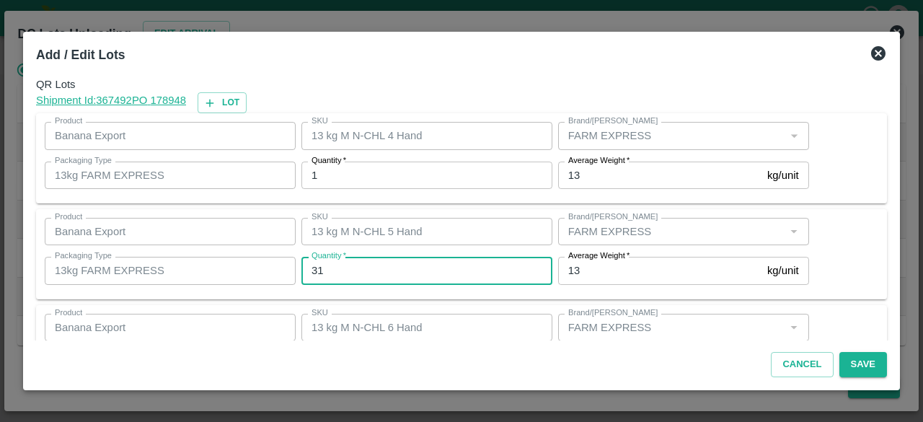
type input "31"
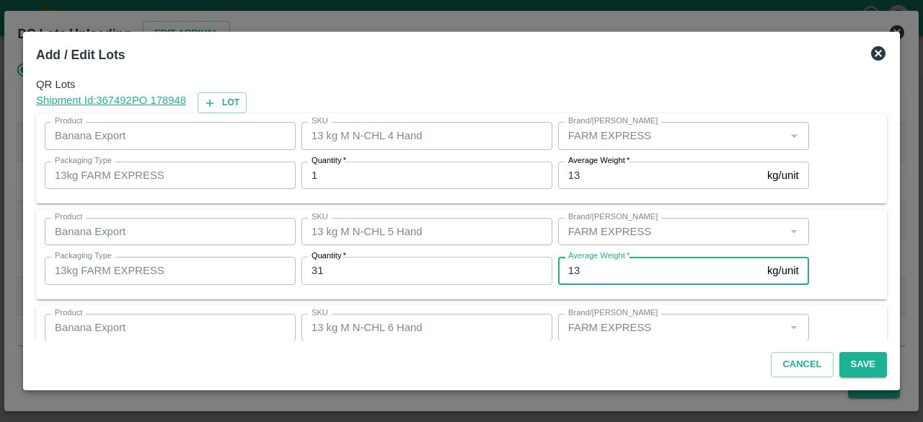
scroll to position [160, 0]
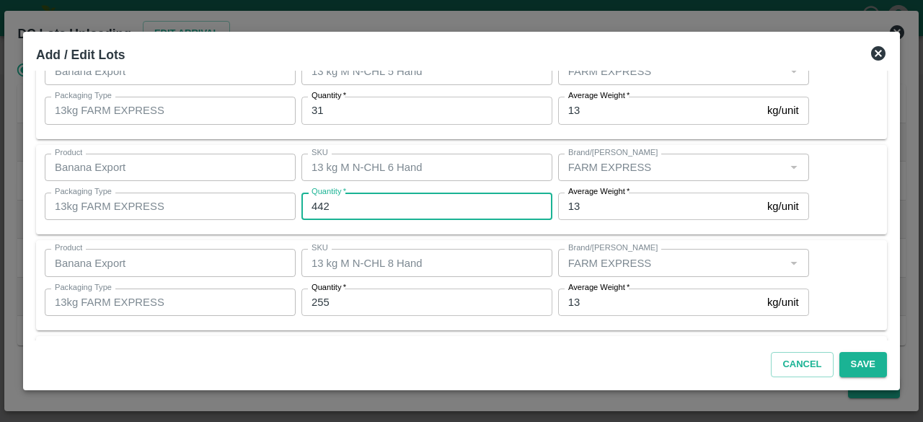
type input "442"
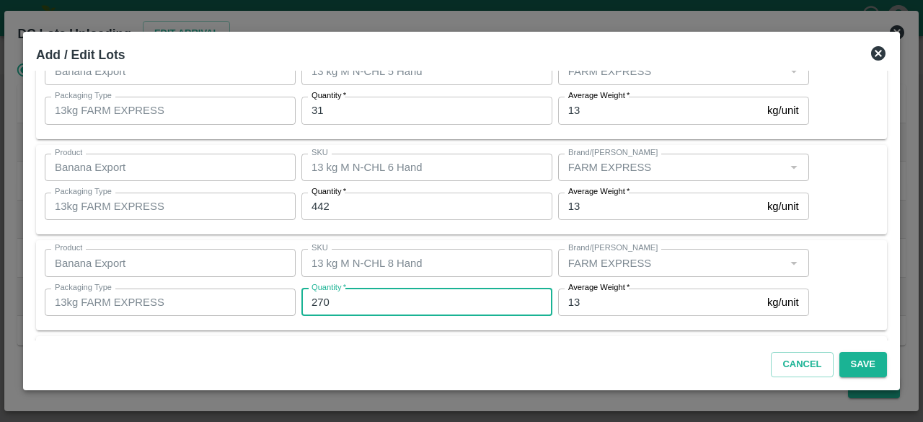
type input "270"
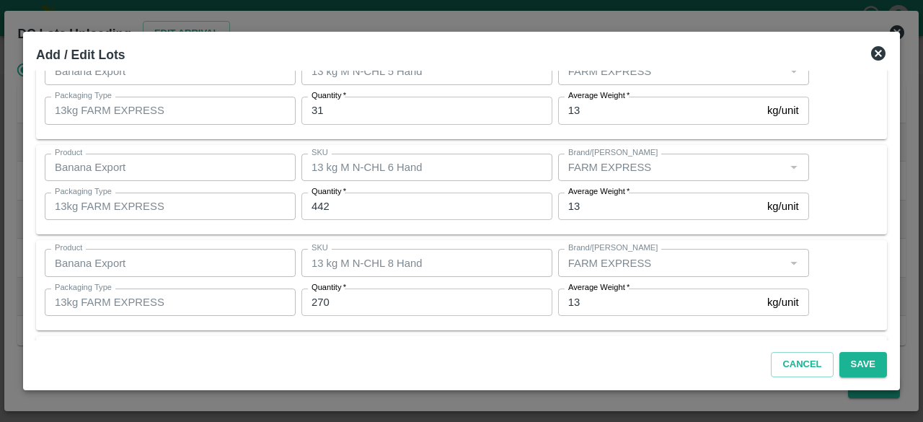
scroll to position [256, 0]
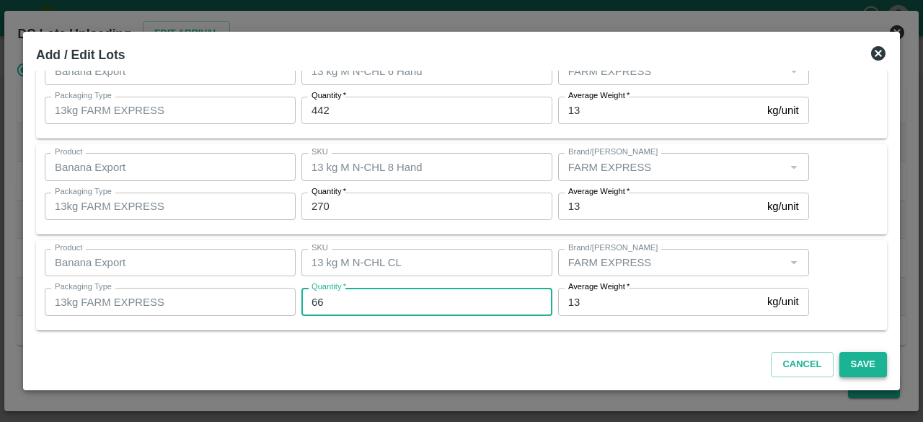
type input "66"
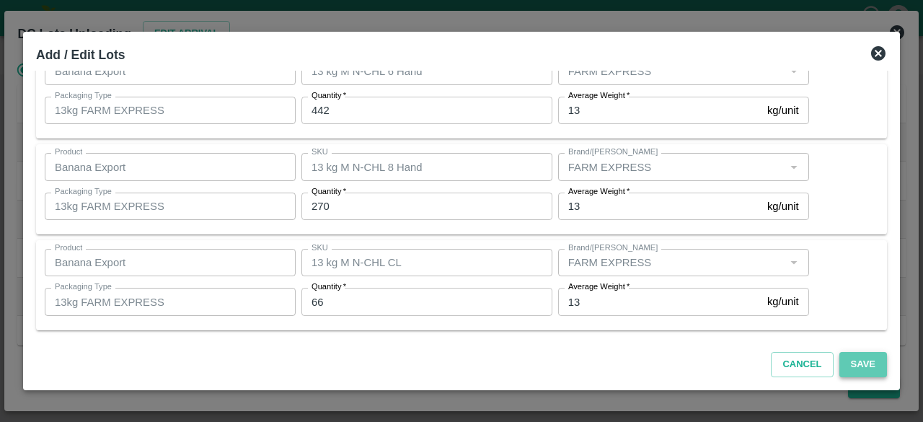
click at [863, 359] on button "Save" at bounding box center [863, 364] width 48 height 25
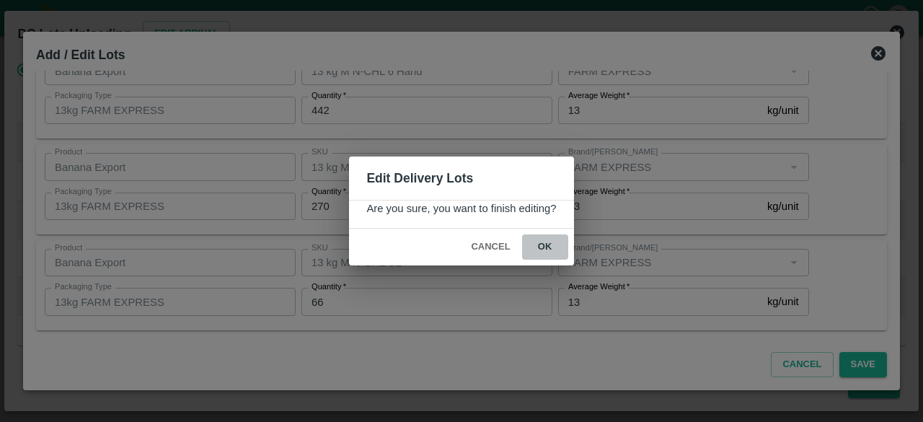
click at [538, 246] on button "ok" at bounding box center [545, 246] width 46 height 25
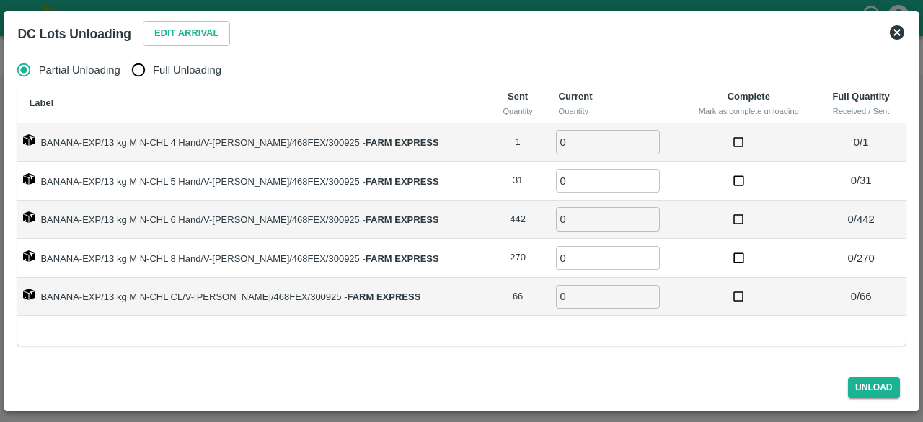
click at [143, 73] on input "Full Unloading" at bounding box center [138, 69] width 29 height 29
radio input "true"
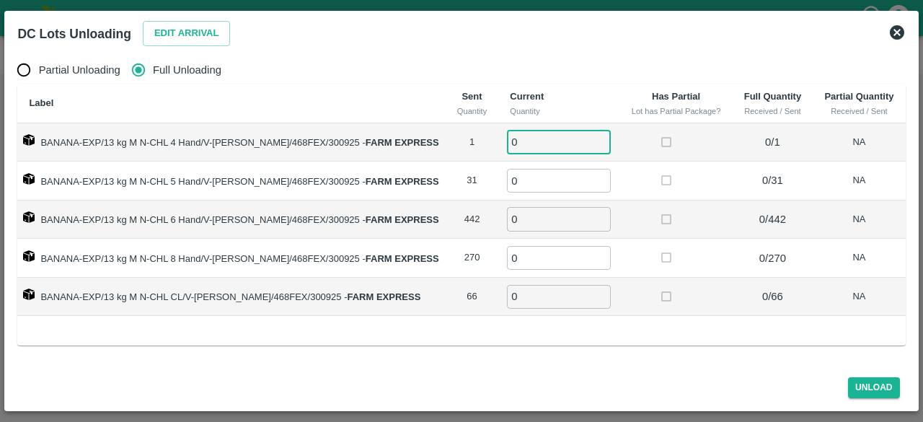
click at [509, 142] on input "0" at bounding box center [559, 142] width 104 height 24
type input "1"
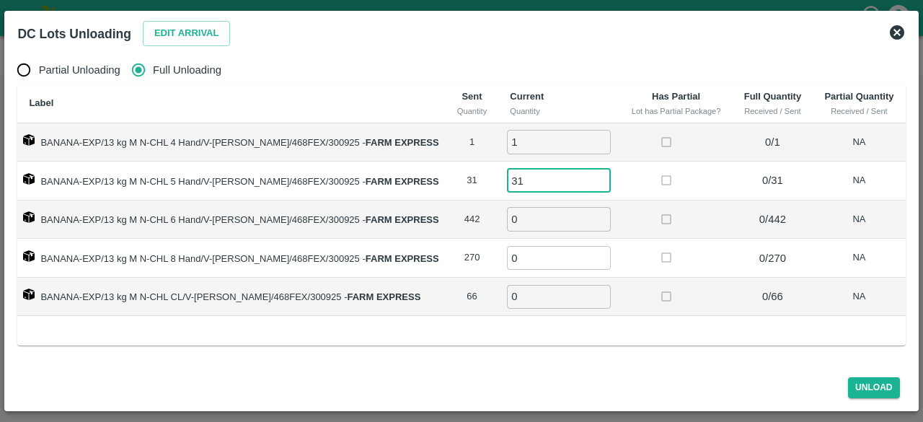
type input "31"
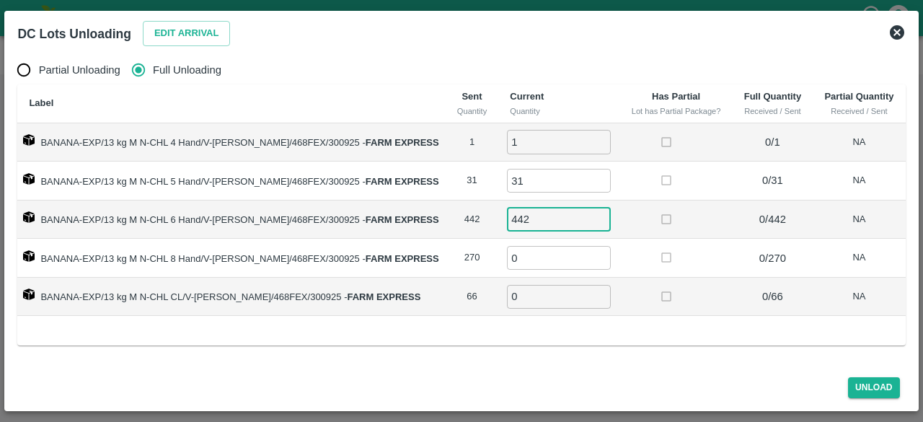
type input "442"
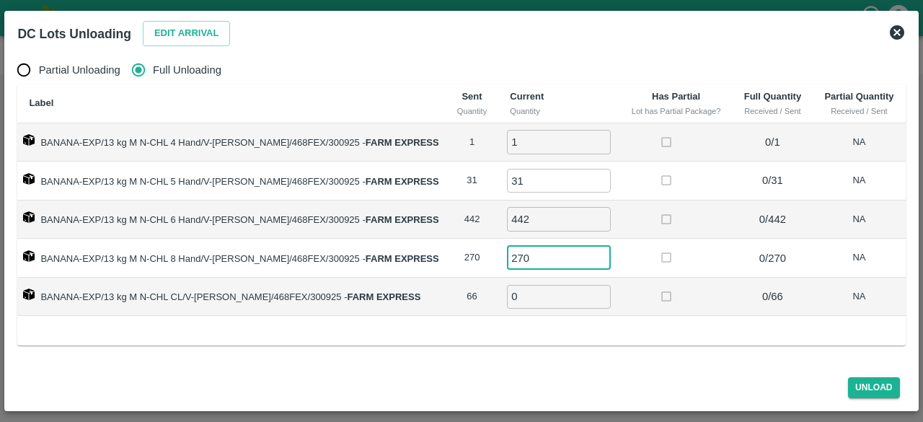
type input "270"
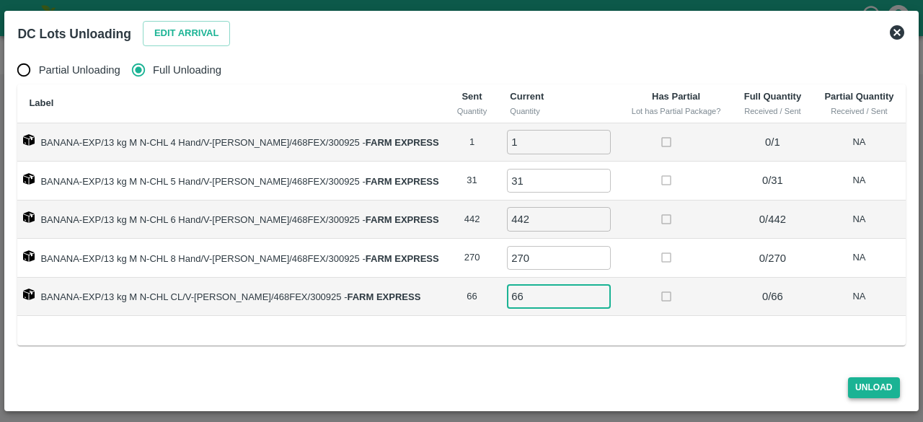
type input "66"
click at [867, 386] on button "Unload" at bounding box center [874, 387] width 52 height 21
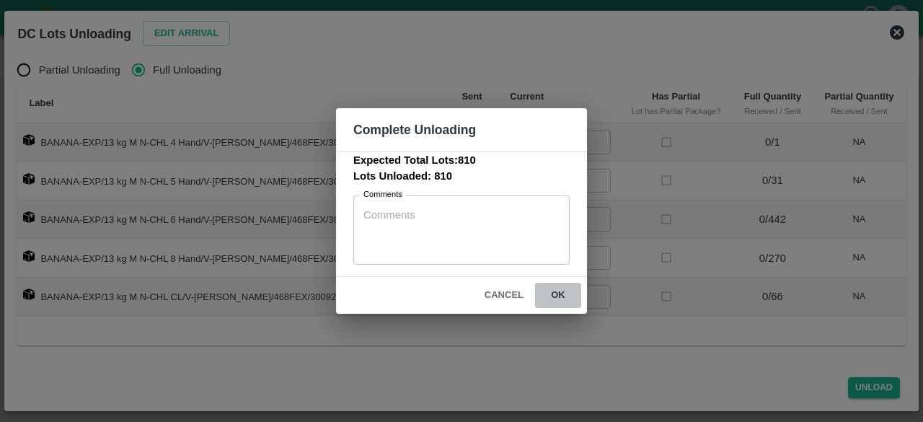
click at [558, 297] on button "ok" at bounding box center [558, 295] width 46 height 25
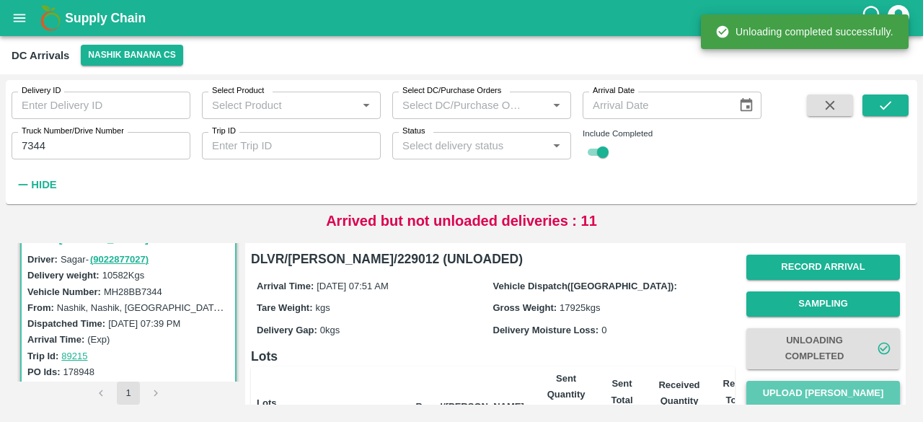
click at [820, 391] on button "Upload [PERSON_NAME]" at bounding box center [823, 393] width 154 height 25
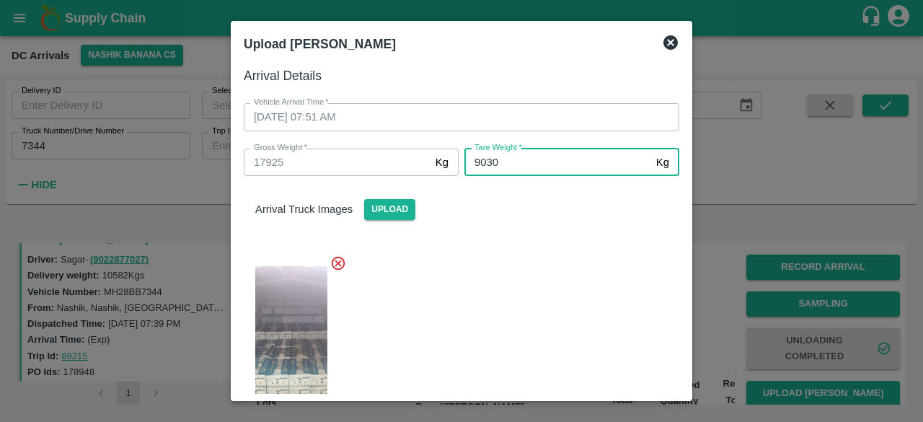
type input "9030"
click at [522, 319] on div at bounding box center [455, 341] width 447 height 197
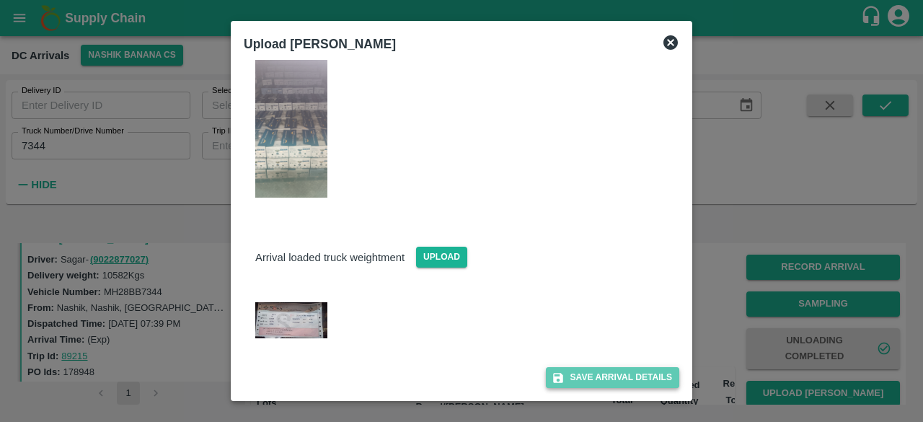
click at [602, 382] on button "Save Arrival Details" at bounding box center [612, 377] width 133 height 21
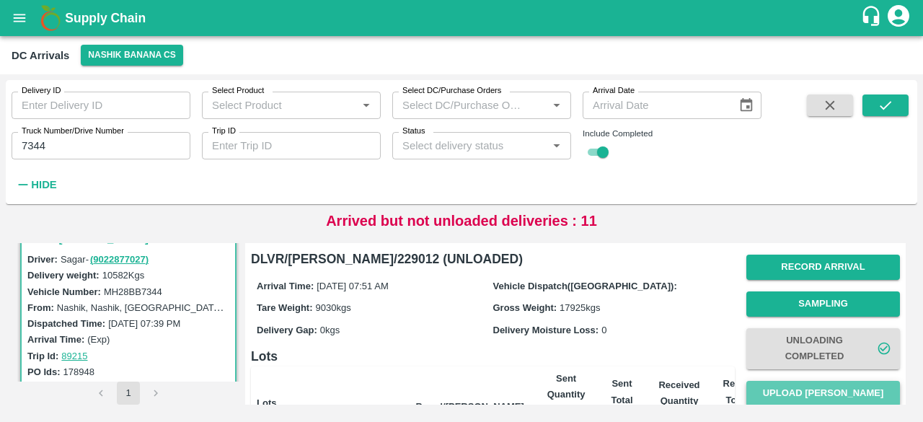
click at [832, 396] on button "Upload [PERSON_NAME]" at bounding box center [823, 393] width 154 height 25
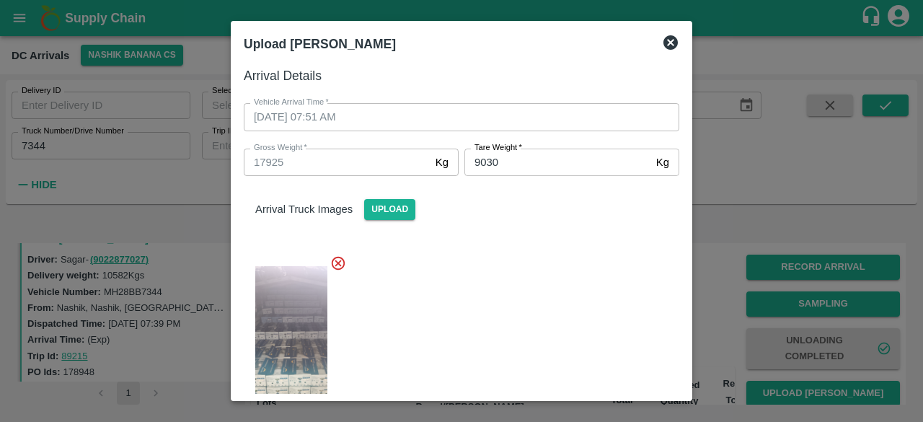
click at [670, 44] on icon at bounding box center [670, 42] width 14 height 14
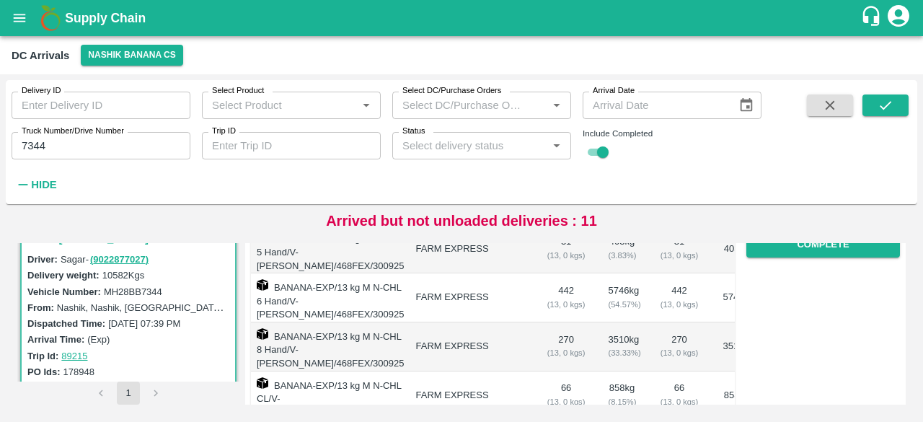
scroll to position [296, 0]
click at [826, 244] on button "Complete" at bounding box center [823, 243] width 154 height 25
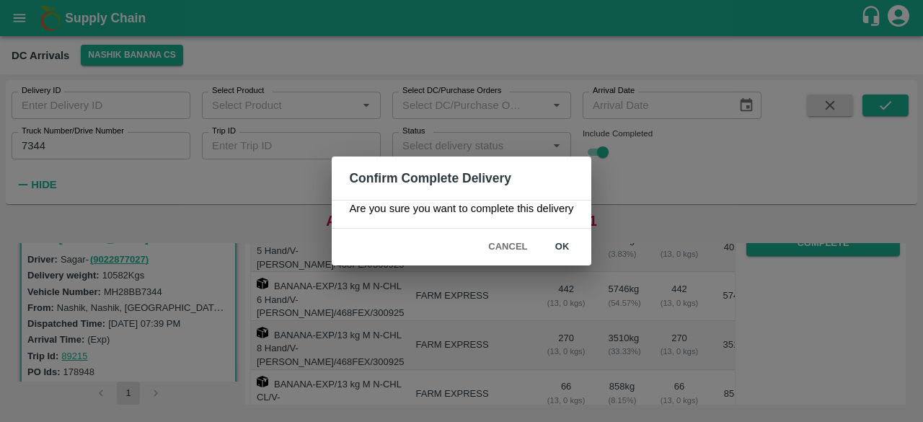
click at [560, 241] on button "ok" at bounding box center [562, 246] width 46 height 25
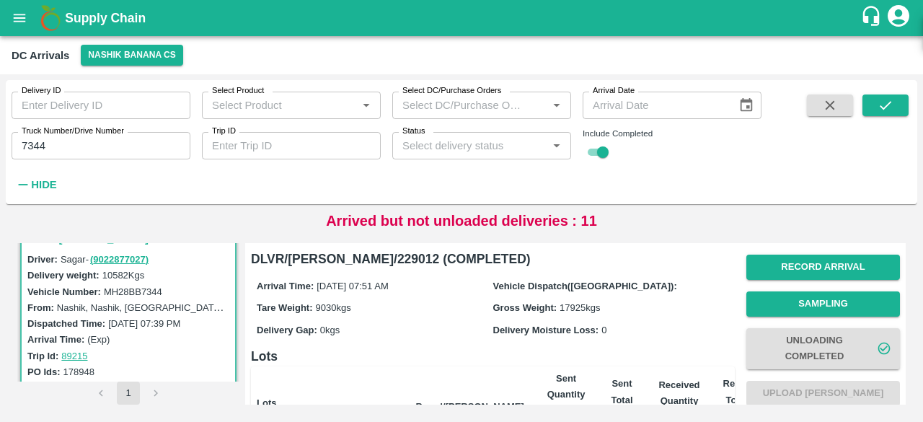
scroll to position [0, 0]
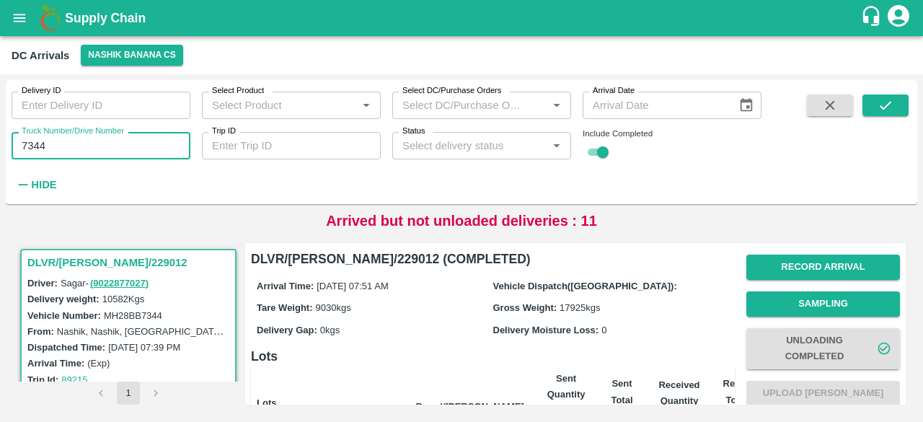
click at [33, 145] on input "7344" at bounding box center [101, 145] width 179 height 27
type input "8544"
click at [882, 106] on icon "submit" at bounding box center [885, 105] width 16 height 16
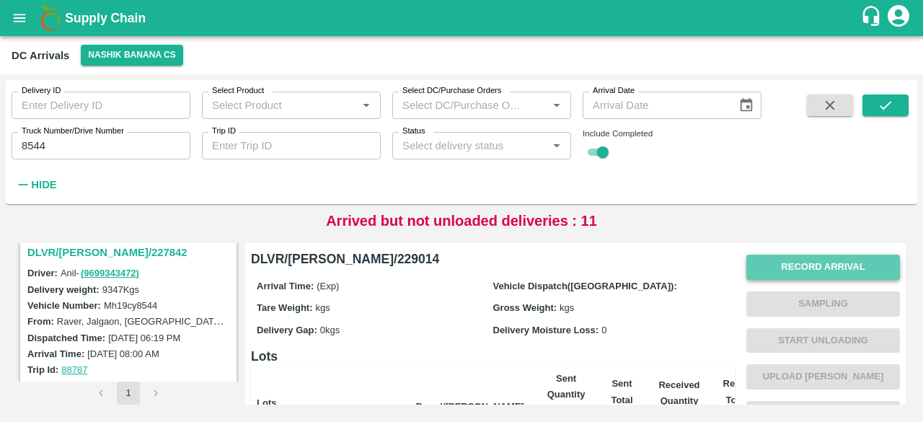
click at [798, 271] on button "Record Arrival" at bounding box center [823, 266] width 154 height 25
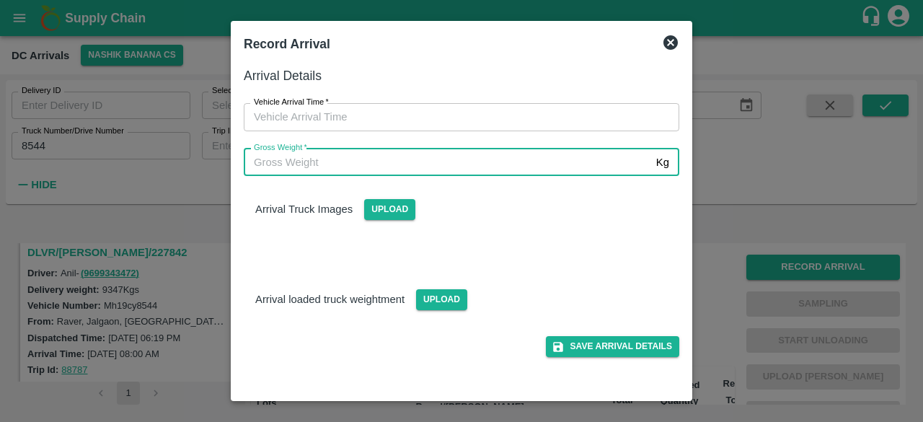
click at [484, 158] on input "Gross Weight   *" at bounding box center [447, 161] width 406 height 27
type input "16300"
click at [435, 293] on span "Upload" at bounding box center [441, 299] width 51 height 21
click at [0, 0] on input "Upload" at bounding box center [0, 0] width 0 height 0
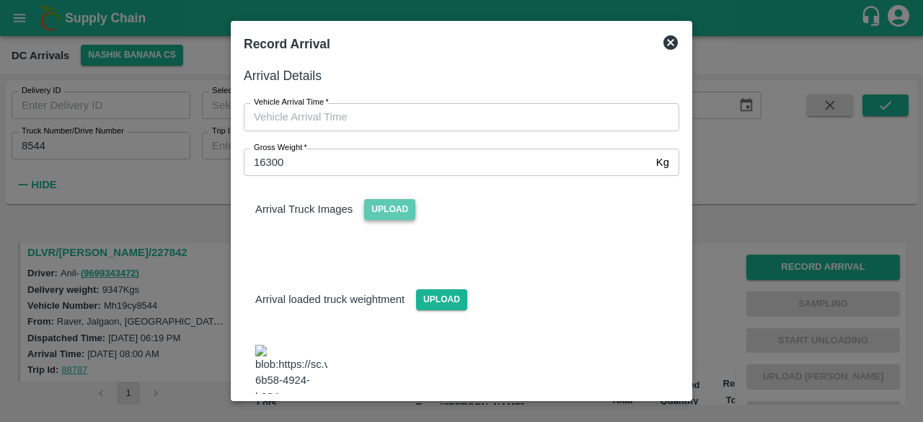
click at [385, 203] on span "Upload" at bounding box center [389, 209] width 51 height 21
click at [0, 0] on input "Upload" at bounding box center [0, 0] width 0 height 0
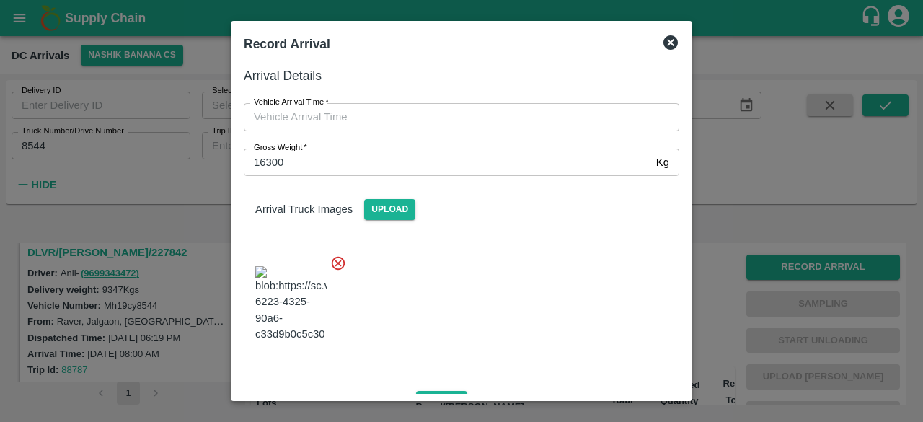
type input "DD/MM/YYYY hh:mm aa"
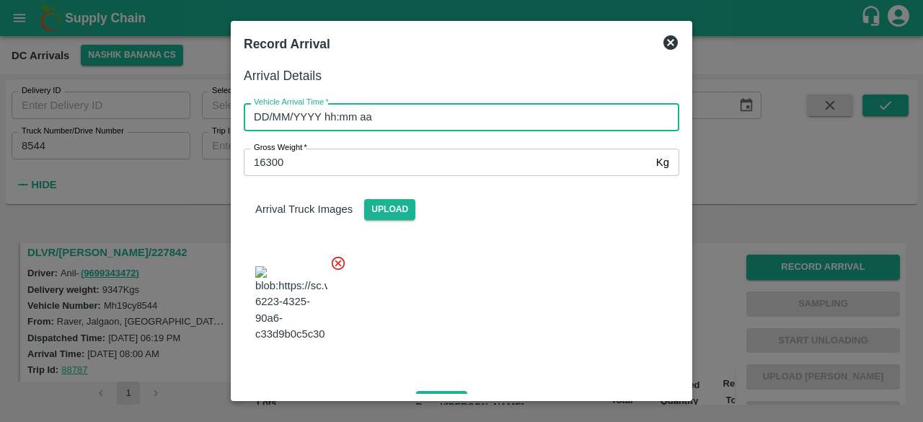
click at [450, 123] on input "DD/MM/YYYY hh:mm aa" at bounding box center [456, 116] width 425 height 27
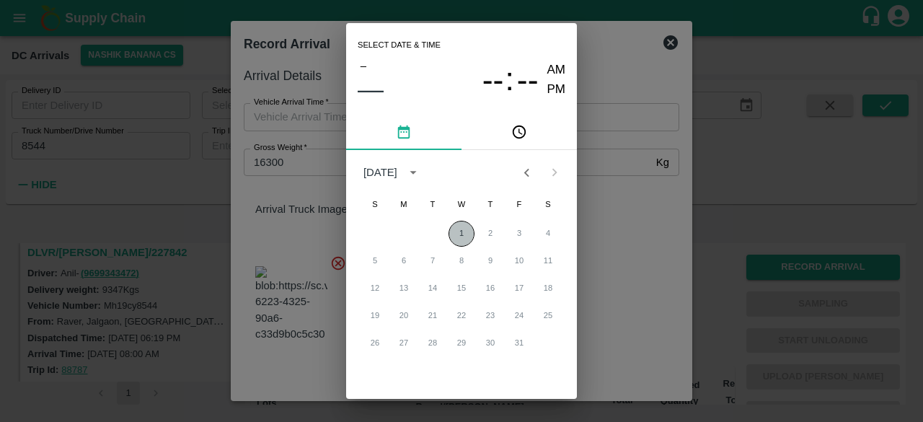
click at [456, 234] on button "1" at bounding box center [461, 234] width 26 height 26
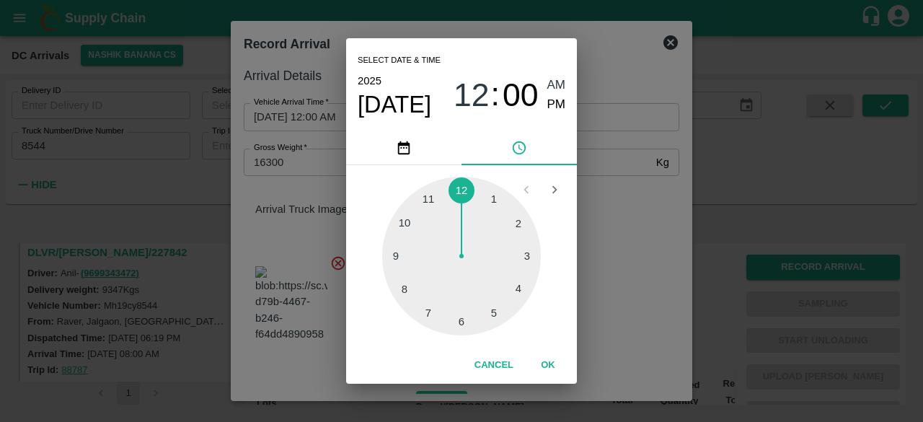
click at [404, 290] on div at bounding box center [461, 256] width 159 height 159
click at [406, 223] on div at bounding box center [461, 256] width 159 height 159
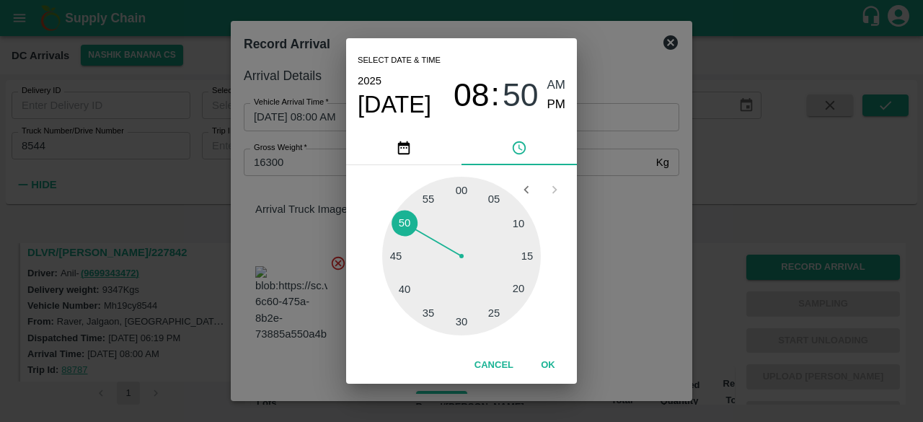
type input "[DATE] 08:50 AM"
click at [615, 199] on div "Select date & time [DATE] 08 : 50 AM PM 05 10 15 20 25 30 35 40 45 50 55 00 Can…" at bounding box center [461, 211] width 923 height 422
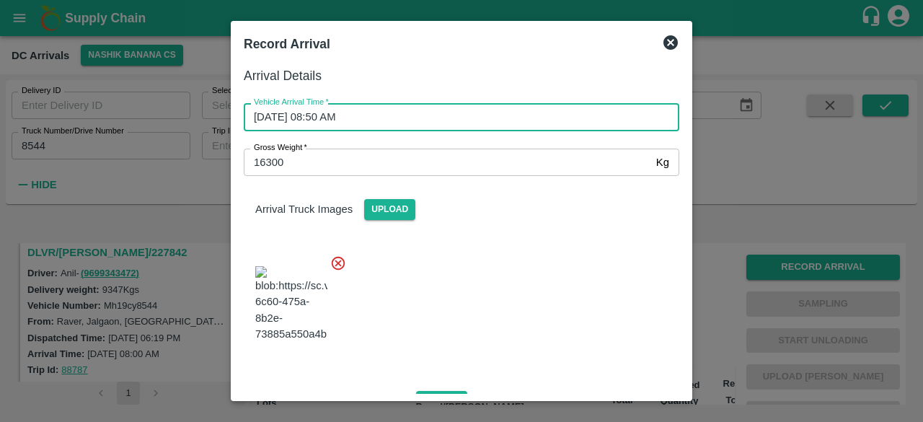
scroll to position [231, 0]
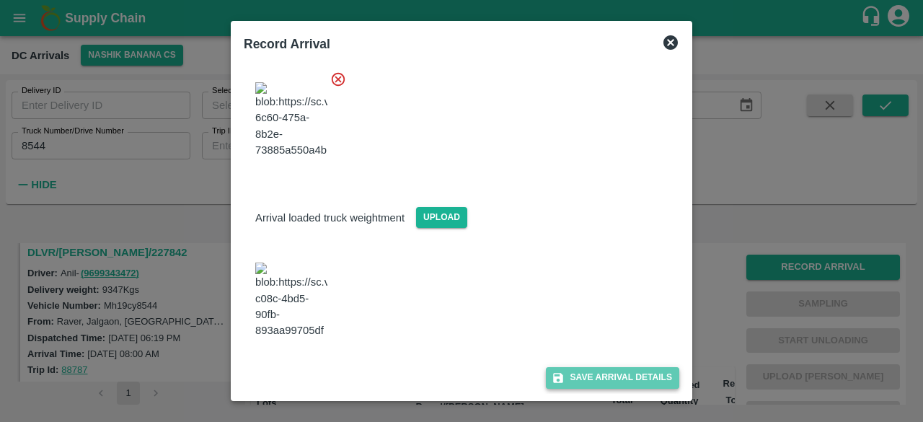
click at [604, 374] on button "Save Arrival Details" at bounding box center [612, 377] width 133 height 21
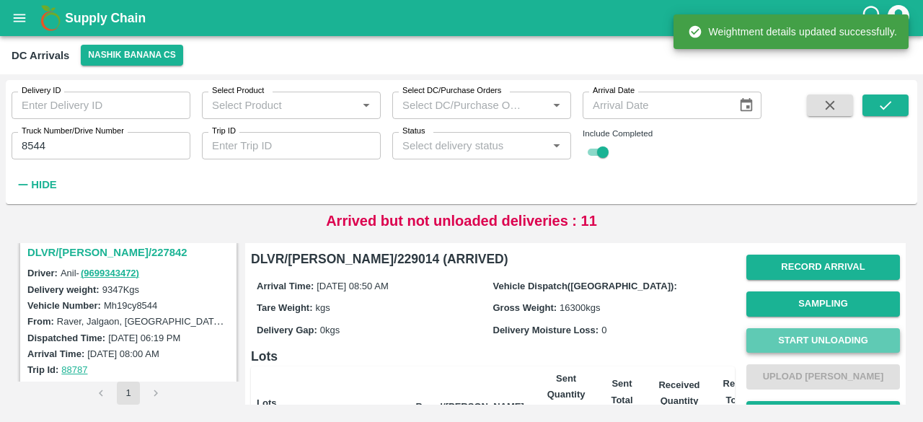
click at [814, 344] on button "Start Unloading" at bounding box center [823, 340] width 154 height 25
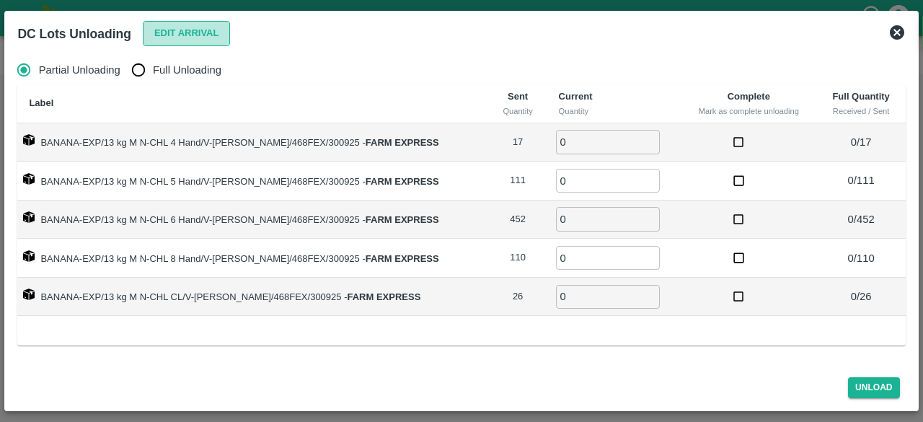
click at [185, 26] on button "Edit Arrival" at bounding box center [187, 33] width 88 height 25
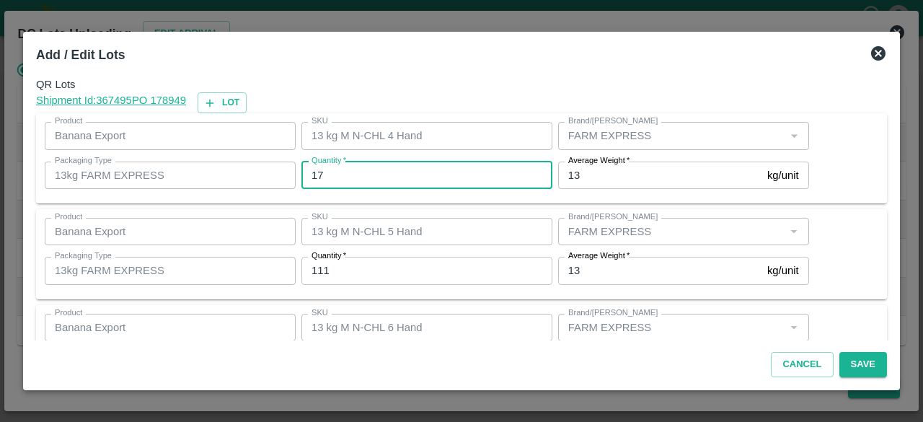
click at [316, 169] on input "17" at bounding box center [426, 174] width 251 height 27
type input "16"
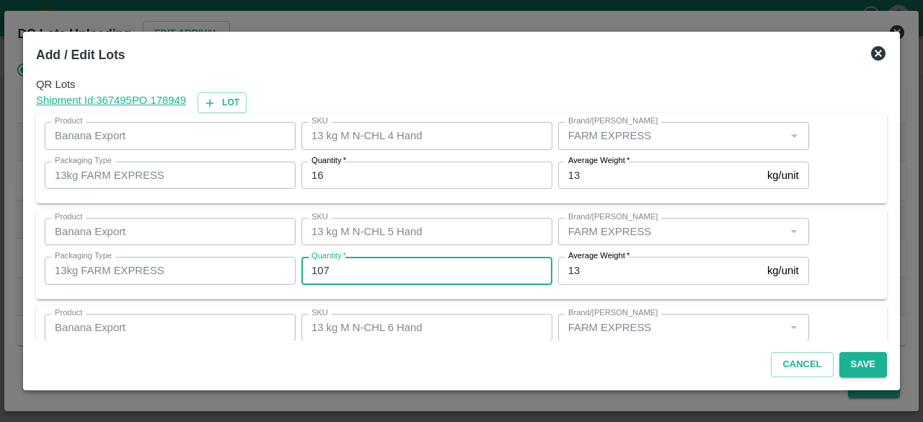
type input "107"
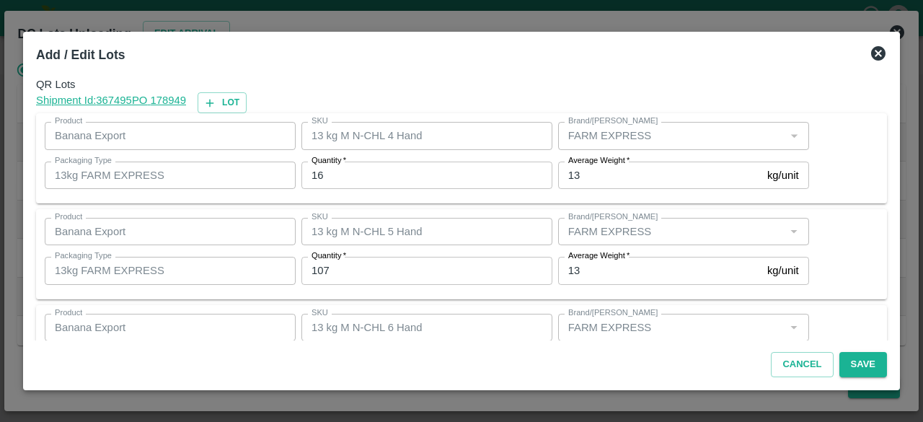
scroll to position [160, 0]
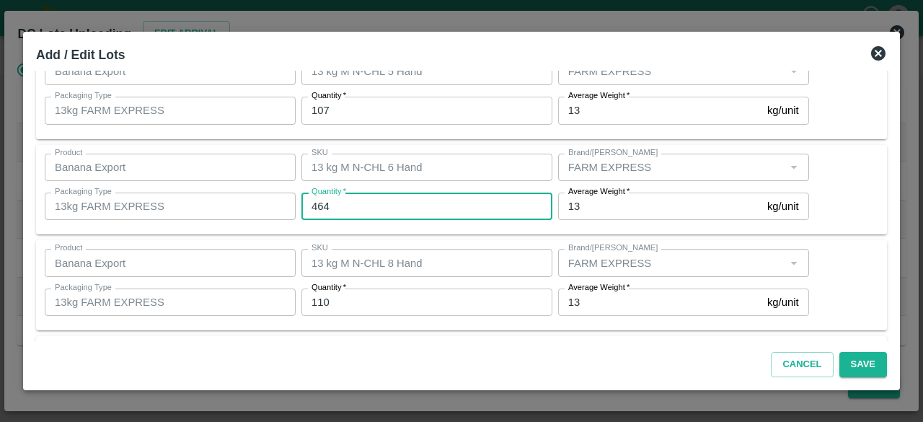
type input "464"
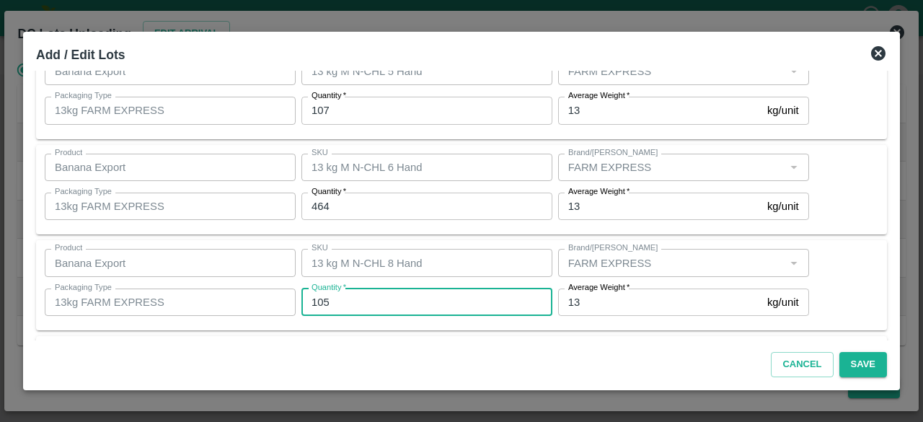
type input "105"
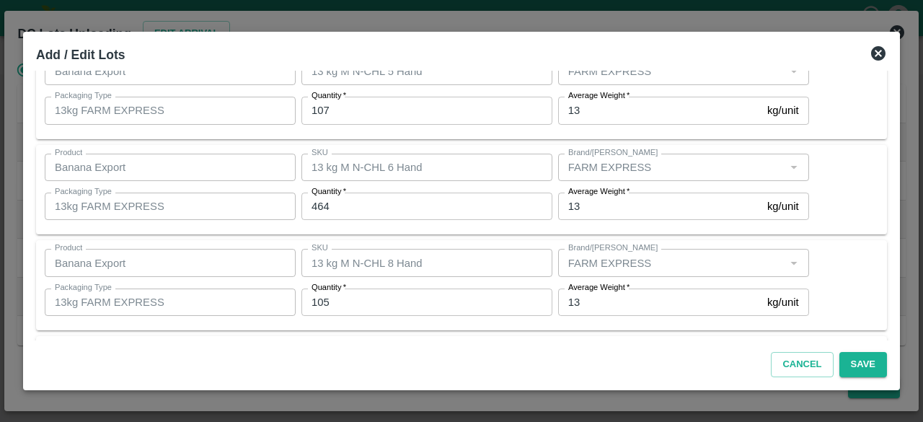
scroll to position [256, 0]
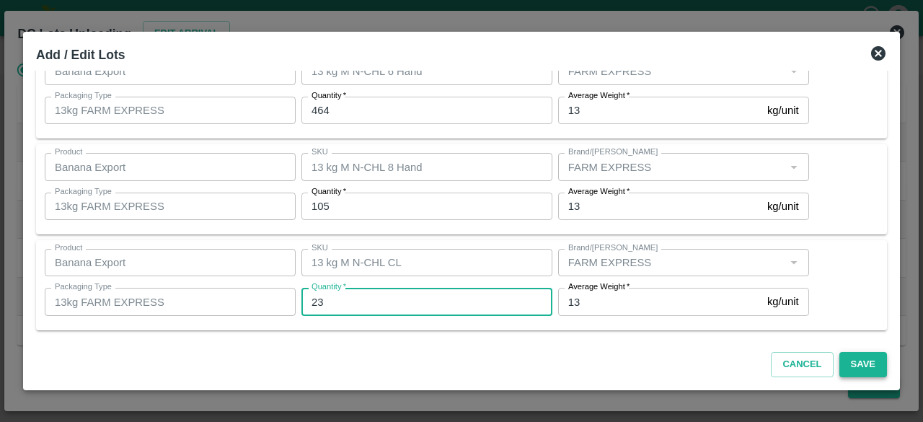
type input "23"
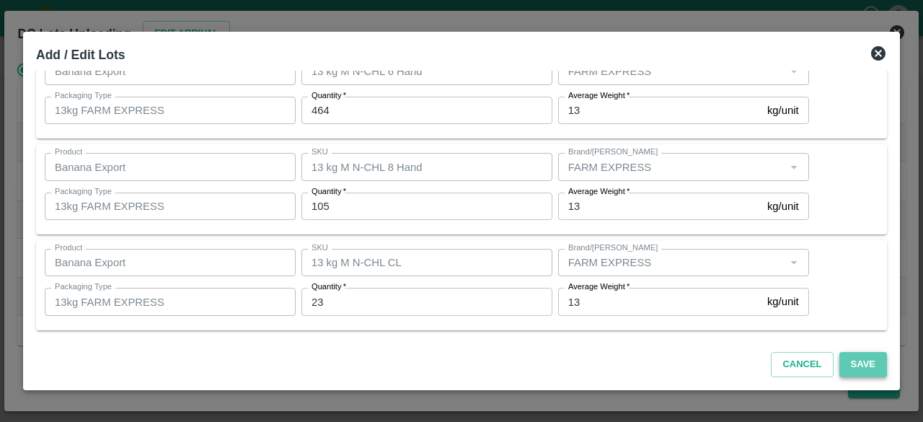
click at [865, 363] on button "Save" at bounding box center [863, 364] width 48 height 25
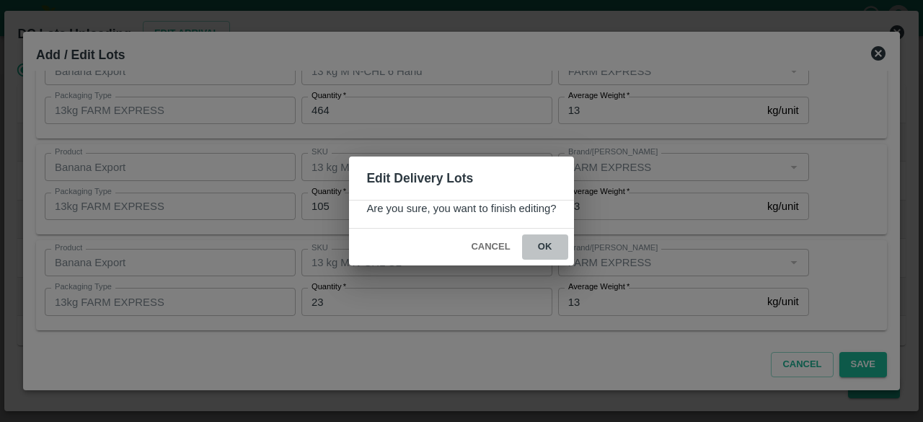
click at [540, 241] on button "ok" at bounding box center [545, 246] width 46 height 25
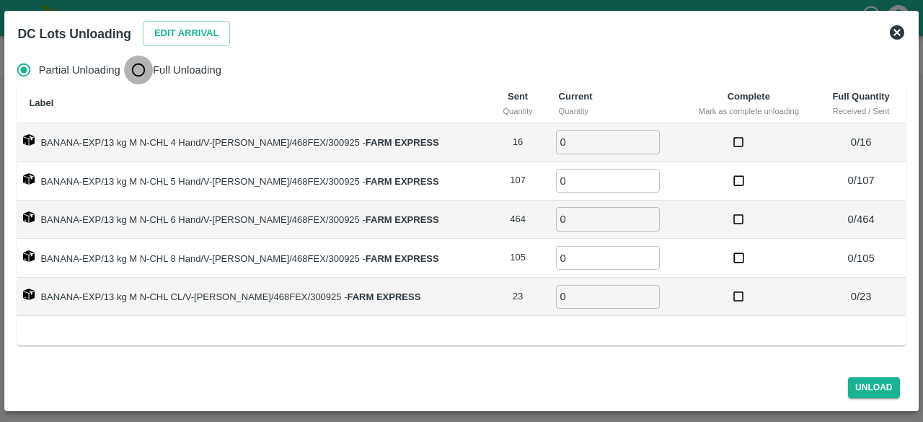
click at [138, 70] on input "Full Unloading" at bounding box center [138, 69] width 29 height 29
radio input "true"
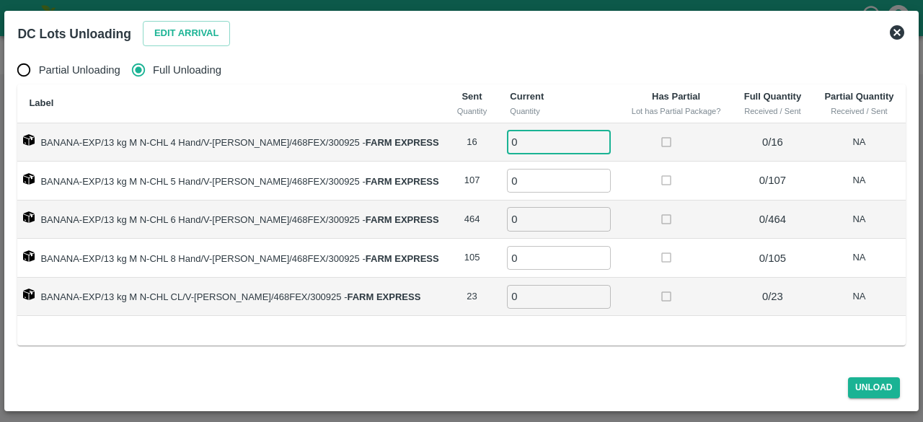
click at [515, 141] on input "0" at bounding box center [559, 142] width 104 height 24
type input "16"
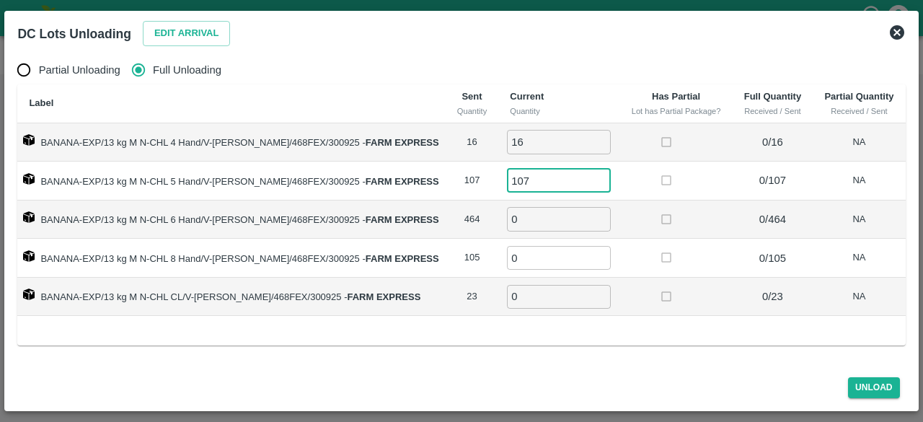
type input "107"
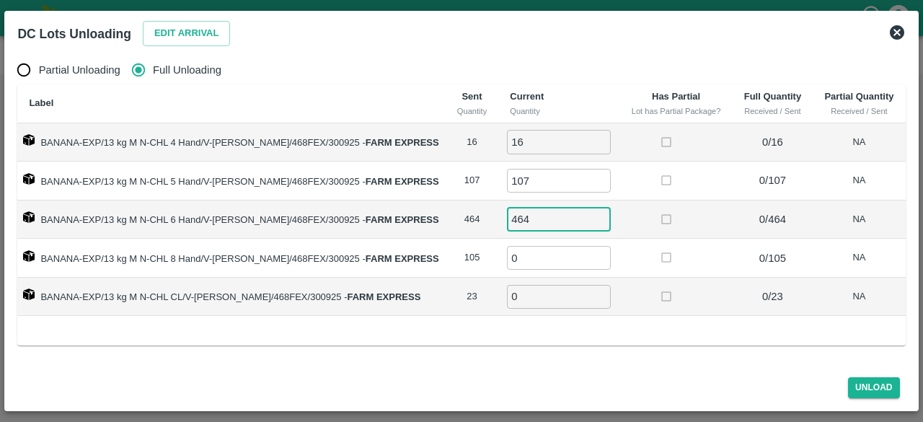
type input "464"
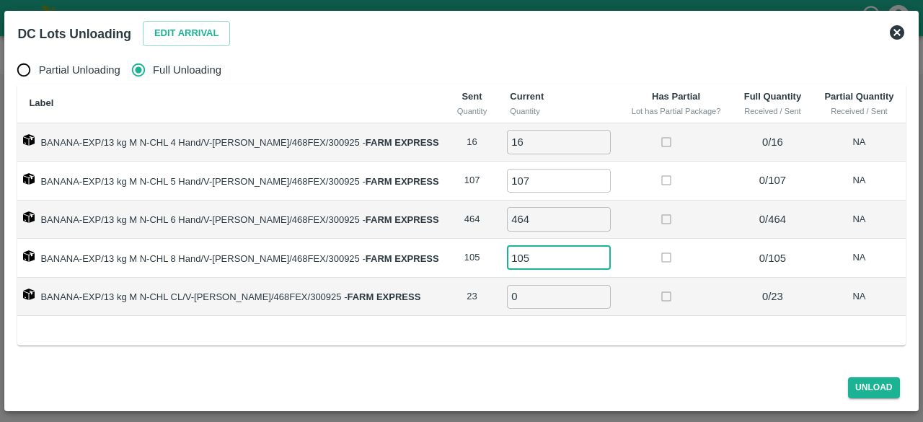
type input "105"
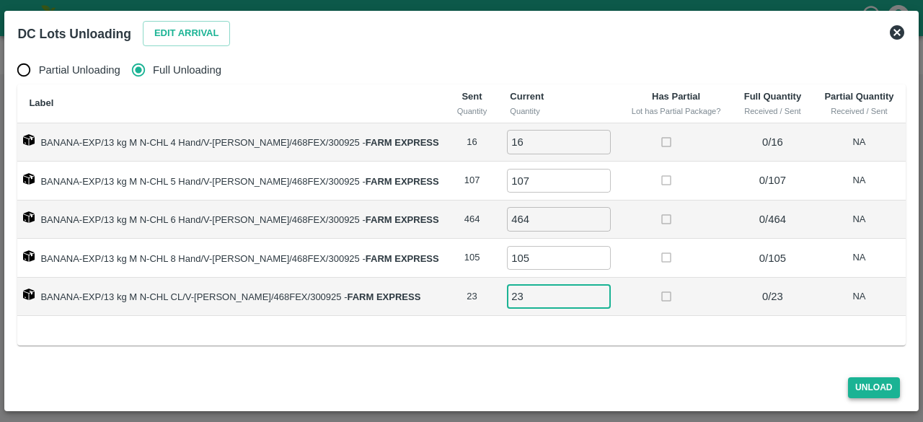
type input "23"
click at [871, 383] on button "Unload" at bounding box center [874, 387] width 52 height 21
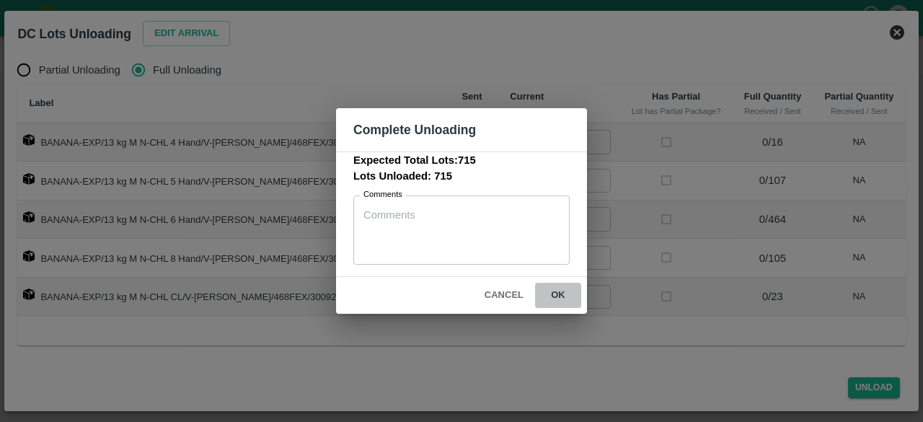
click at [556, 290] on button "ok" at bounding box center [558, 295] width 46 height 25
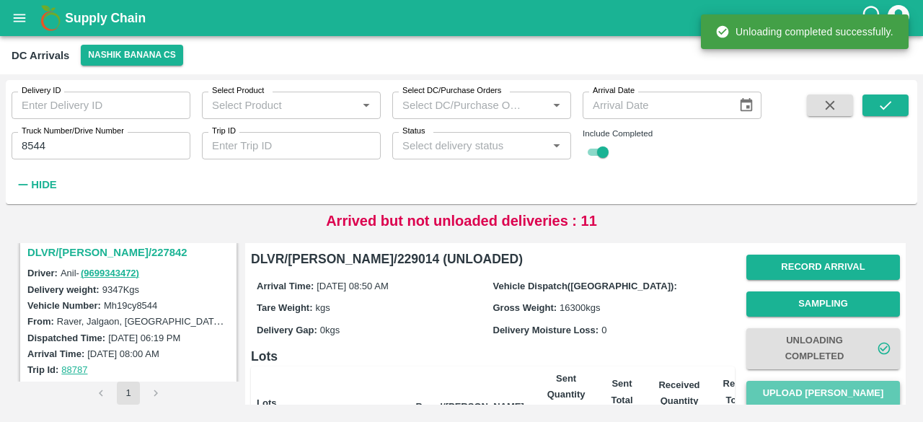
click at [828, 386] on button "Upload [PERSON_NAME]" at bounding box center [823, 393] width 154 height 25
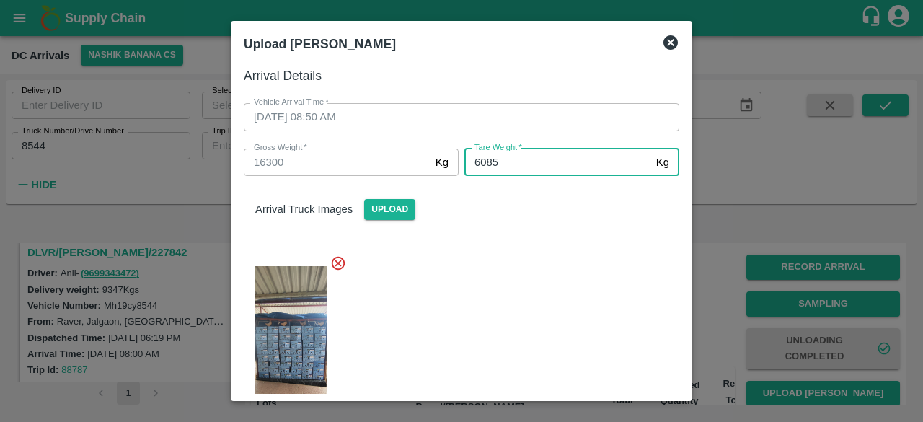
type input "6085"
click at [579, 292] on div at bounding box center [455, 341] width 447 height 197
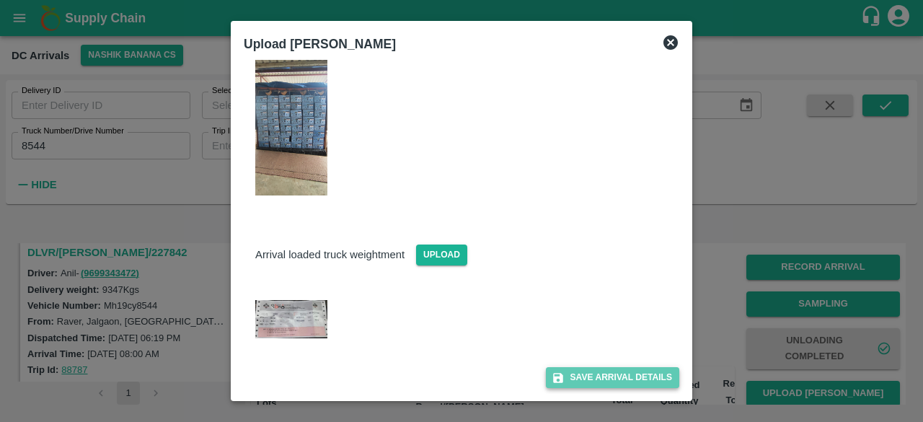
click at [616, 375] on button "Save Arrival Details" at bounding box center [612, 377] width 133 height 21
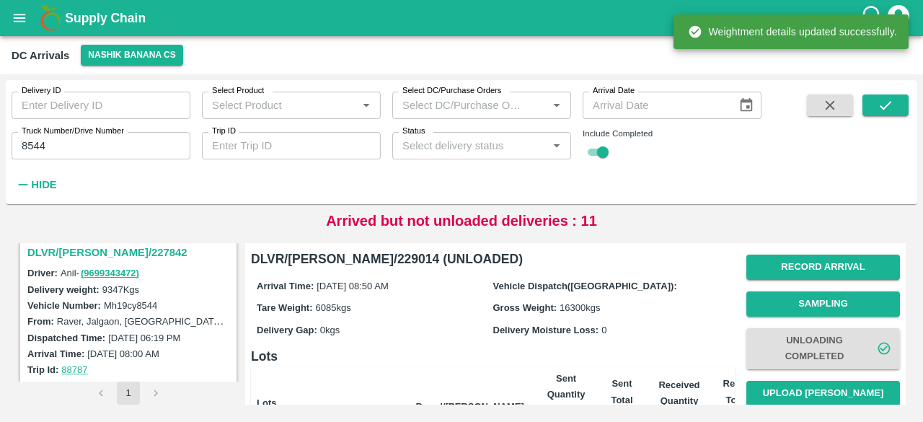
scroll to position [198, 0]
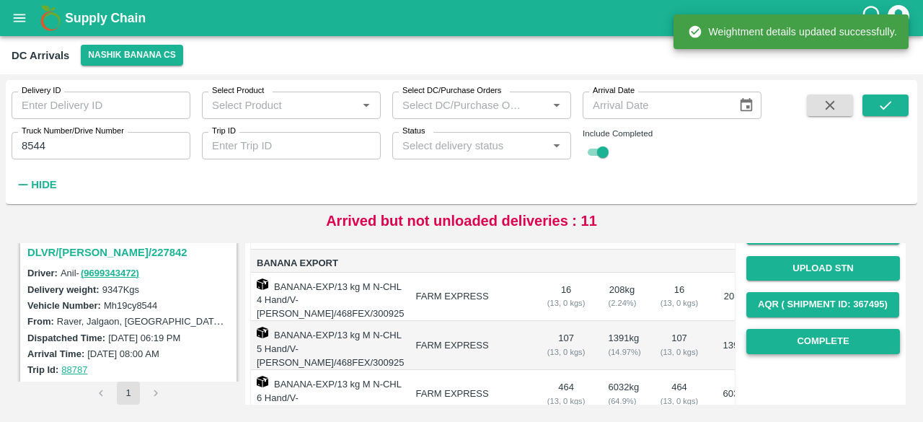
click at [808, 339] on button "Complete" at bounding box center [823, 341] width 154 height 25
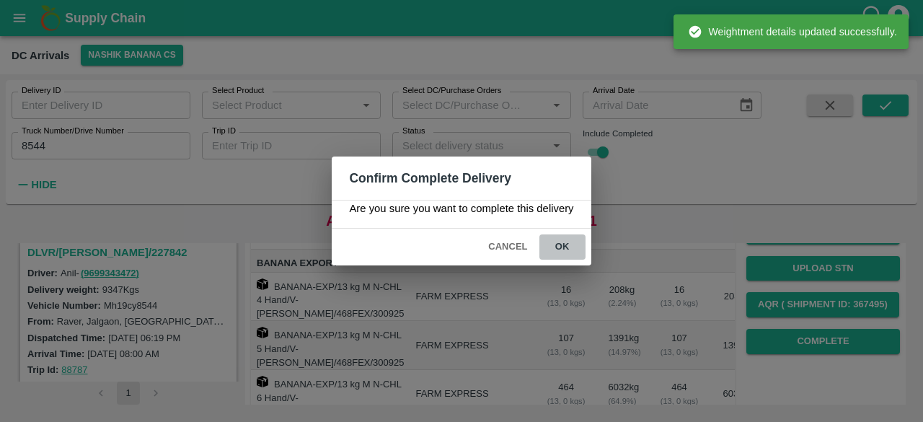
click at [551, 239] on button "ok" at bounding box center [562, 246] width 46 height 25
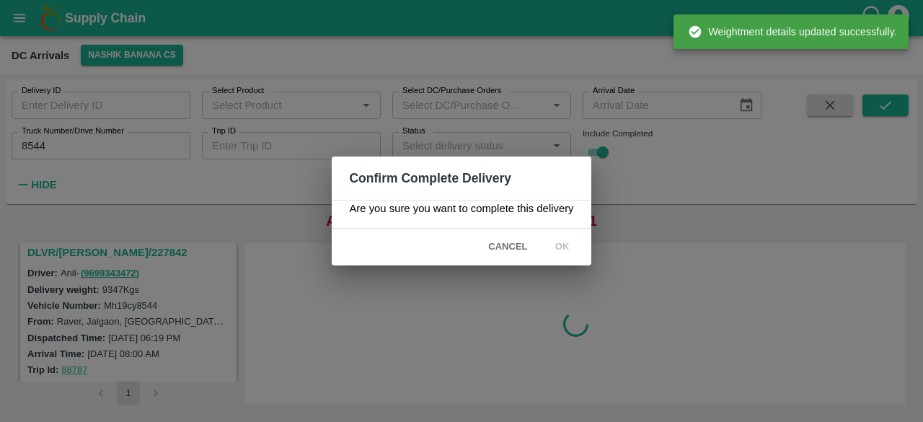
scroll to position [0, 0]
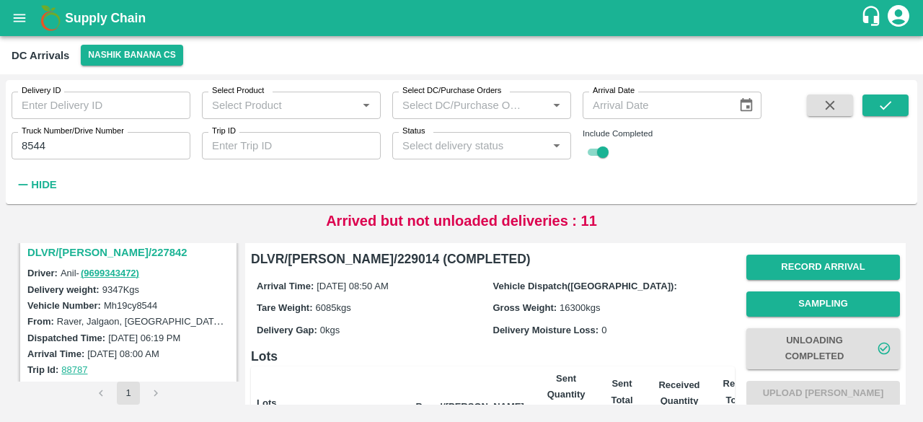
click at [28, 143] on input "8544" at bounding box center [101, 145] width 179 height 27
type input "9573"
click at [877, 106] on icon "submit" at bounding box center [885, 105] width 16 height 16
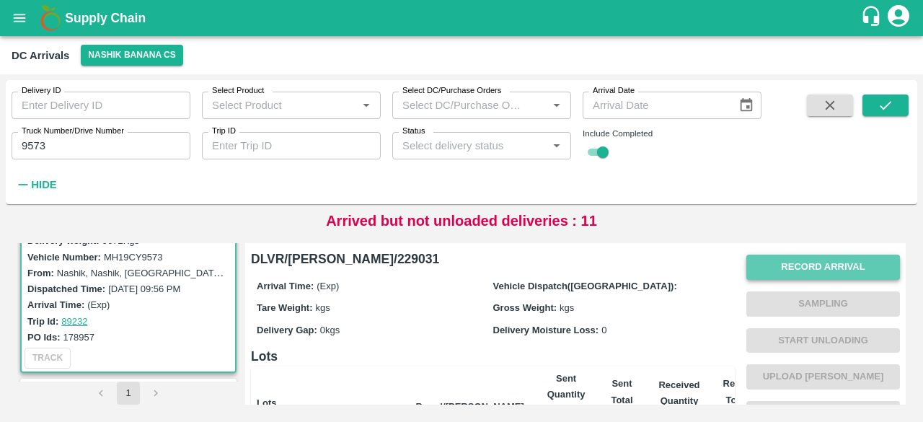
click at [799, 257] on button "Record Arrival" at bounding box center [823, 266] width 154 height 25
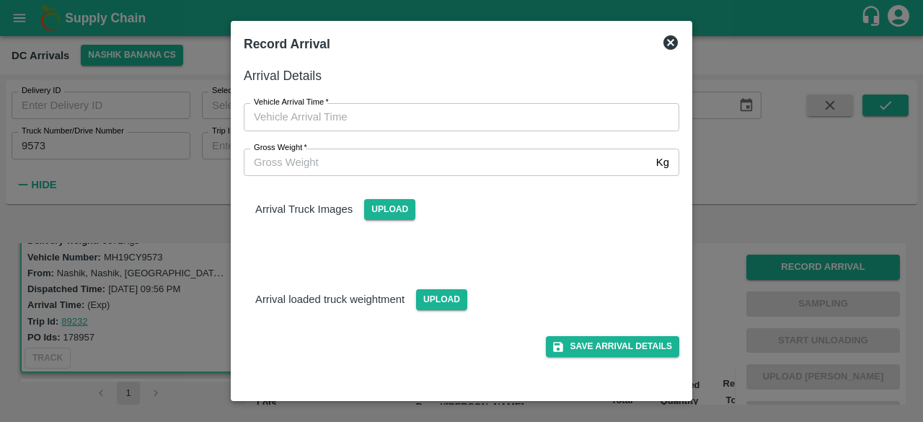
type input "DD/MM/YYYY hh:mm aa"
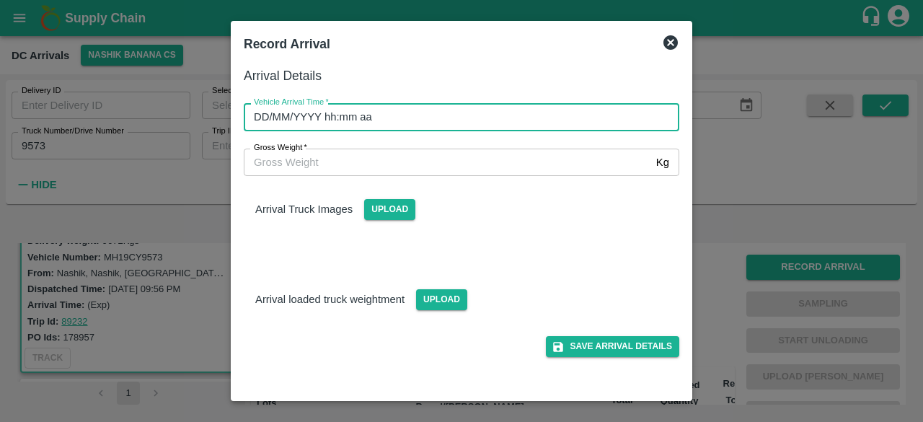
click at [489, 109] on input "DD/MM/YYYY hh:mm aa" at bounding box center [456, 116] width 425 height 27
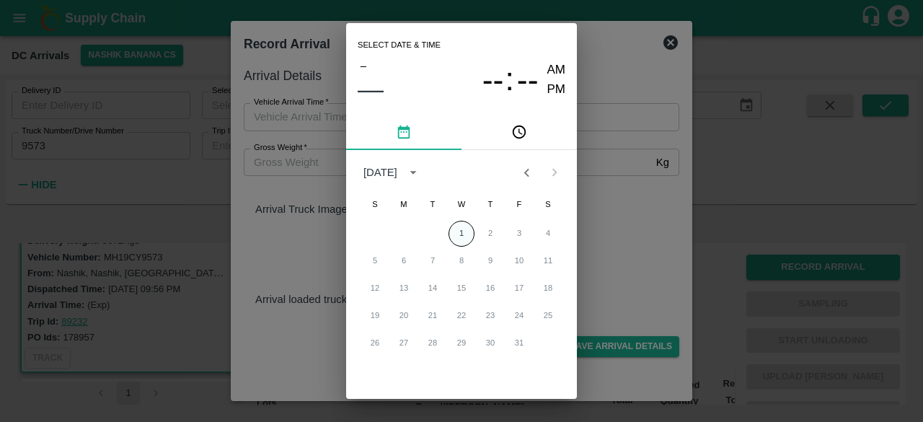
click at [463, 227] on button "1" at bounding box center [461, 234] width 26 height 26
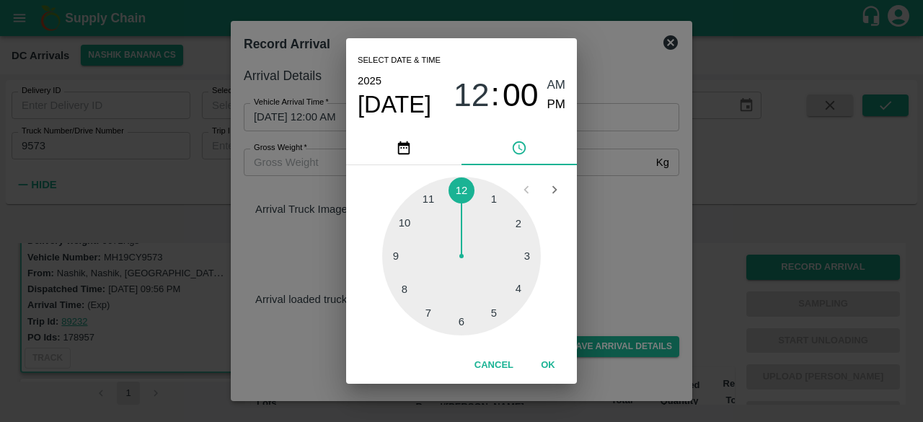
click at [407, 224] on div at bounding box center [461, 256] width 159 height 159
type input "[DATE] 10:50 AM"
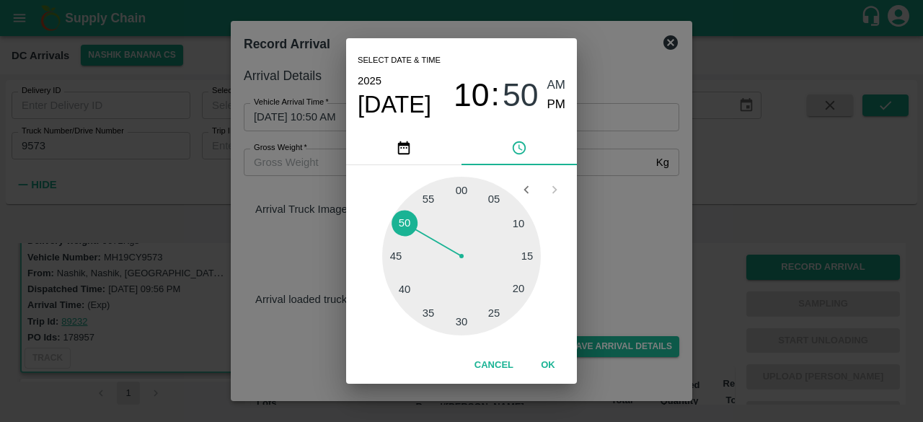
click at [656, 203] on div "Select date & time [DATE] 10 : 50 AM PM 05 10 15 20 25 30 35 40 45 50 55 00 Can…" at bounding box center [461, 211] width 923 height 422
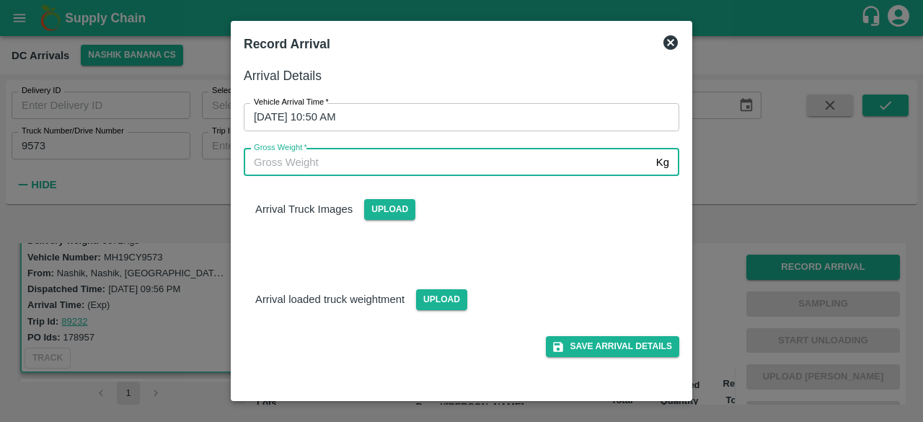
click at [315, 159] on input "Gross Weight   *" at bounding box center [447, 161] width 406 height 27
type input "16220"
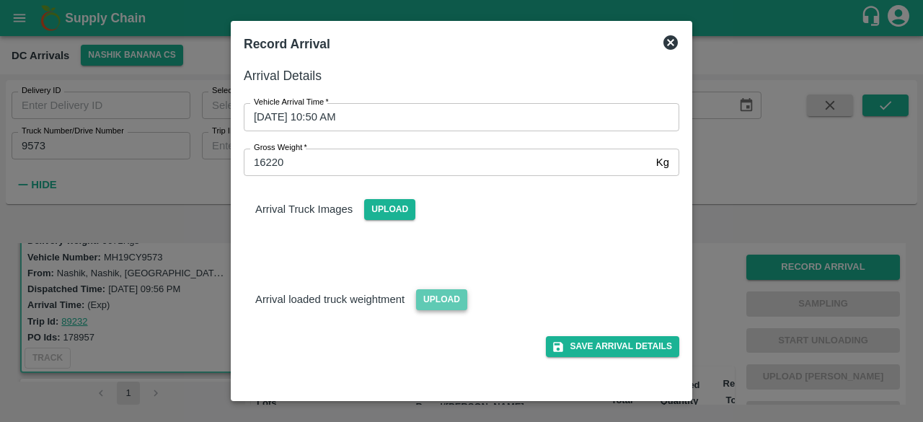
click at [443, 301] on span "Upload" at bounding box center [441, 299] width 51 height 21
click at [0, 0] on input "Upload" at bounding box center [0, 0] width 0 height 0
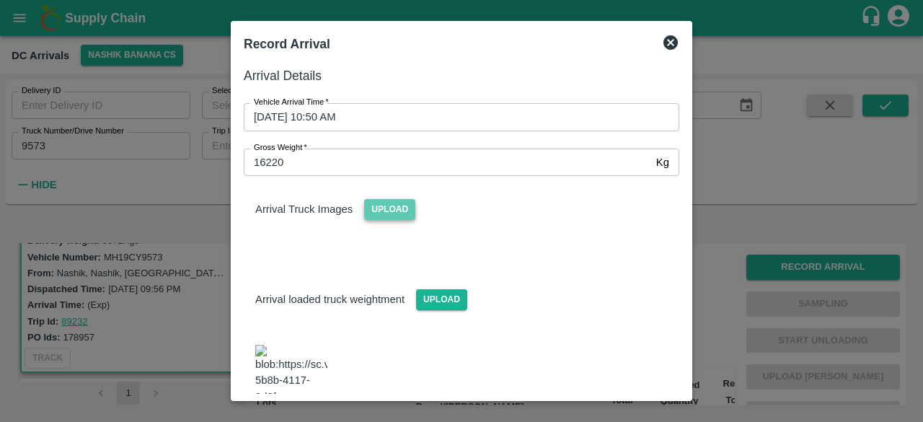
click at [379, 207] on span "Upload" at bounding box center [389, 209] width 51 height 21
click at [0, 0] on input "Upload" at bounding box center [0, 0] width 0 height 0
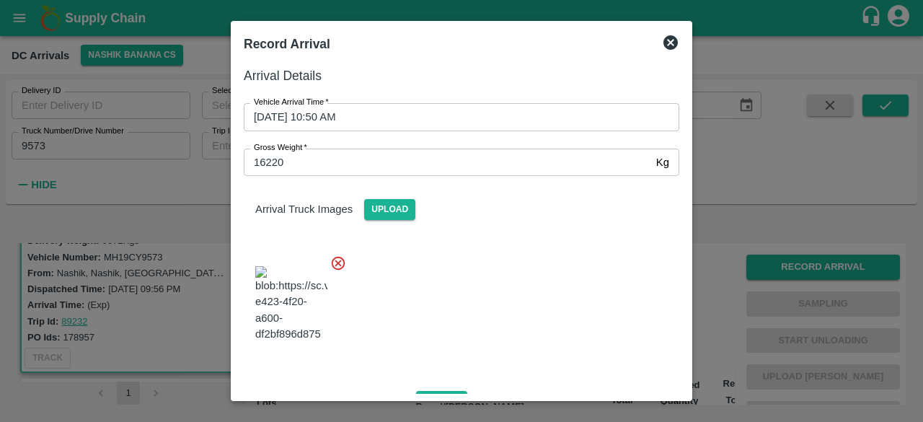
scroll to position [320, 0]
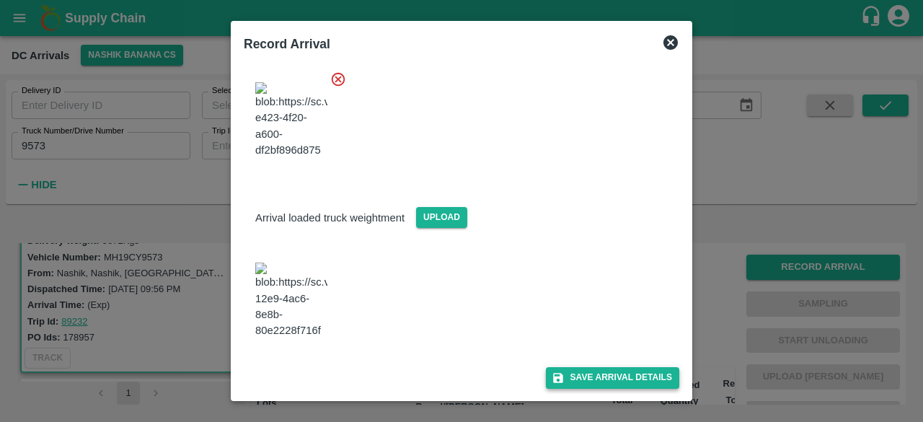
click at [604, 376] on button "Save Arrival Details" at bounding box center [612, 377] width 133 height 21
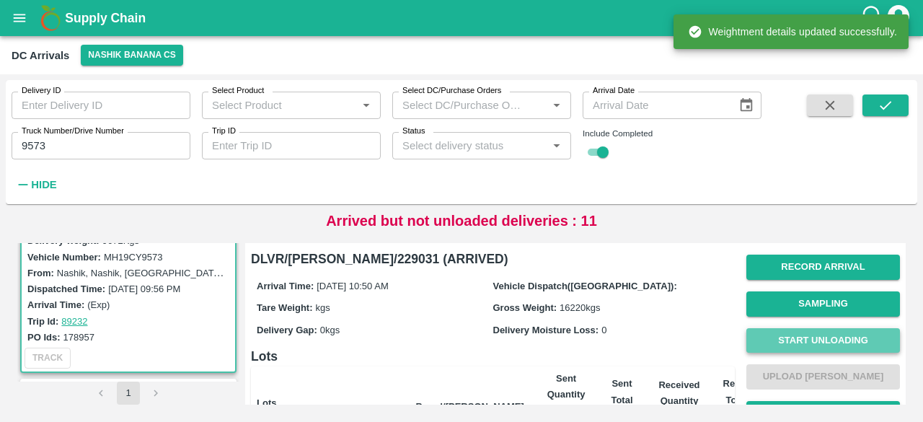
click at [832, 337] on button "Start Unloading" at bounding box center [823, 340] width 154 height 25
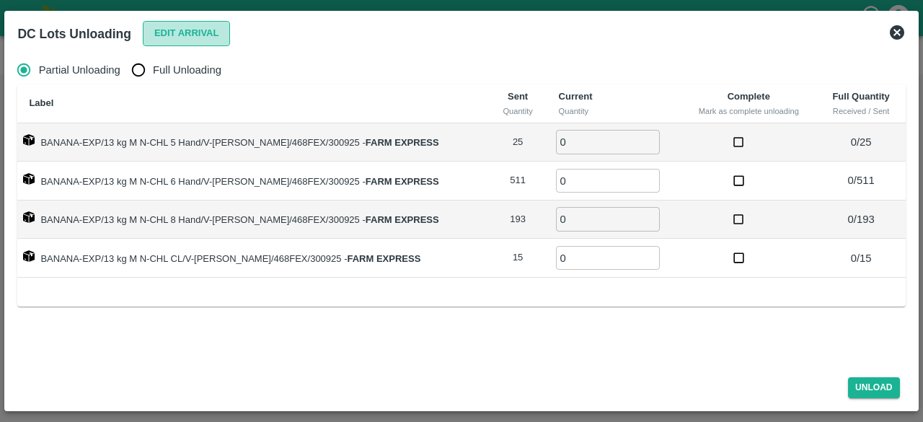
click at [176, 35] on button "Edit Arrival" at bounding box center [187, 33] width 88 height 25
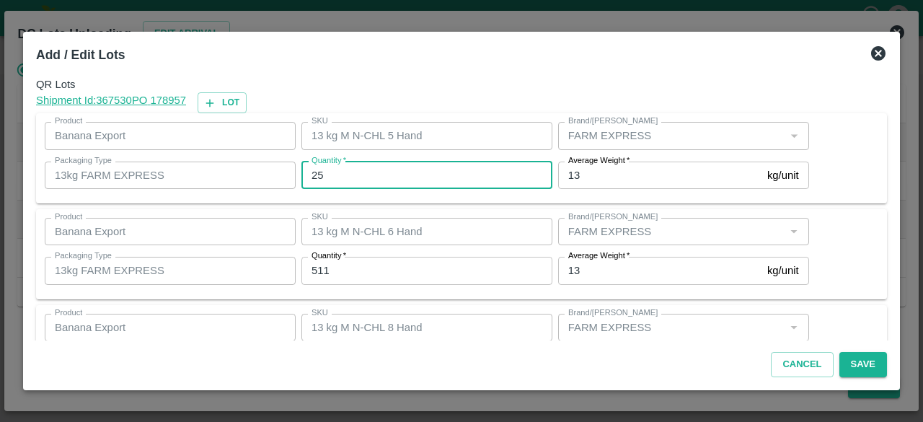
click at [316, 174] on input "25" at bounding box center [426, 174] width 251 height 27
type input "11"
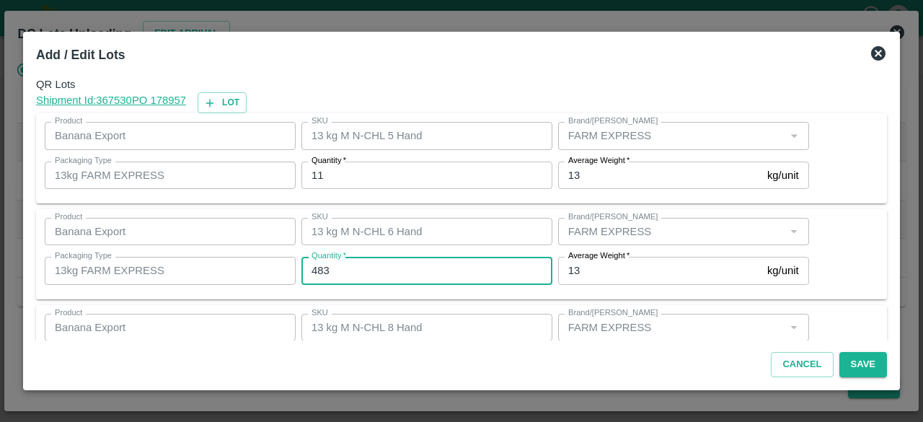
type input "483"
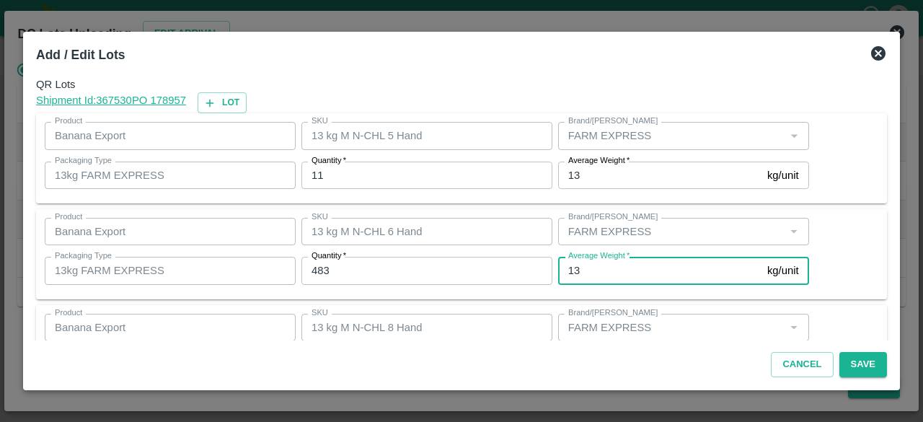
scroll to position [160, 0]
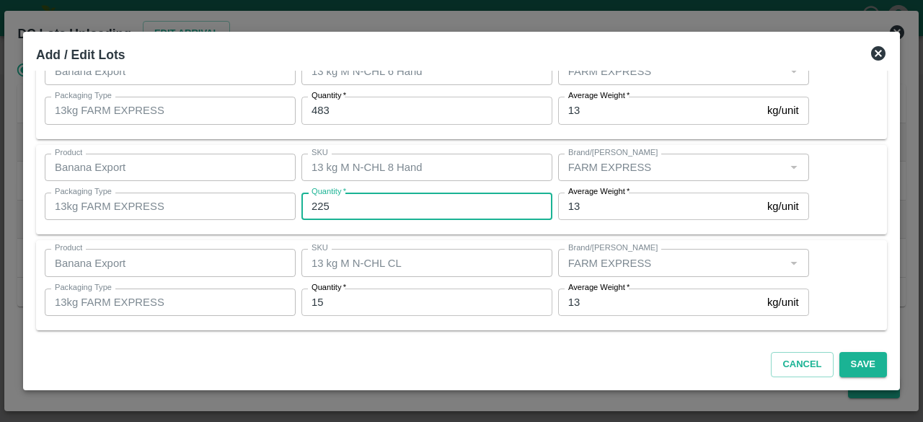
type input "225"
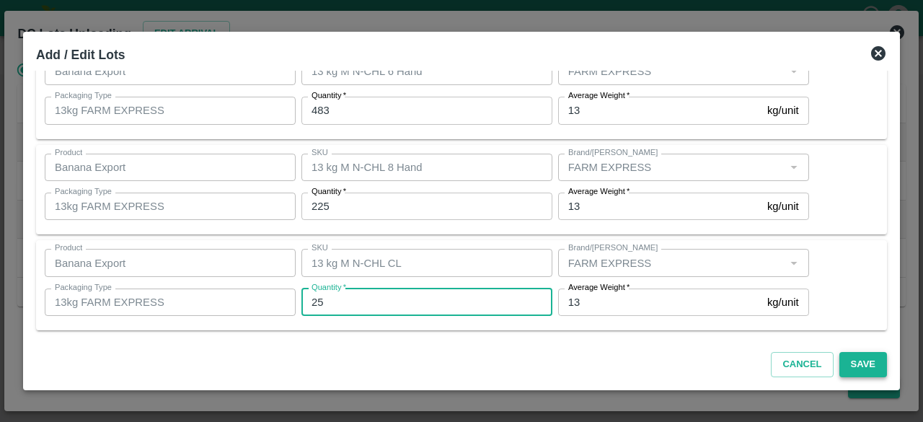
type input "25"
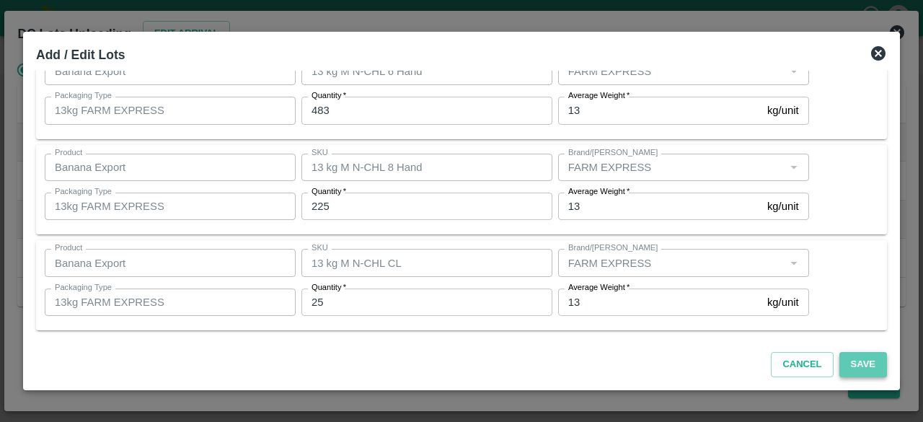
click at [862, 363] on button "Save" at bounding box center [863, 364] width 48 height 25
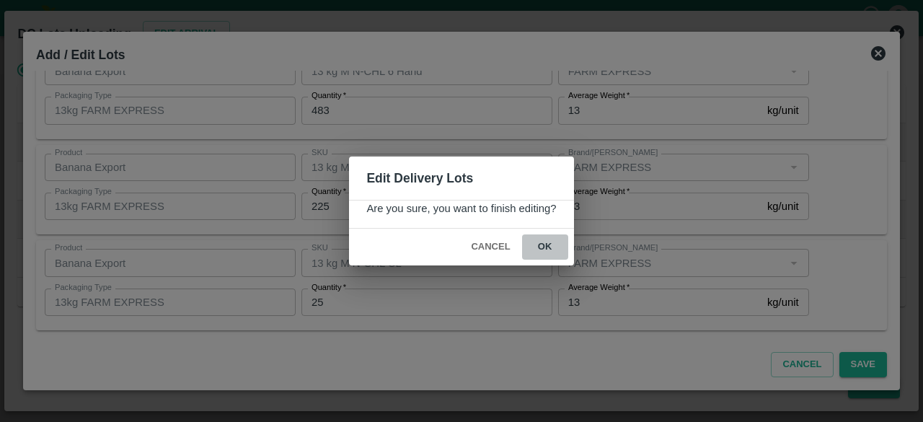
click at [544, 239] on button "ok" at bounding box center [545, 246] width 46 height 25
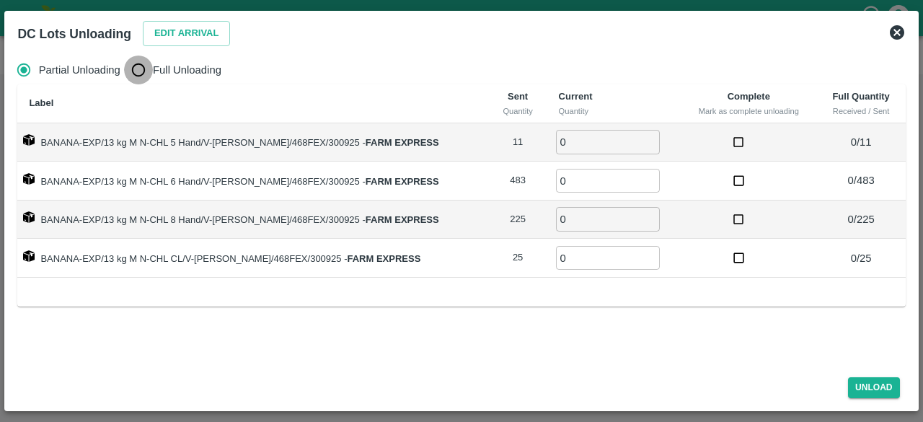
click at [130, 74] on input "Full Unloading" at bounding box center [138, 69] width 29 height 29
radio input "true"
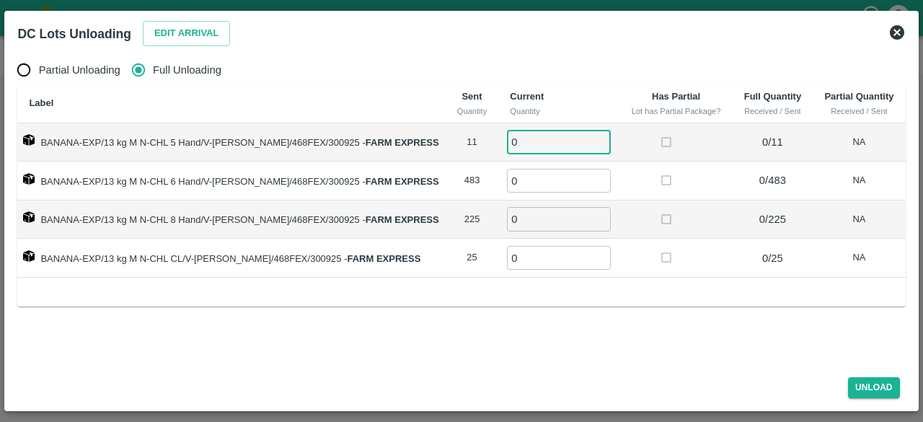
click at [530, 149] on input "0" at bounding box center [559, 142] width 104 height 24
type input "11"
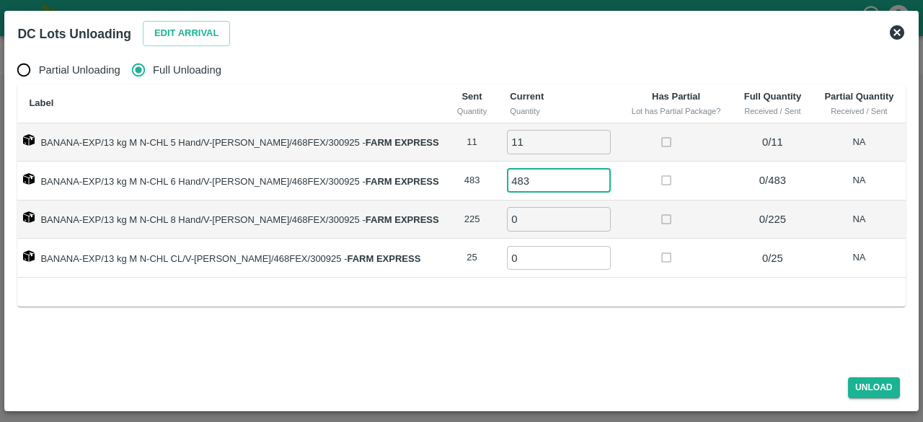
type input "483"
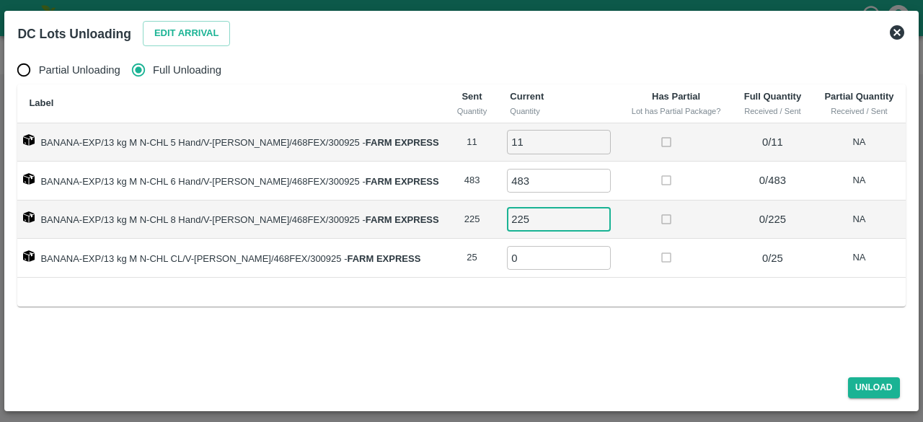
type input "225"
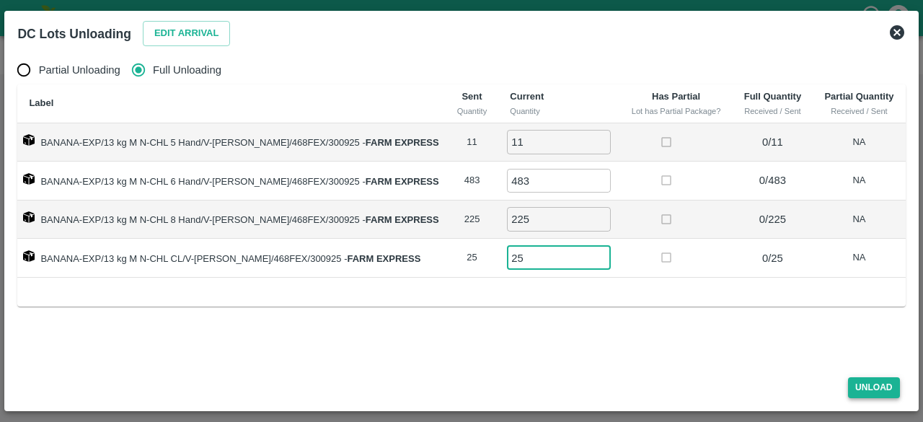
type input "25"
click at [876, 383] on button "Unload" at bounding box center [874, 387] width 52 height 21
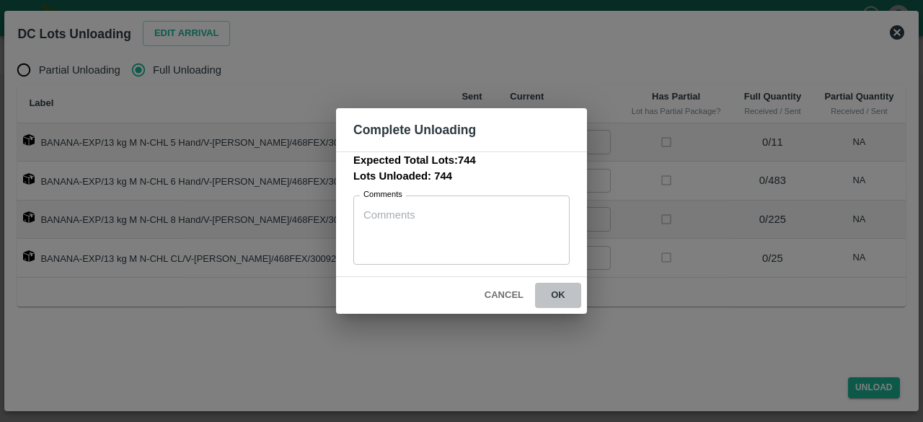
click at [558, 290] on button "ok" at bounding box center [558, 295] width 46 height 25
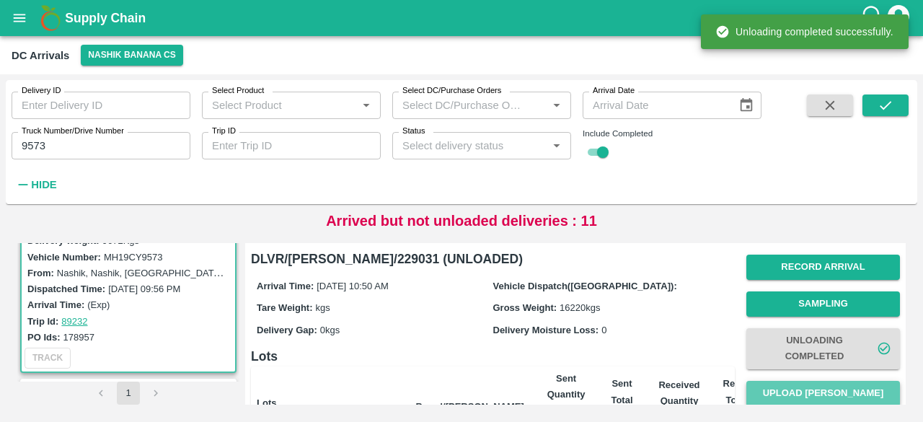
click at [816, 395] on button "Upload [PERSON_NAME]" at bounding box center [823, 393] width 154 height 25
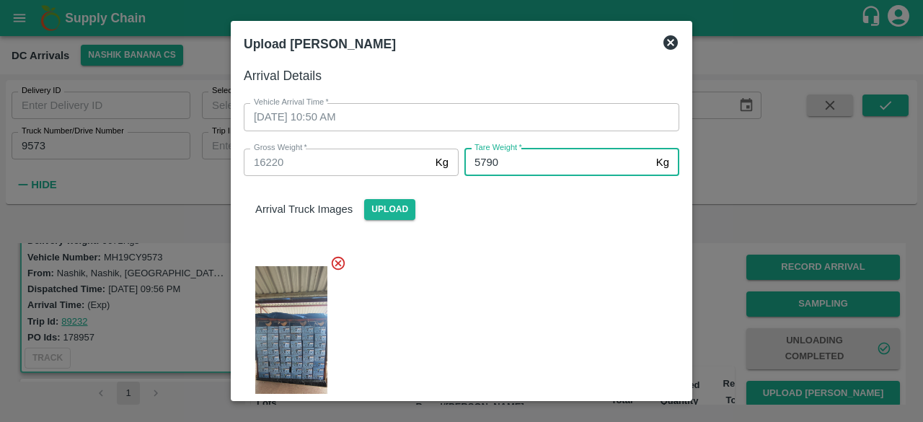
type input "5790"
click at [524, 289] on div at bounding box center [455, 341] width 447 height 197
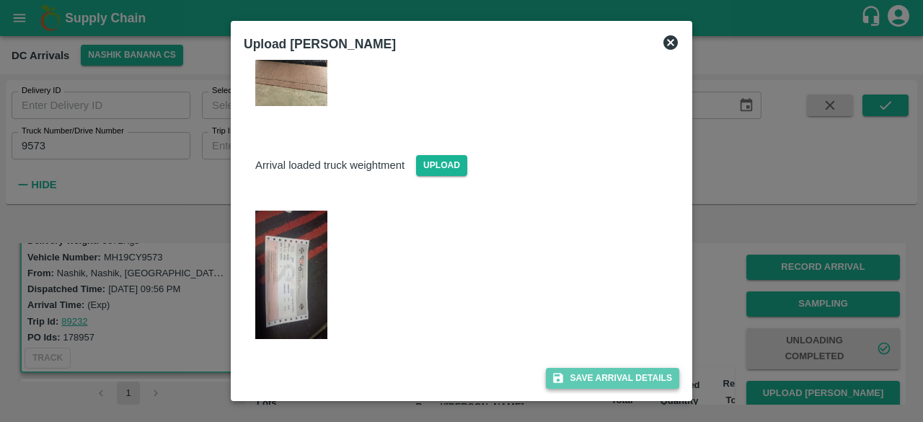
click at [614, 378] on button "Save Arrival Details" at bounding box center [612, 378] width 133 height 21
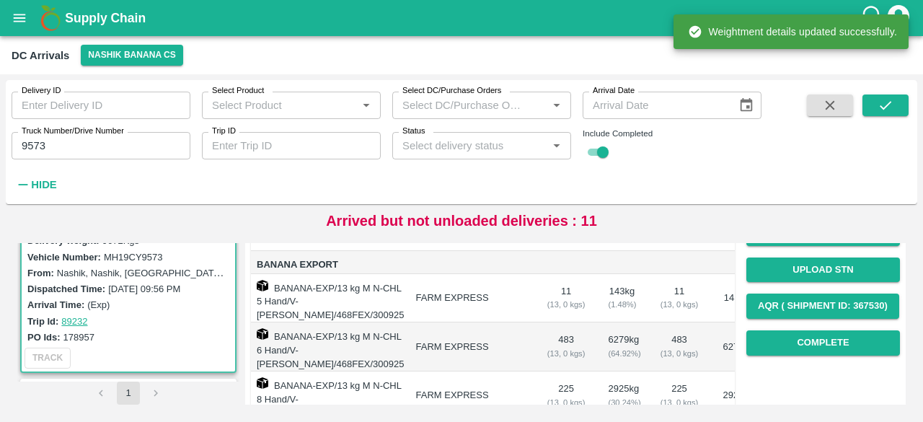
scroll to position [197, 0]
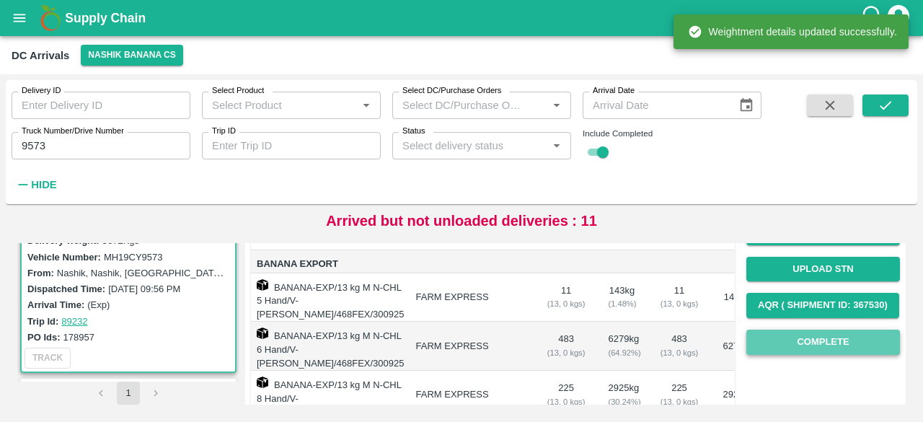
click at [827, 348] on button "Complete" at bounding box center [823, 341] width 154 height 25
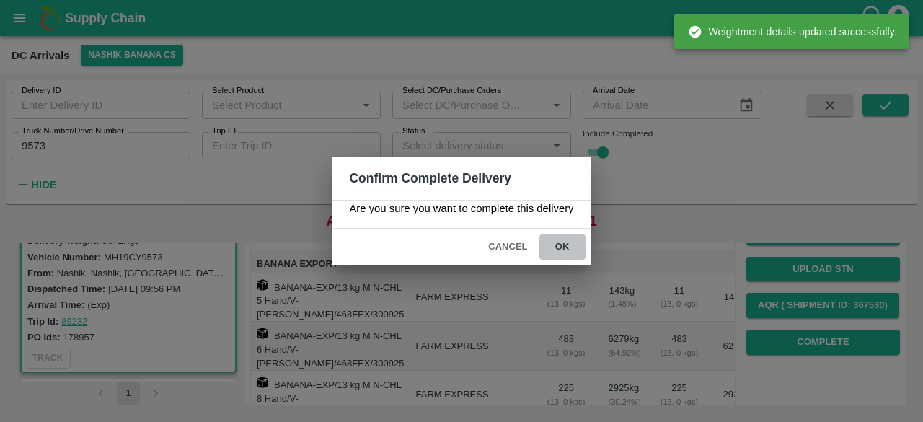
click at [563, 252] on button "ok" at bounding box center [562, 246] width 46 height 25
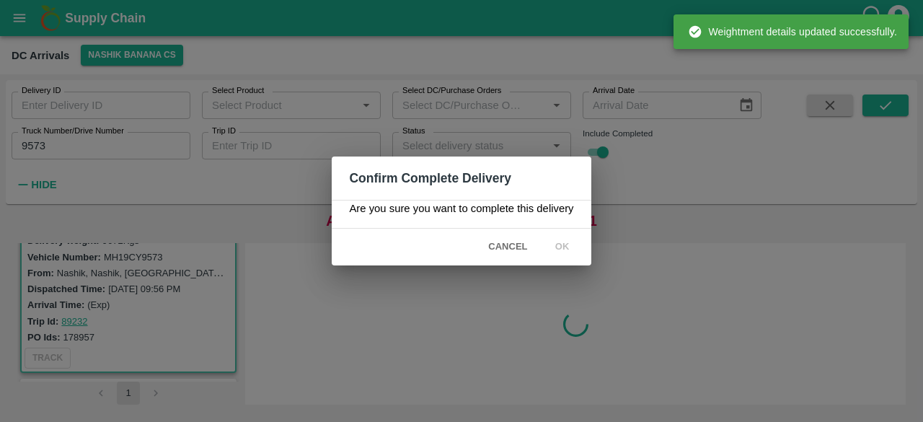
scroll to position [0, 0]
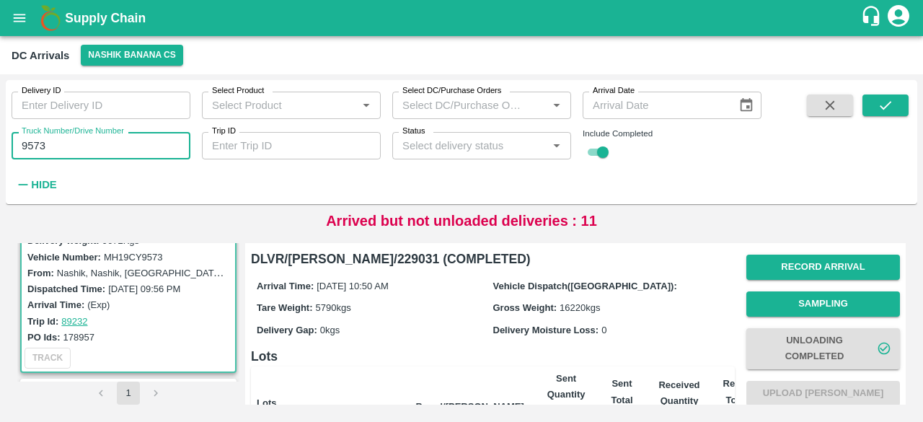
click at [26, 146] on input "9573" at bounding box center [101, 145] width 179 height 27
type input "4747"
click at [884, 102] on icon "submit" at bounding box center [885, 105] width 16 height 16
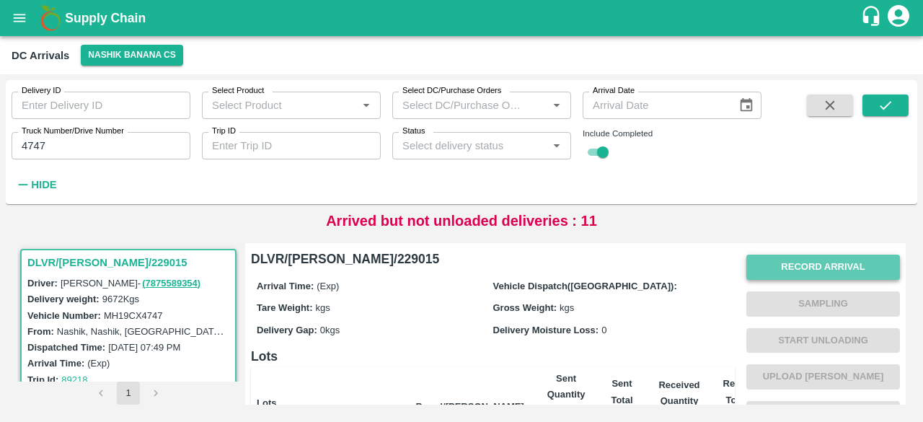
click at [814, 262] on button "Record Arrival" at bounding box center [823, 266] width 154 height 25
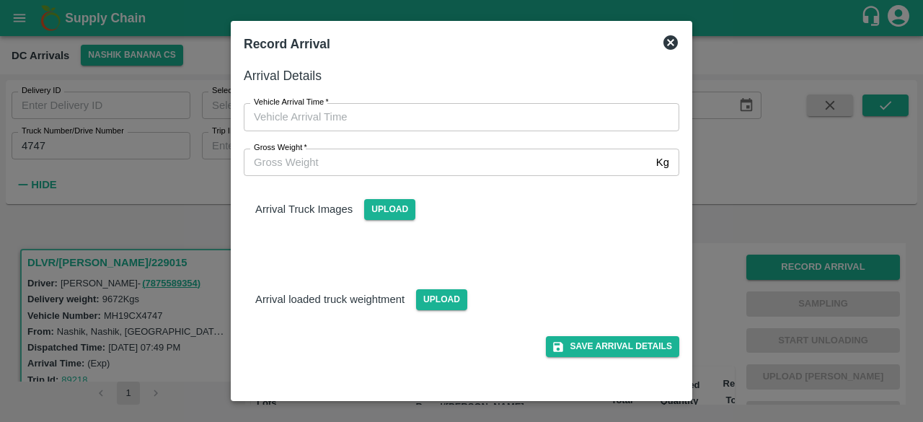
click at [419, 164] on input "Gross Weight   *" at bounding box center [447, 161] width 406 height 27
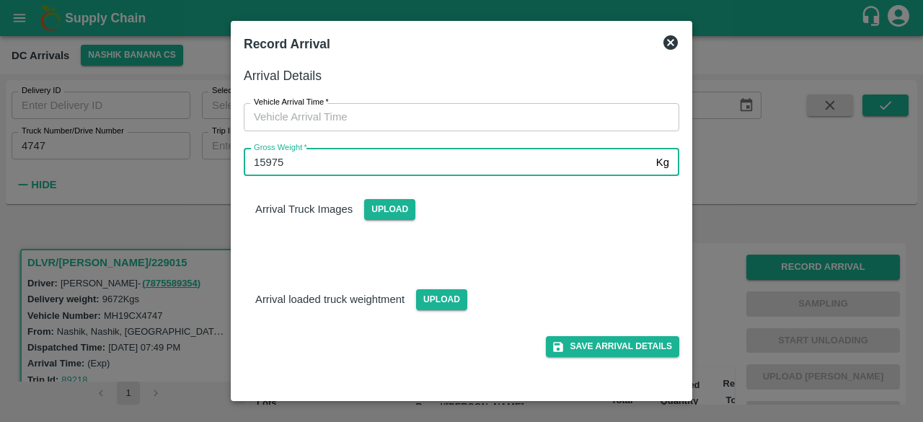
type input "15975"
type input "DD/MM/YYYY hh:mm aa"
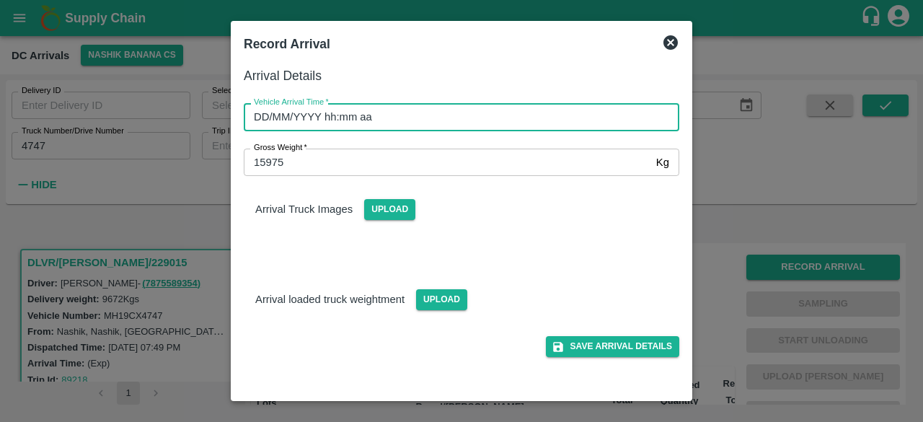
click at [495, 117] on input "DD/MM/YYYY hh:mm aa" at bounding box center [456, 116] width 425 height 27
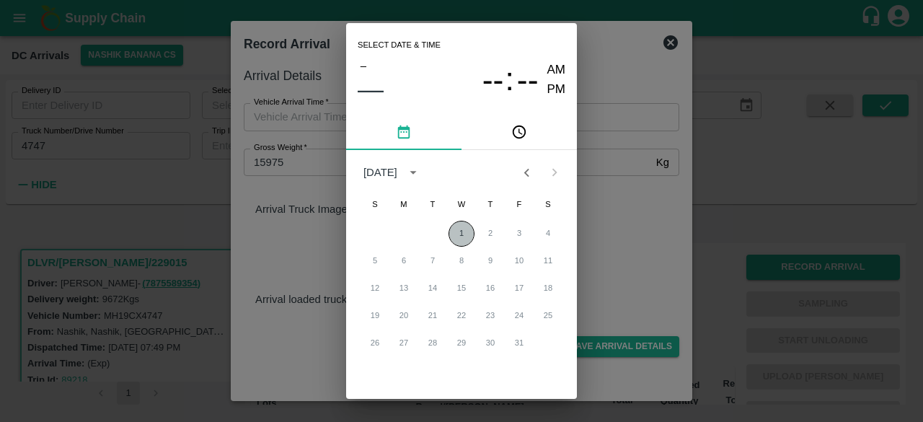
click at [455, 223] on button "1" at bounding box center [461, 234] width 26 height 26
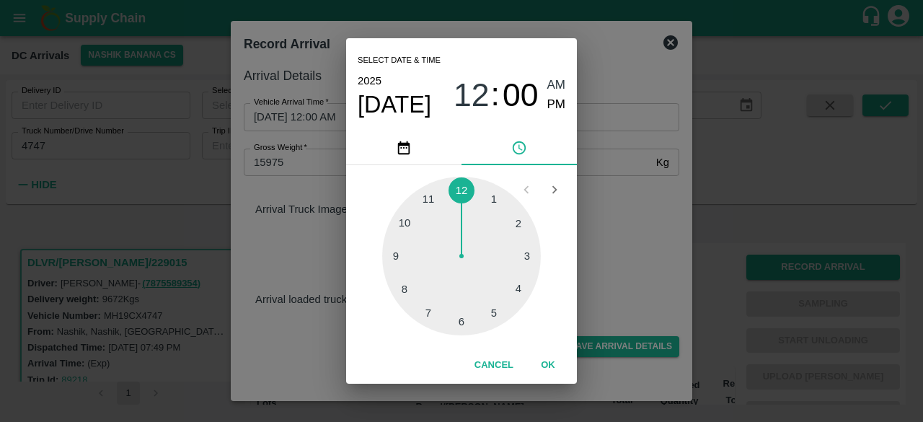
click at [408, 219] on div at bounding box center [461, 256] width 159 height 159
click at [402, 286] on div at bounding box center [461, 256] width 159 height 159
type input "[DATE] 10:40 AM"
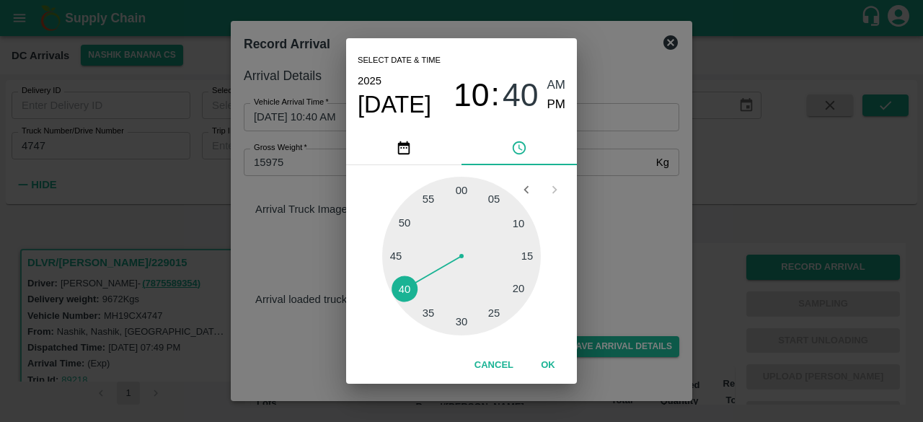
click at [638, 236] on div "Select date & time [DATE] 10 : 40 AM PM 05 10 15 20 25 30 35 40 45 50 55 00 Can…" at bounding box center [461, 211] width 923 height 422
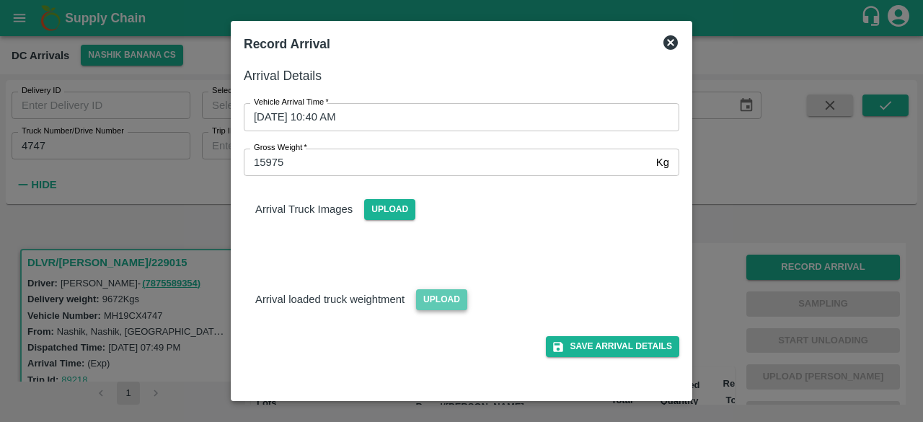
click at [440, 293] on span "Upload" at bounding box center [441, 299] width 51 height 21
click at [0, 0] on input "Upload" at bounding box center [0, 0] width 0 height 0
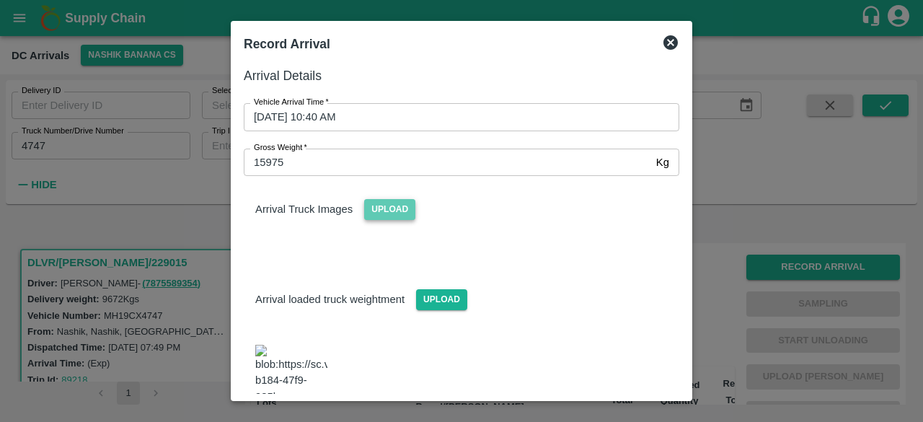
click at [388, 207] on span "Upload" at bounding box center [389, 209] width 51 height 21
click at [0, 0] on input "Upload" at bounding box center [0, 0] width 0 height 0
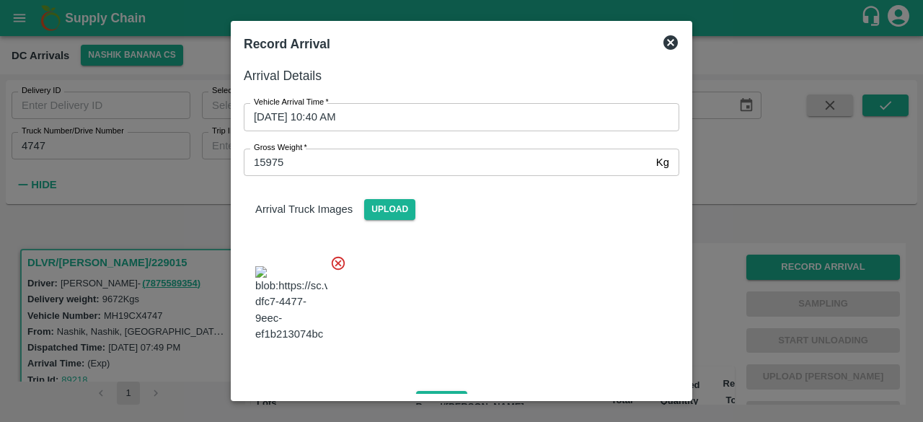
scroll to position [228, 0]
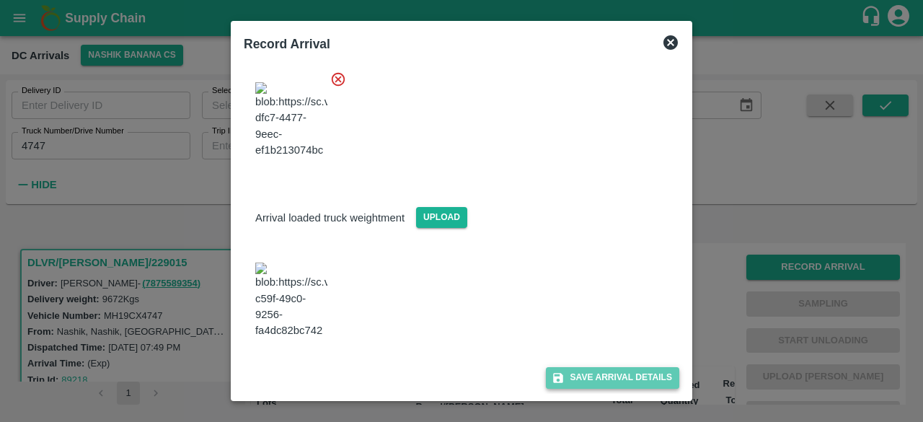
click at [598, 370] on button "Save Arrival Details" at bounding box center [612, 377] width 133 height 21
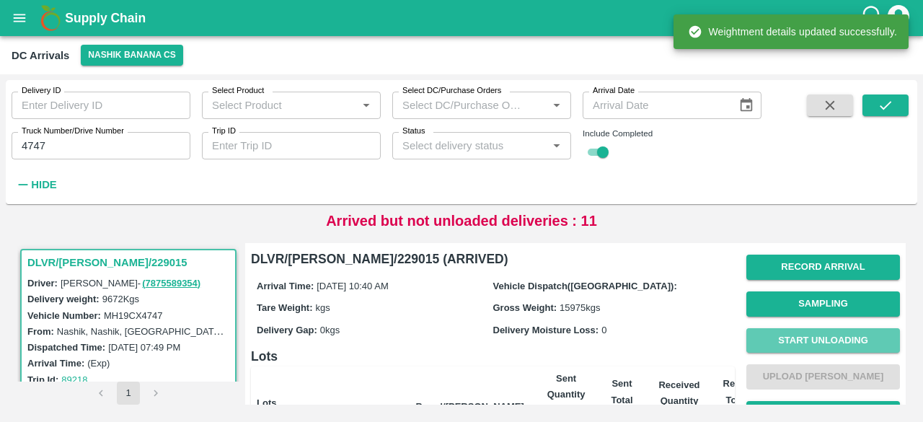
click at [824, 337] on button "Start Unloading" at bounding box center [823, 340] width 154 height 25
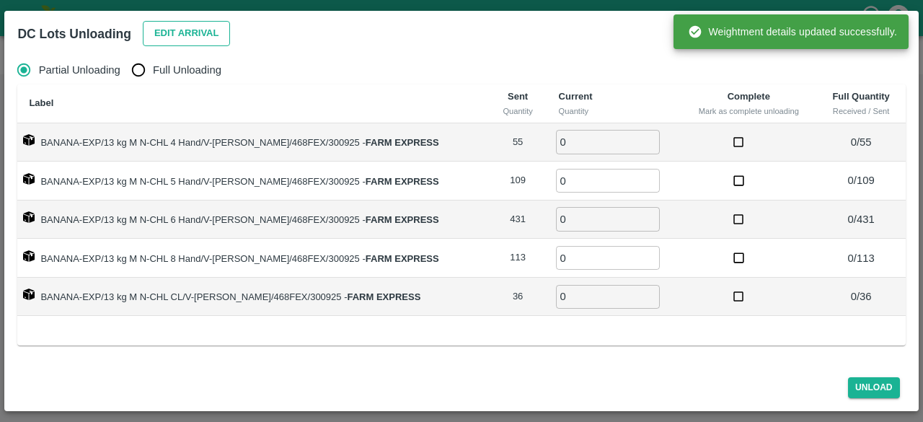
click at [200, 44] on button "Edit Arrival" at bounding box center [187, 33] width 88 height 25
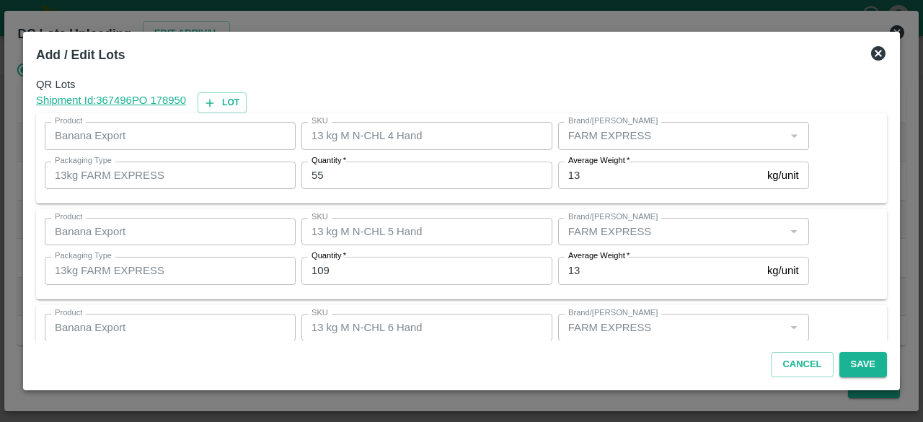
click at [314, 175] on input "55" at bounding box center [426, 174] width 251 height 27
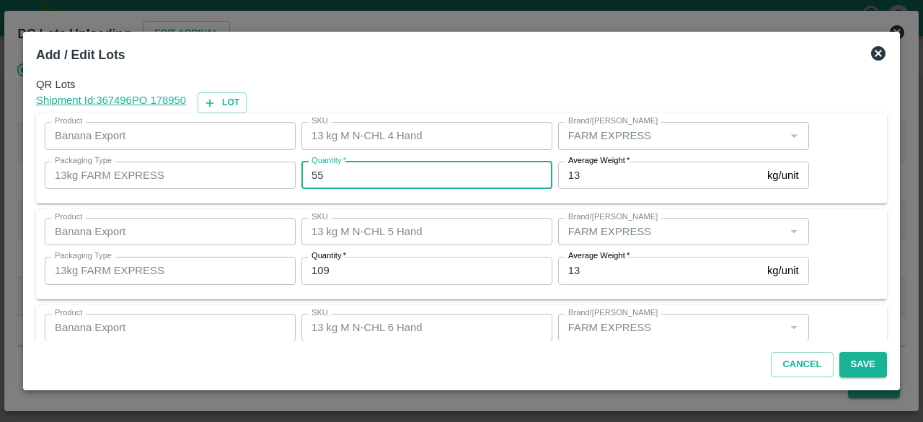
click at [314, 175] on input "55" at bounding box center [426, 174] width 251 height 27
type input "36"
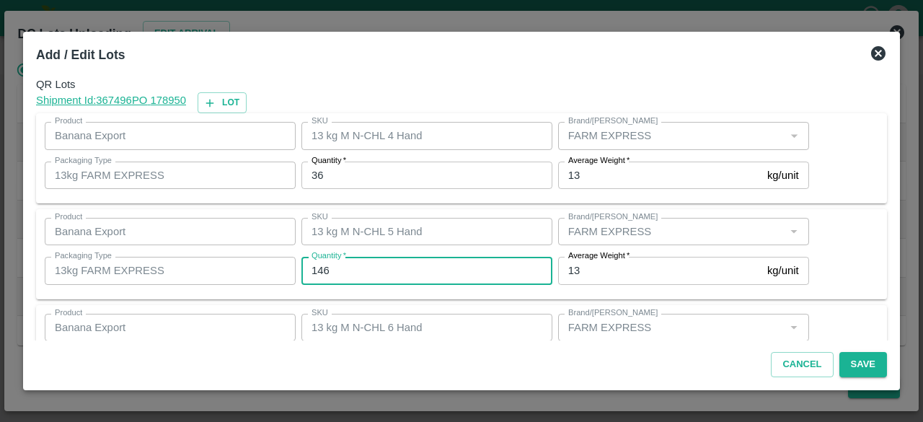
type input "146"
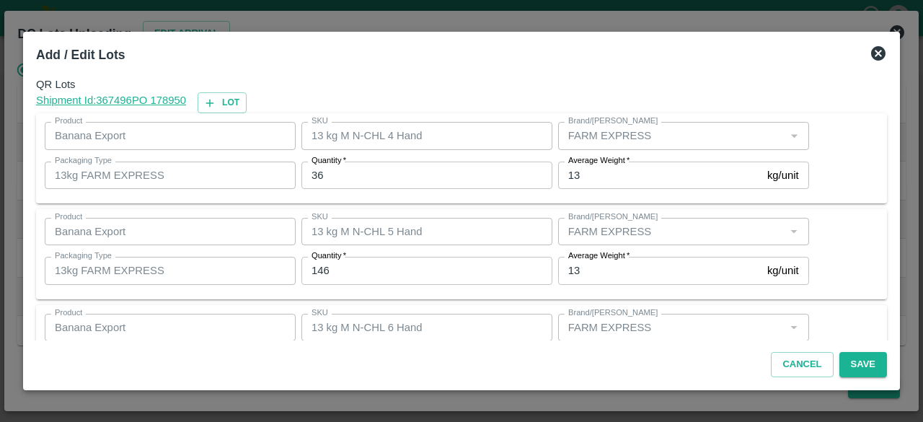
scroll to position [160, 0]
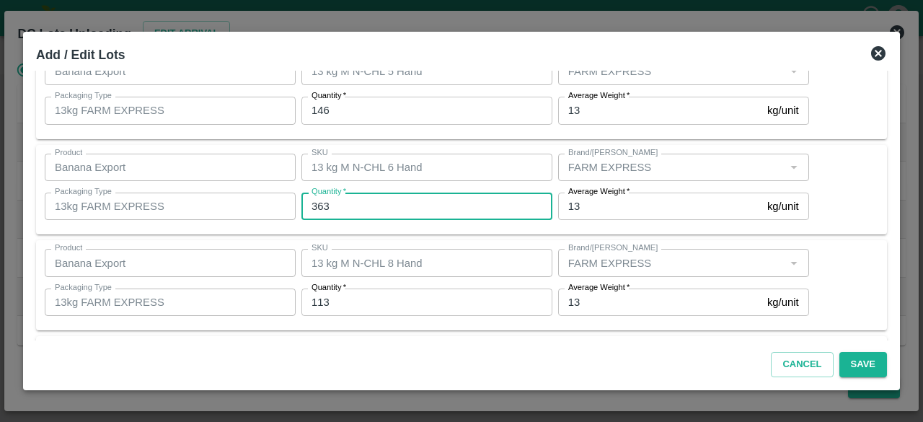
type input "363"
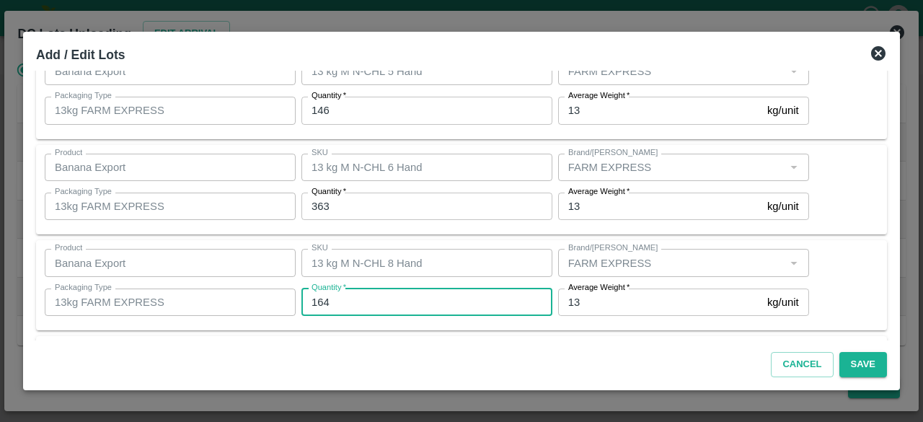
type input "164"
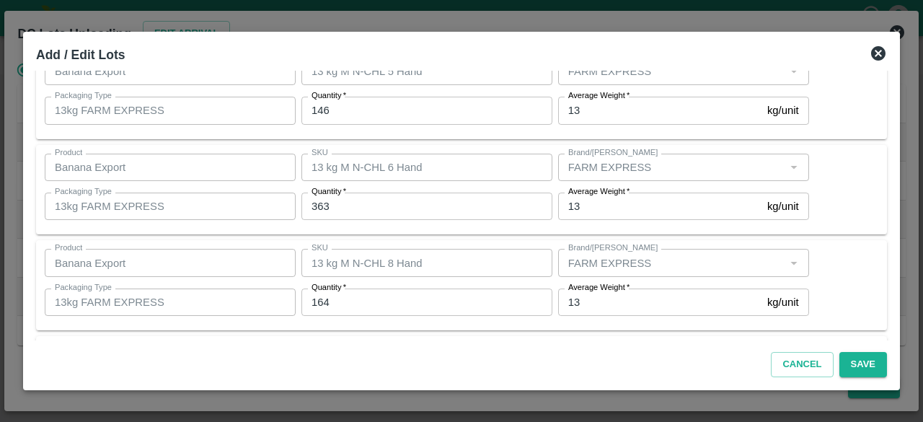
scroll to position [256, 0]
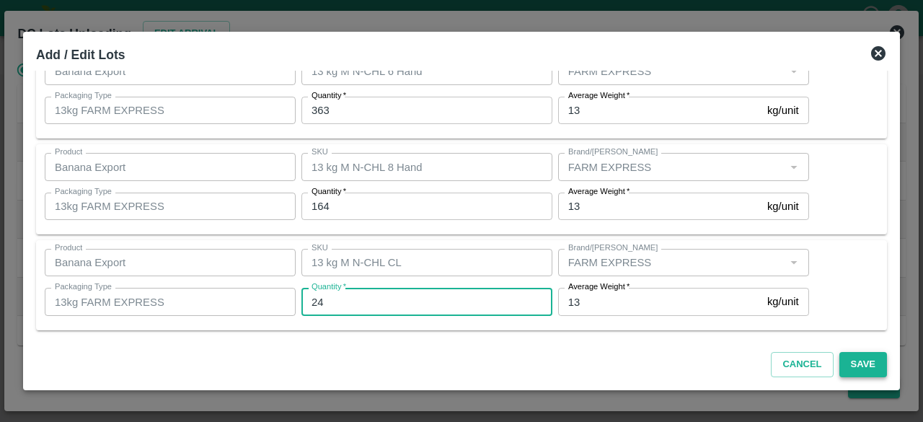
type input "24"
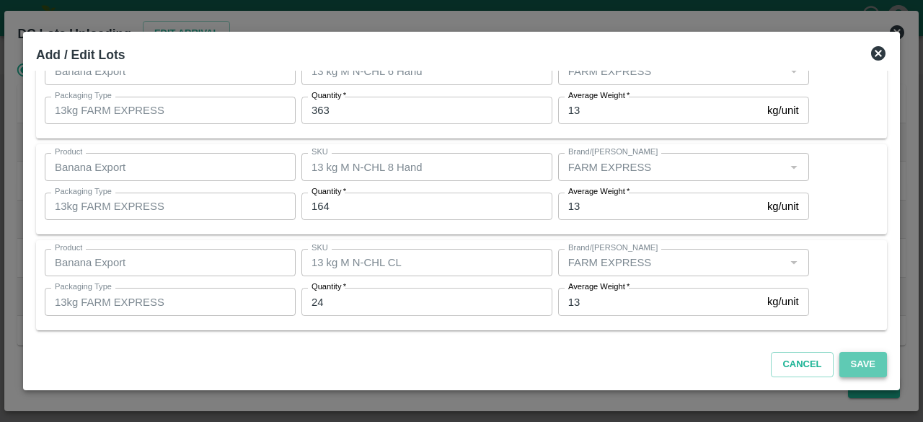
click at [859, 364] on button "Save" at bounding box center [863, 364] width 48 height 25
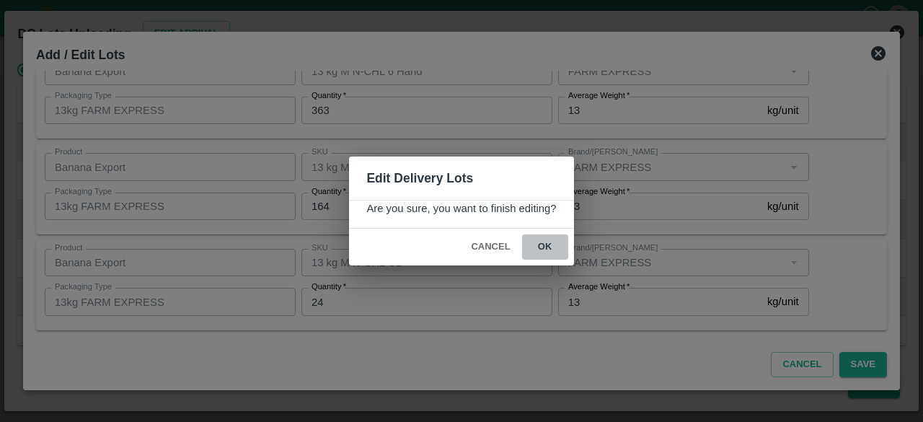
click at [541, 244] on button "ok" at bounding box center [545, 246] width 46 height 25
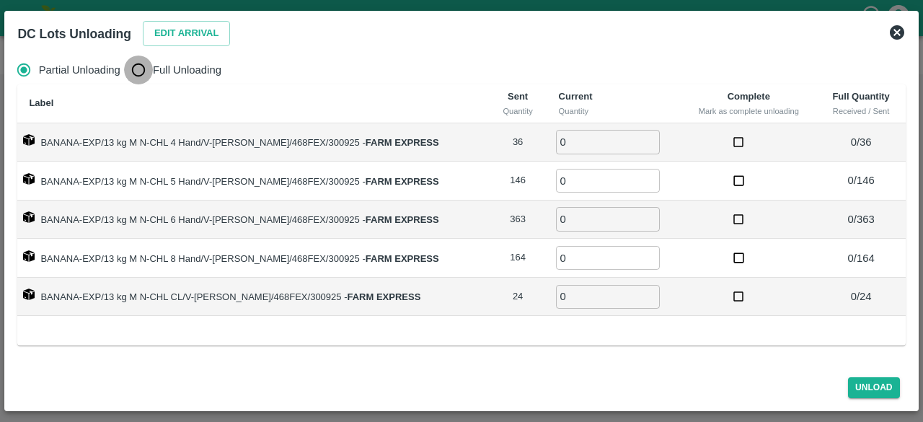
click at [137, 63] on input "Full Unloading" at bounding box center [138, 69] width 29 height 29
radio input "true"
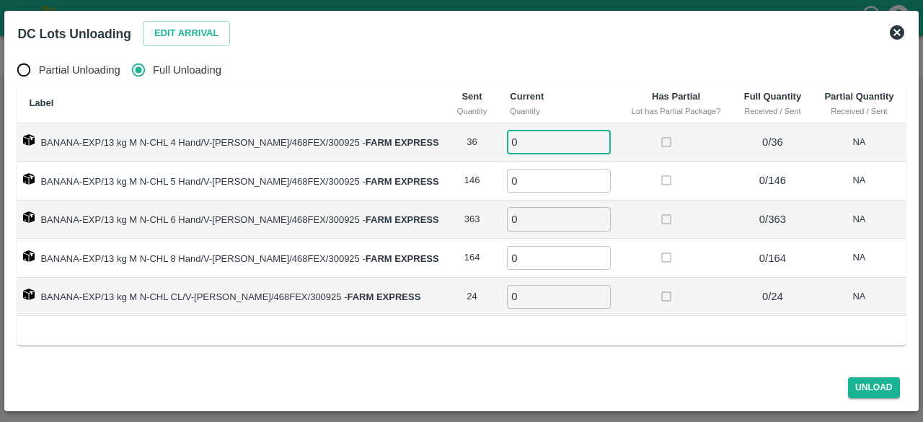
click at [512, 136] on input "0" at bounding box center [559, 142] width 104 height 24
type input "36"
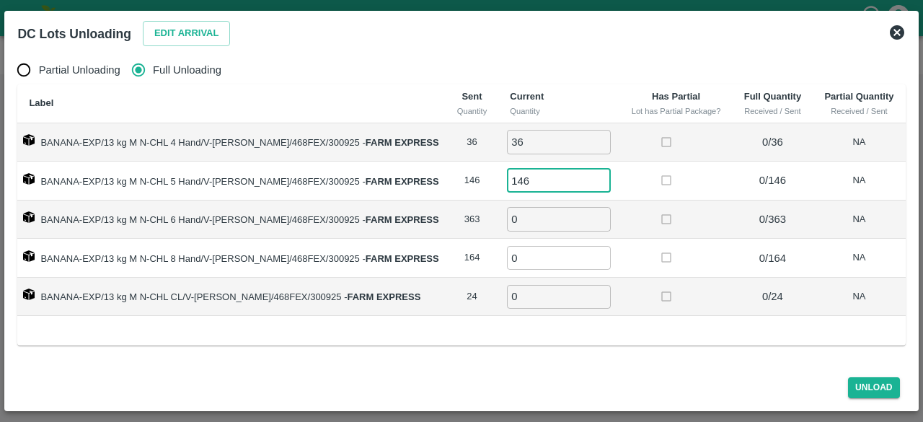
type input "146"
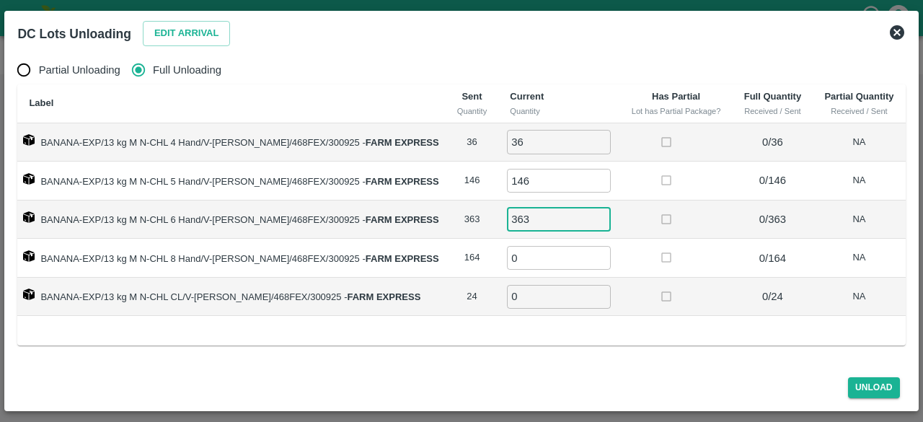
type input "363"
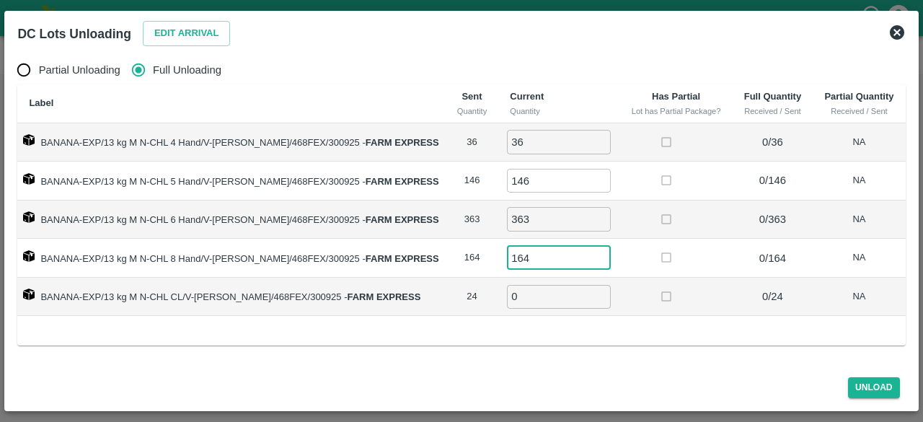
type input "164"
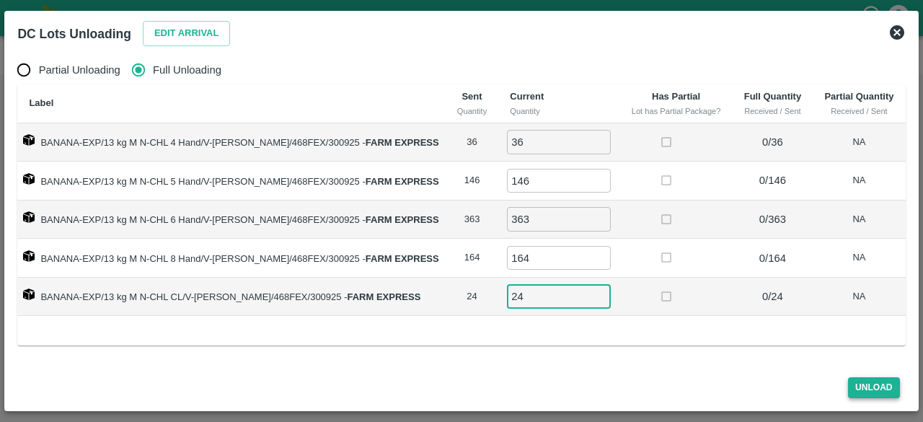
type input "24"
click at [872, 381] on button "Unload" at bounding box center [874, 387] width 52 height 21
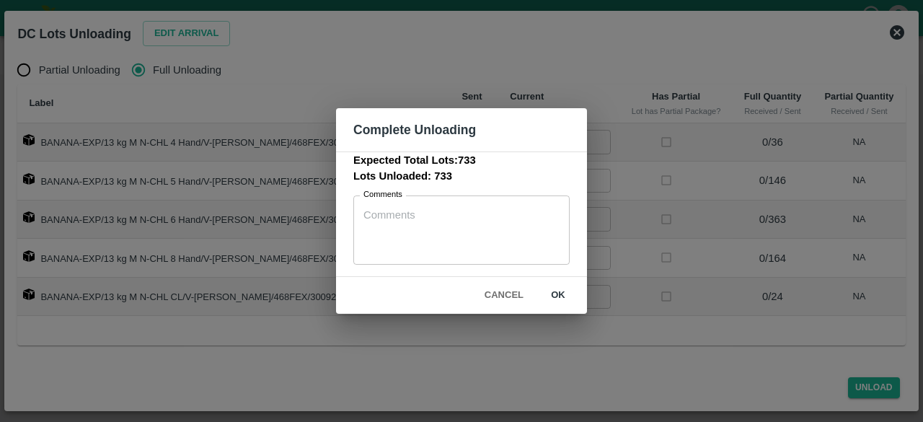
click at [554, 289] on button "ok" at bounding box center [558, 295] width 46 height 25
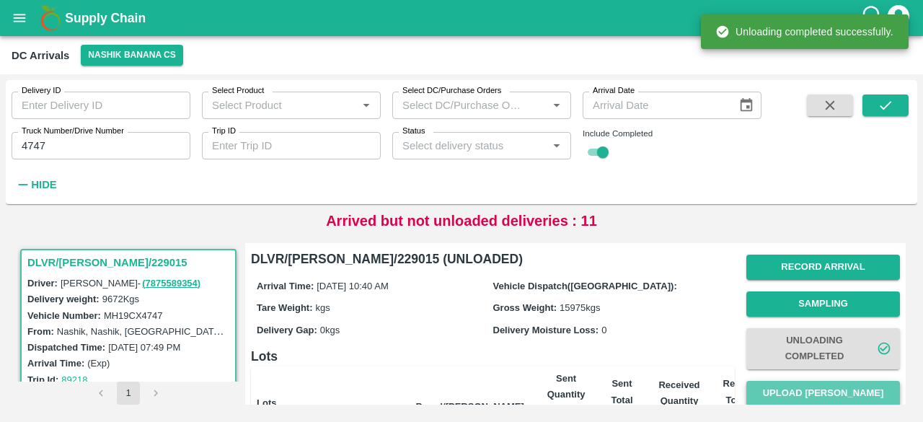
click at [841, 388] on button "Upload [PERSON_NAME]" at bounding box center [823, 393] width 154 height 25
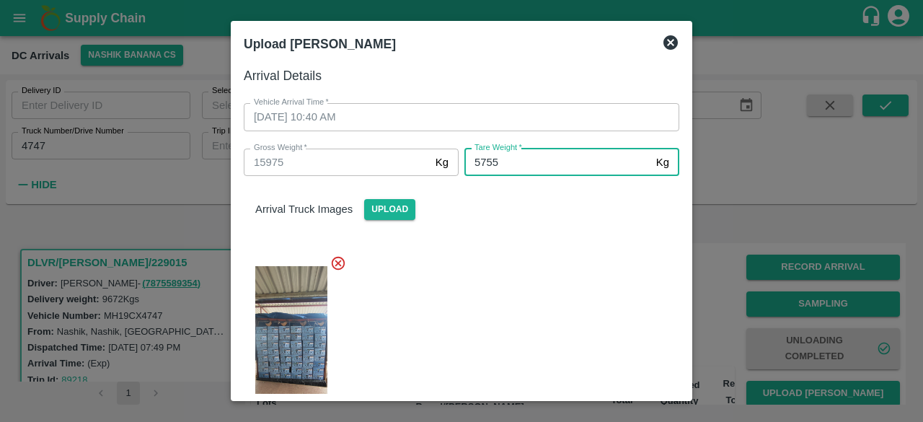
type input "5755"
click at [556, 324] on div at bounding box center [455, 341] width 447 height 197
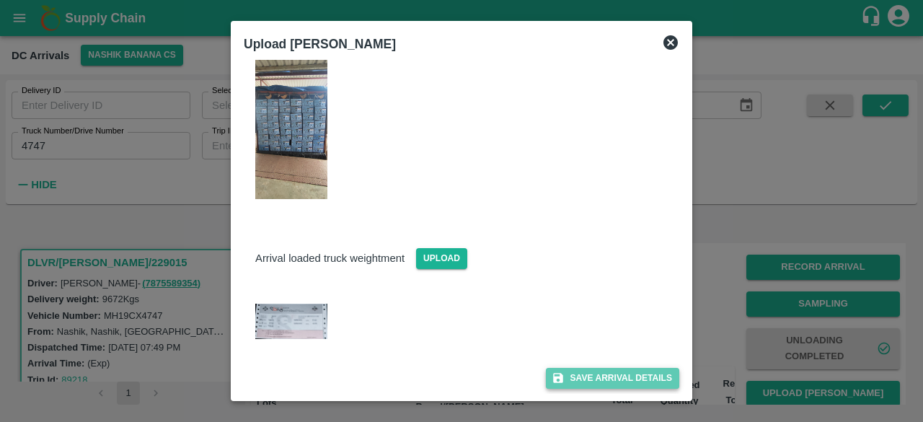
click at [592, 370] on button "Save Arrival Details" at bounding box center [612, 378] width 133 height 21
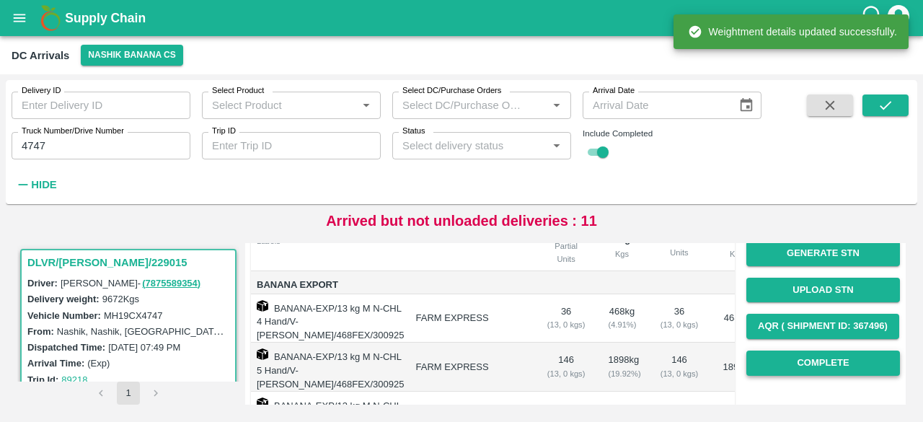
scroll to position [177, 0]
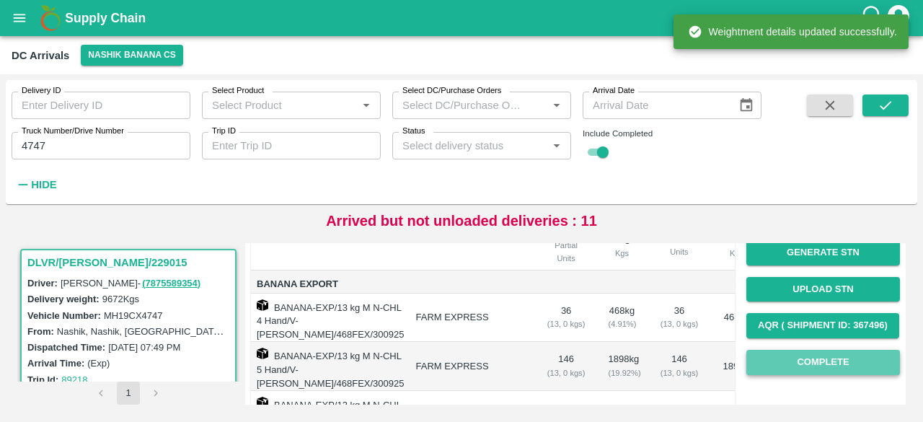
click at [820, 361] on button "Complete" at bounding box center [823, 362] width 154 height 25
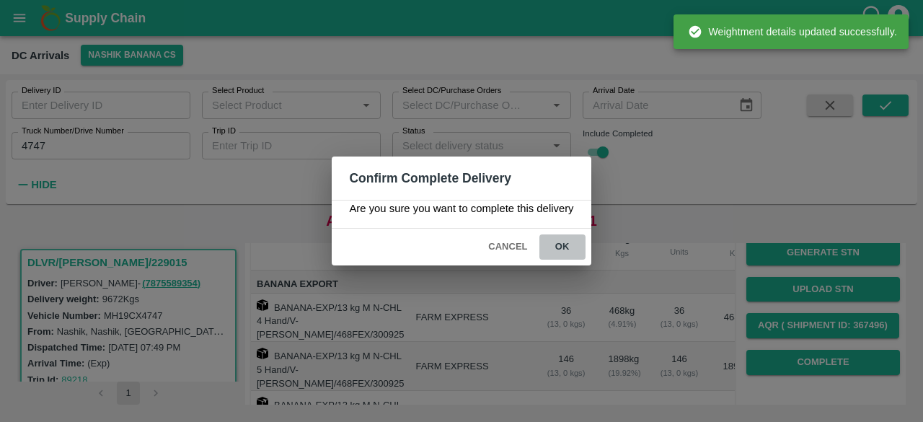
click at [560, 239] on button "ok" at bounding box center [562, 246] width 46 height 25
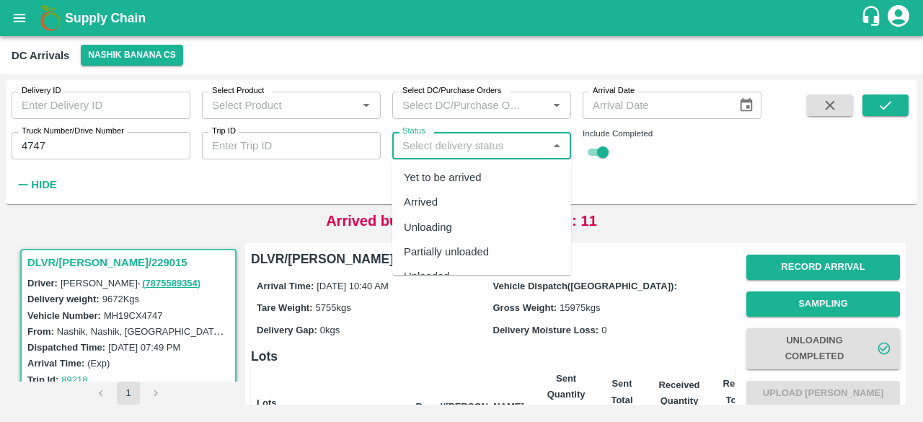
click at [457, 142] on input "Status" at bounding box center [469, 145] width 146 height 19
click at [448, 177] on div "Yet to be arrived" at bounding box center [443, 177] width 78 height 16
type input "Yet to be arrived"
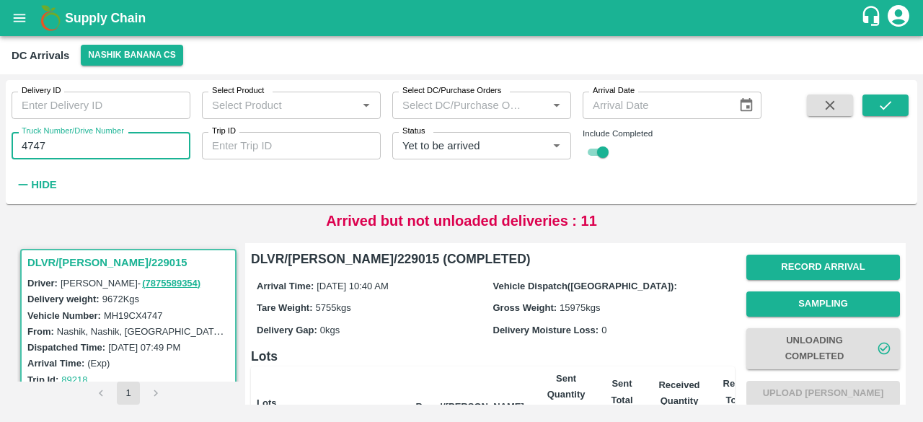
click at [34, 145] on input "4747" at bounding box center [101, 145] width 179 height 27
type input "4747"
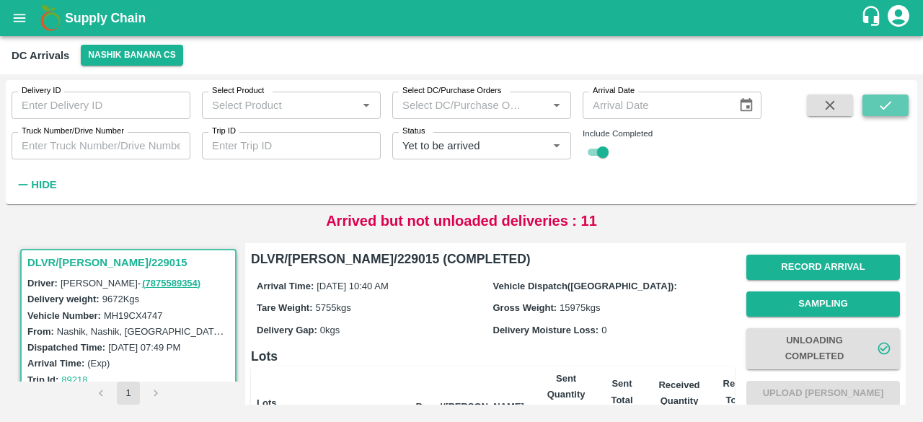
click at [888, 97] on icon "submit" at bounding box center [885, 105] width 16 height 16
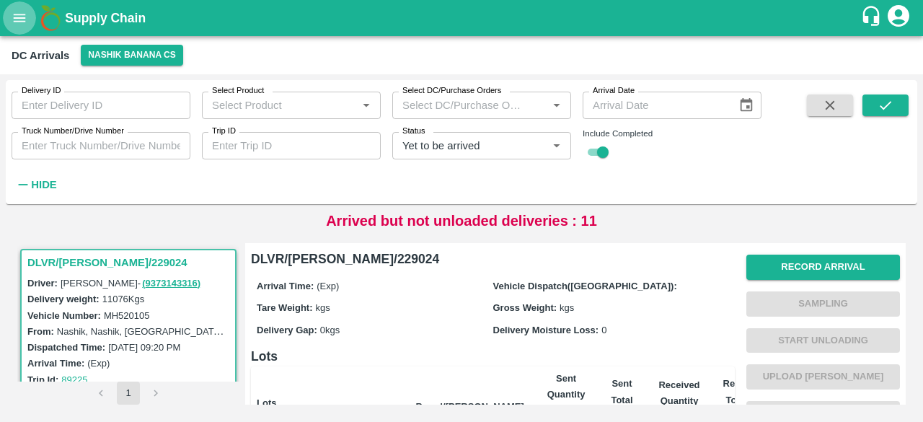
click at [22, 20] on icon "open drawer" at bounding box center [20, 18] width 16 height 16
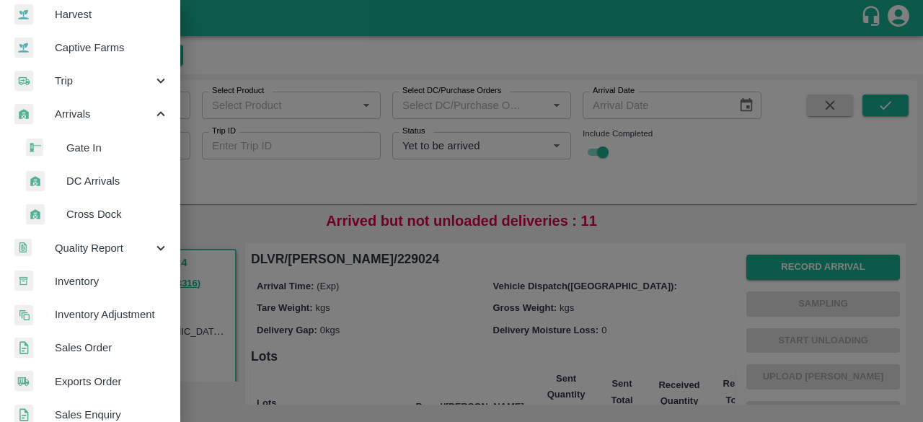
scroll to position [110, 0]
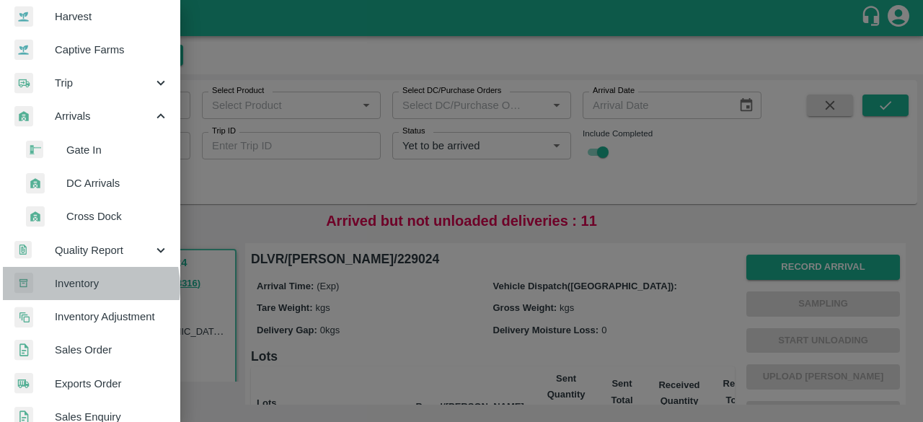
click at [82, 286] on span "Inventory" at bounding box center [112, 283] width 114 height 16
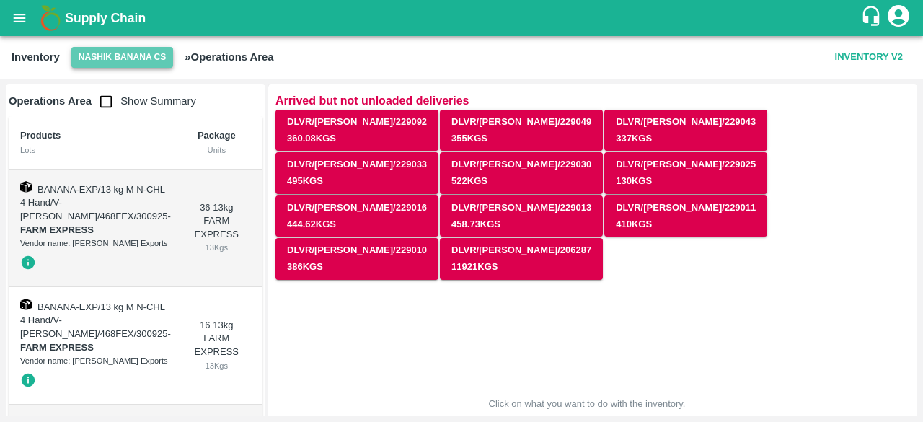
click at [99, 67] on button "Nashik Banana CS" at bounding box center [122, 57] width 102 height 21
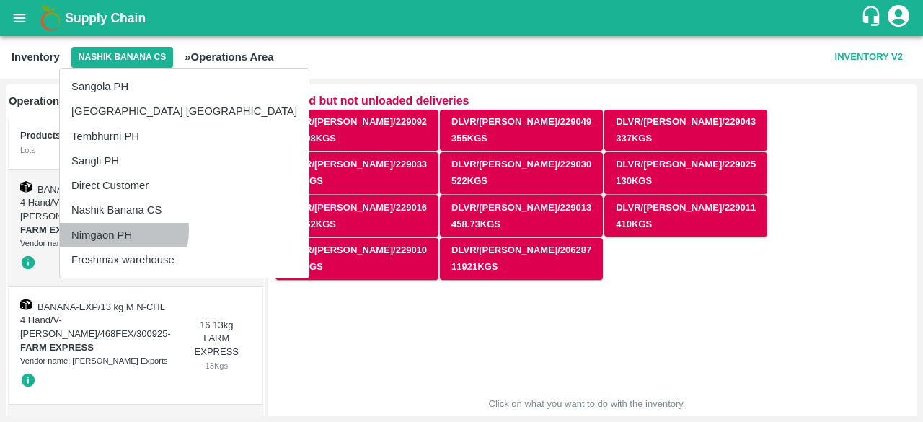
click at [111, 230] on li "Nimgaon PH" at bounding box center [184, 235] width 249 height 25
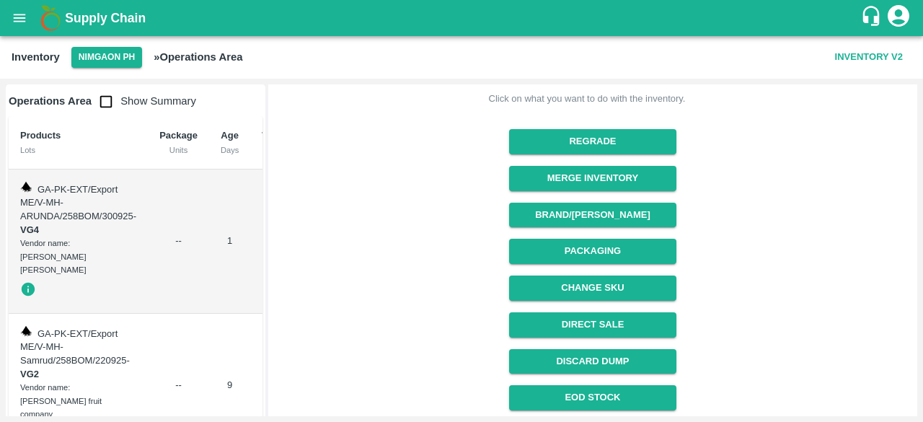
scroll to position [117, 0]
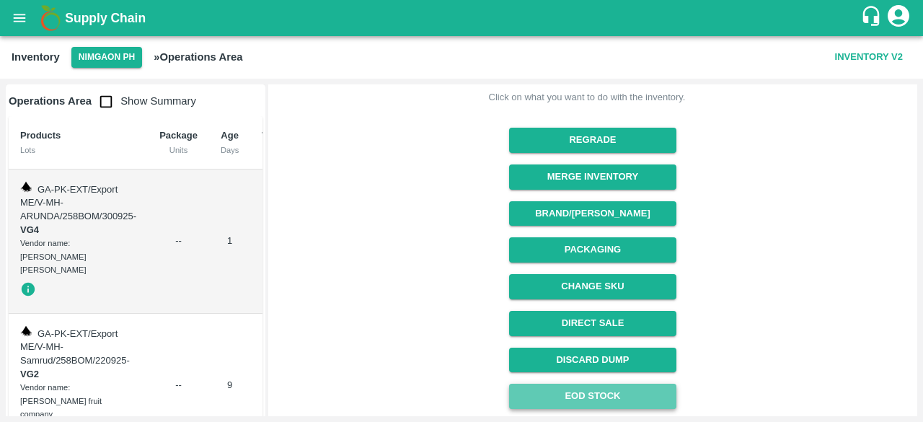
click at [602, 392] on link "EOD Stock" at bounding box center [592, 395] width 166 height 25
